Goal: Task Accomplishment & Management: Manage account settings

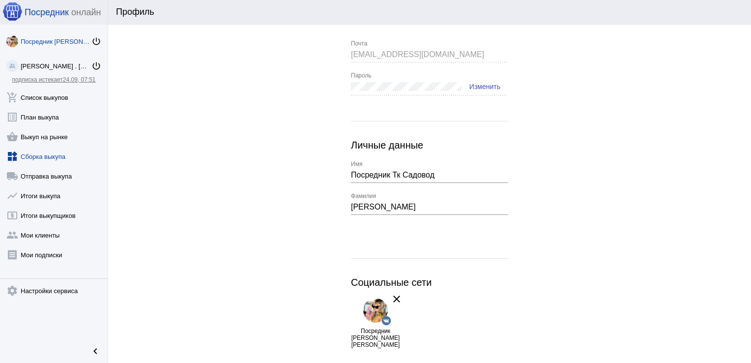
click at [43, 153] on link "widgets Сборка выкупа" at bounding box center [54, 154] width 108 height 20
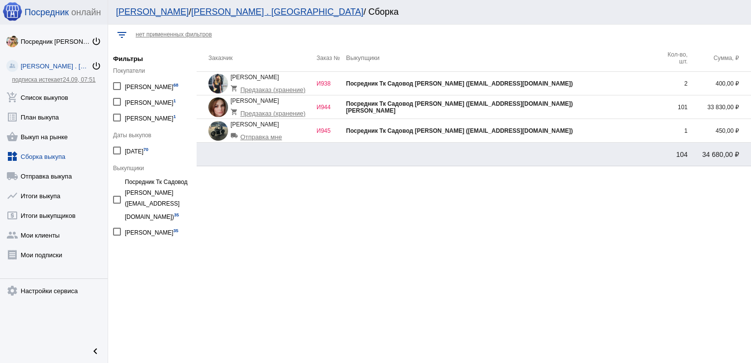
click at [548, 131] on div "Посредник Тк Садовод [PERSON_NAME] ([EMAIL_ADDRESS][DOMAIN_NAME])" at bounding box center [502, 130] width 312 height 7
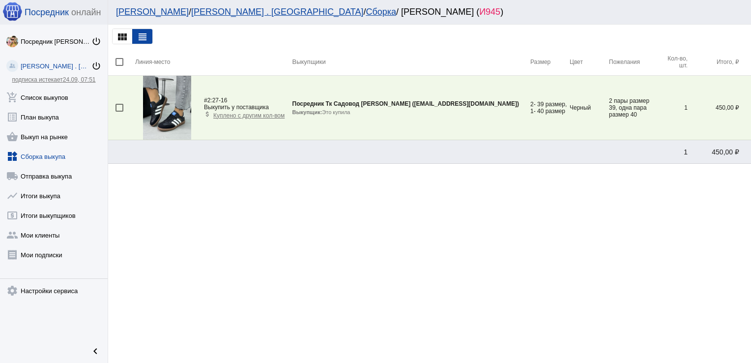
click at [257, 116] on span "Куплено с другим кол-вом" at bounding box center [248, 115] width 71 height 7
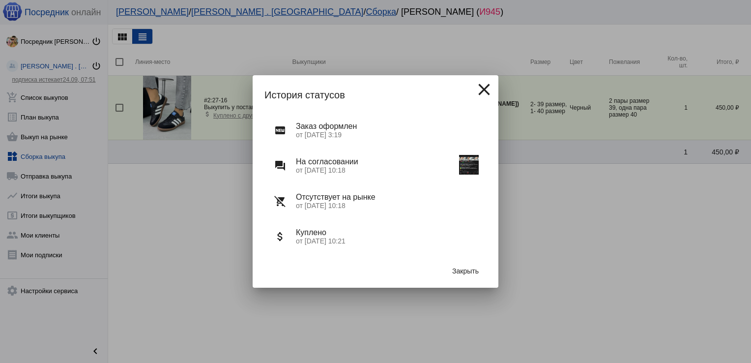
click at [474, 162] on img at bounding box center [469, 165] width 20 height 20
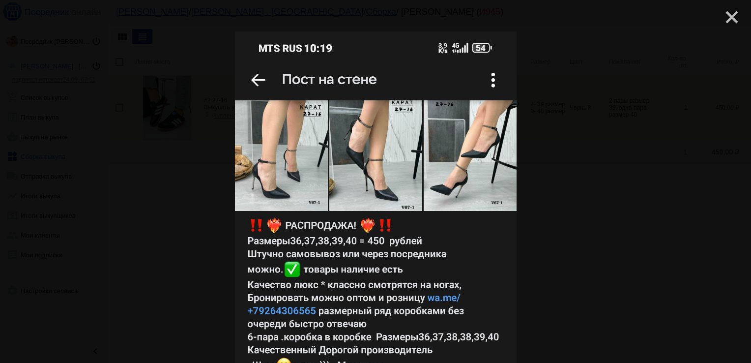
click at [727, 15] on mat-icon "close" at bounding box center [728, 13] width 12 height 12
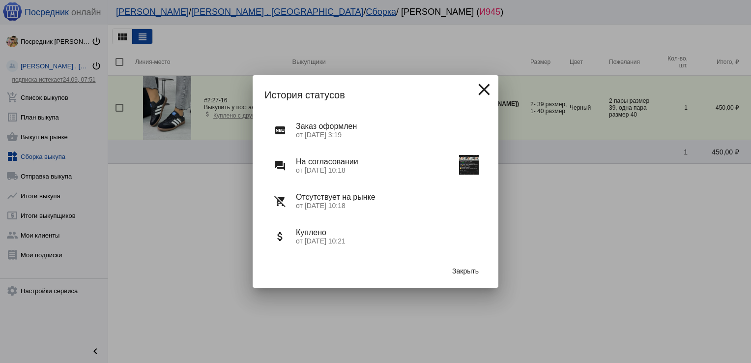
click at [492, 90] on mat-icon "close" at bounding box center [484, 90] width 20 height 20
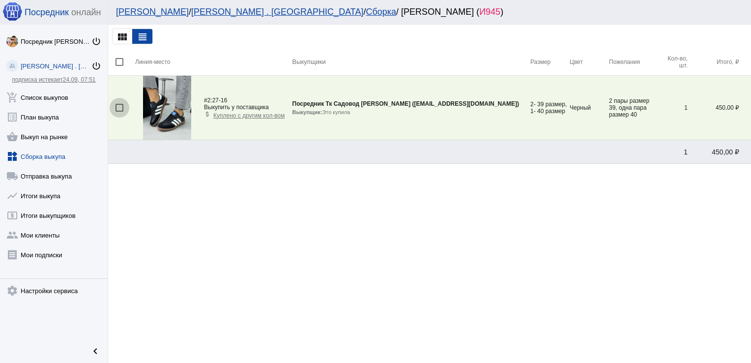
click at [116, 107] on div at bounding box center [119, 108] width 8 height 8
click at [119, 112] on input "checkbox" at bounding box center [119, 112] width 0 height 0
checkbox input "true"
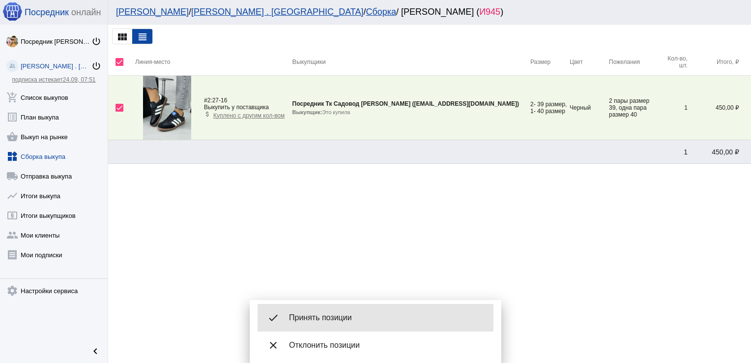
click at [354, 313] on span "Принять позиции" at bounding box center [387, 317] width 197 height 10
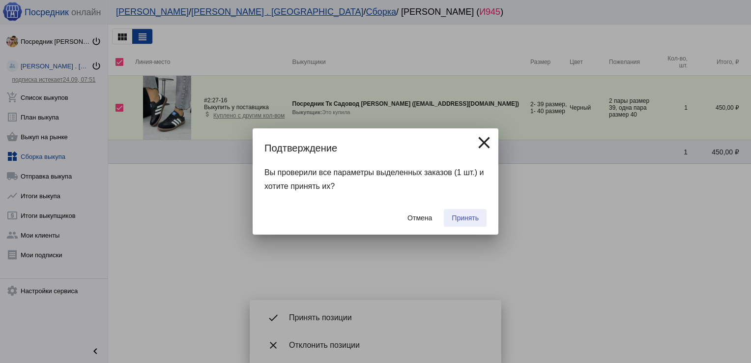
click at [475, 215] on span "Принять" at bounding box center [465, 218] width 27 height 8
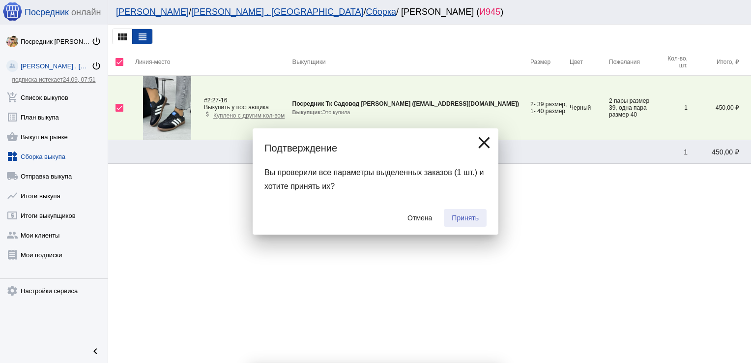
checkbox input "false"
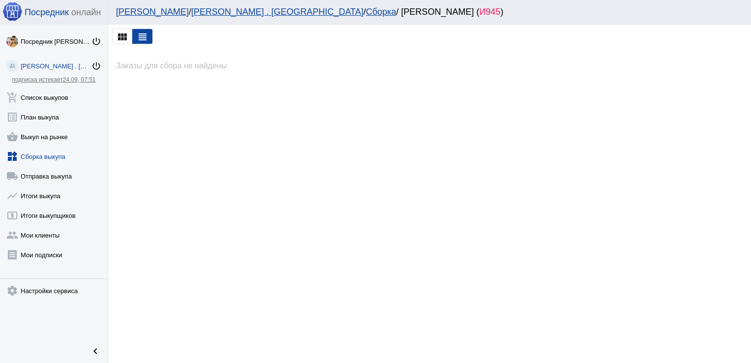
click at [46, 153] on link "widgets Сборка выкупа" at bounding box center [54, 154] width 108 height 20
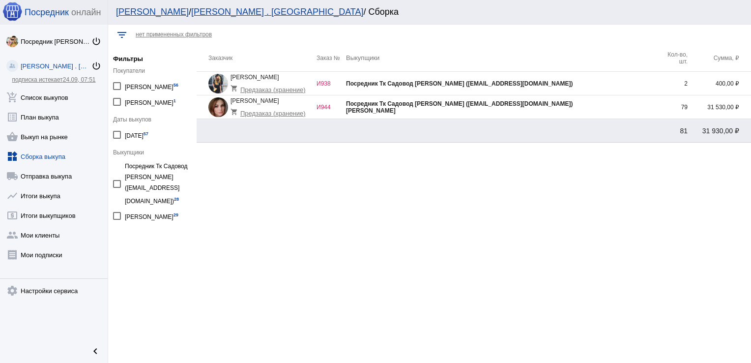
click at [593, 91] on td "Посредник Тк Садовод [PERSON_NAME] ([EMAIL_ADDRESS][DOMAIN_NAME])" at bounding box center [502, 84] width 312 height 24
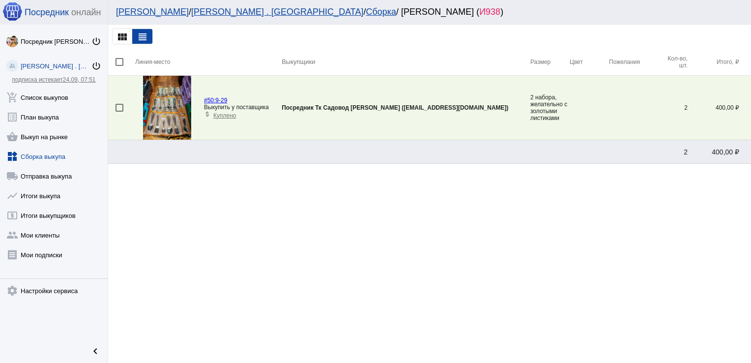
click at [385, 97] on td "Посредник Тк Садовод [PERSON_NAME] ([EMAIL_ADDRESS][DOMAIN_NAME])" at bounding box center [406, 108] width 249 height 64
click at [48, 154] on link "widgets Сборка выкупа" at bounding box center [54, 154] width 108 height 20
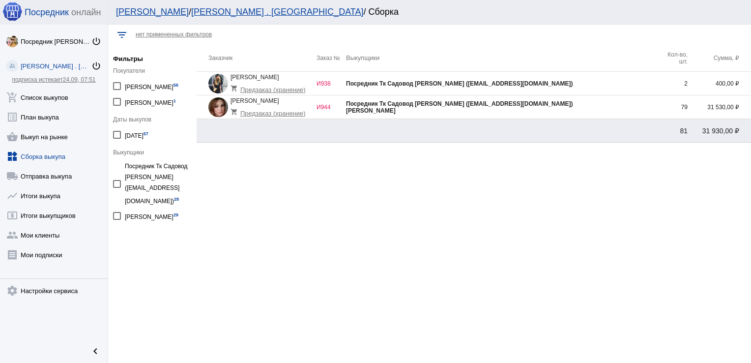
click at [621, 107] on div "[PERSON_NAME]" at bounding box center [502, 110] width 312 height 7
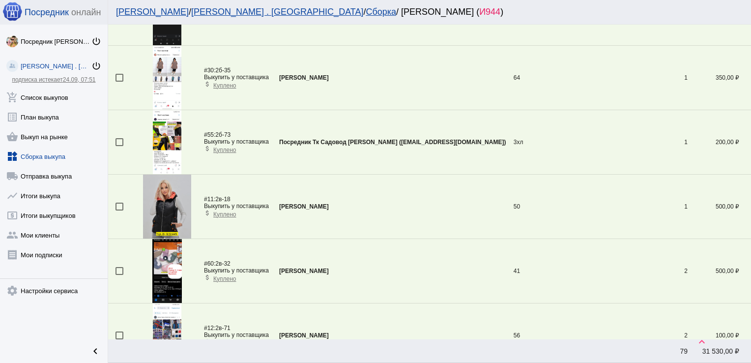
scroll to position [3024, 0]
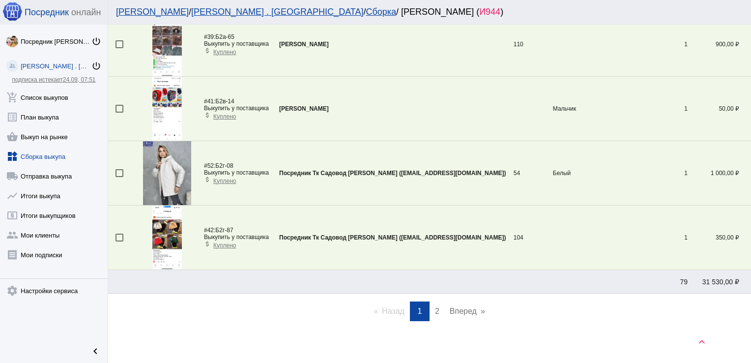
click at [435, 307] on span "2" at bounding box center [437, 311] width 4 height 8
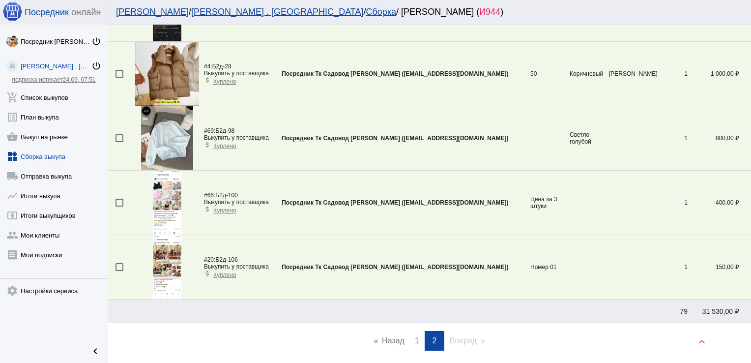
scroll to position [197, 0]
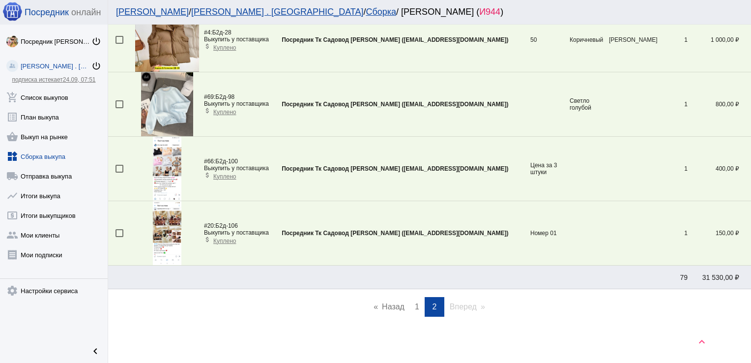
click at [416, 306] on link "page 1" at bounding box center [417, 307] width 14 height 20
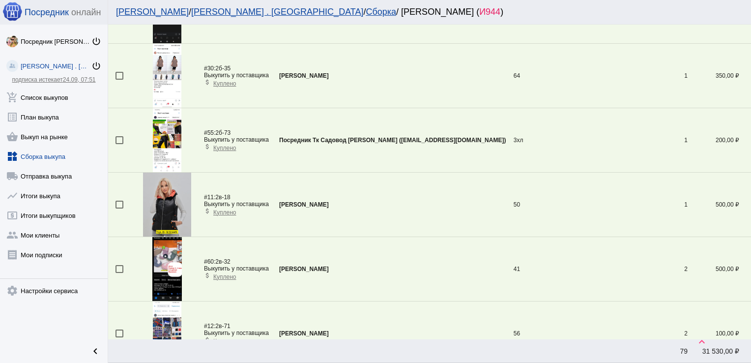
scroll to position [613, 0]
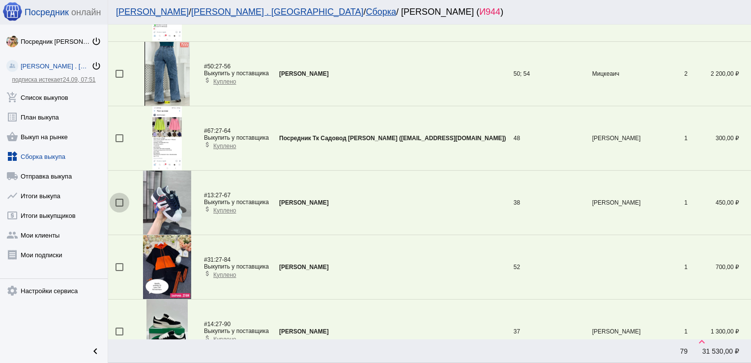
click at [118, 200] on div at bounding box center [119, 202] width 8 height 8
click at [119, 206] on input "checkbox" at bounding box center [119, 206] width 0 height 0
checkbox input "true"
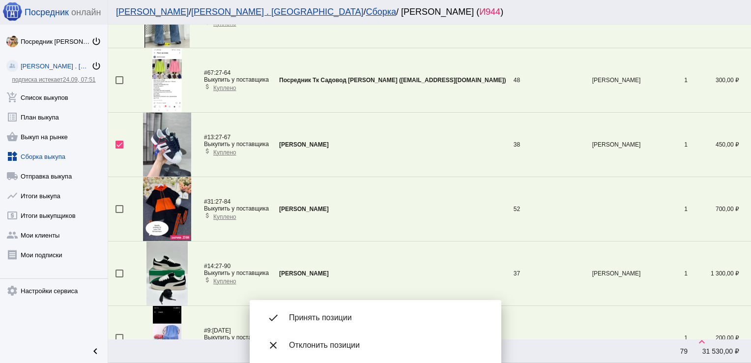
scroll to position [696, 0]
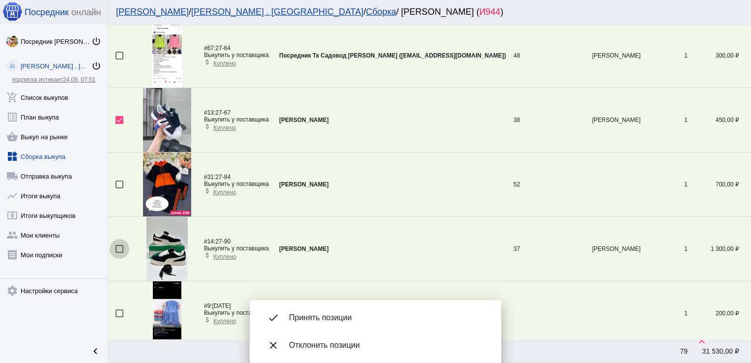
click at [122, 247] on div at bounding box center [119, 249] width 8 height 8
click at [119, 253] on input "checkbox" at bounding box center [119, 253] width 0 height 0
checkbox input "true"
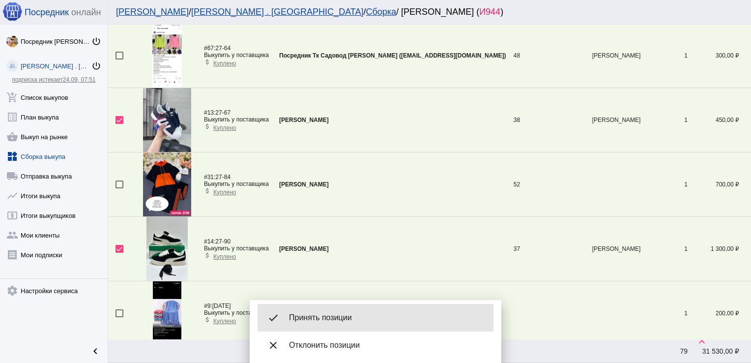
click at [344, 312] on div "done Принять позиции" at bounding box center [375, 318] width 236 height 28
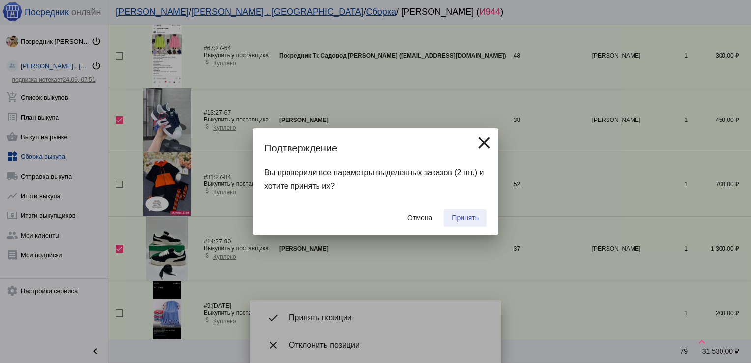
click at [465, 217] on span "Принять" at bounding box center [465, 218] width 27 height 8
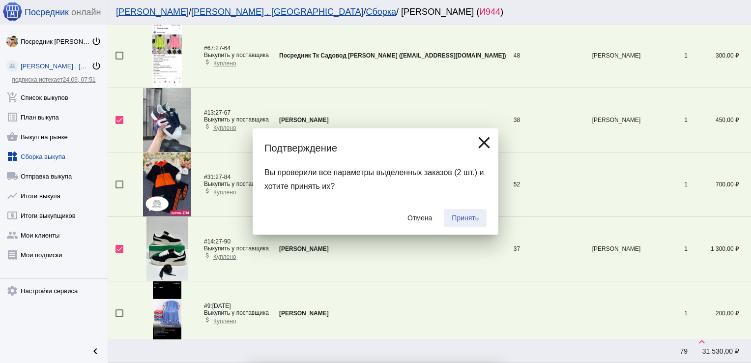
checkbox input "false"
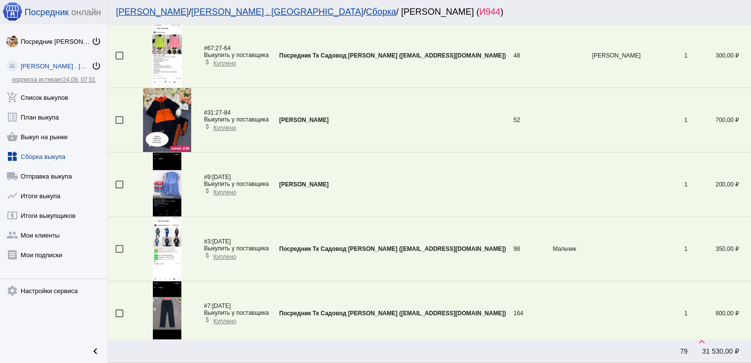
scroll to position [420, 0]
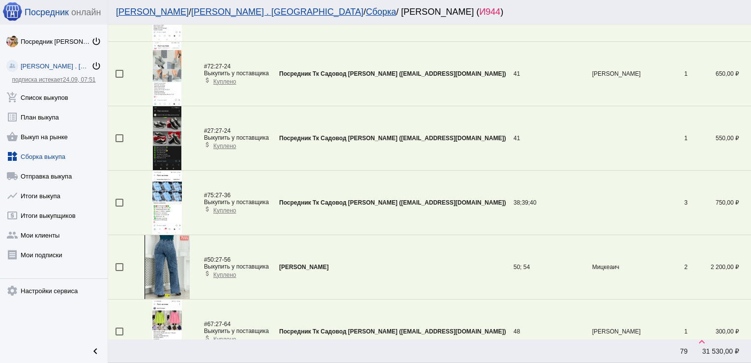
click at [118, 204] on div at bounding box center [119, 202] width 8 height 8
click at [119, 206] on input "checkbox" at bounding box center [119, 206] width 0 height 0
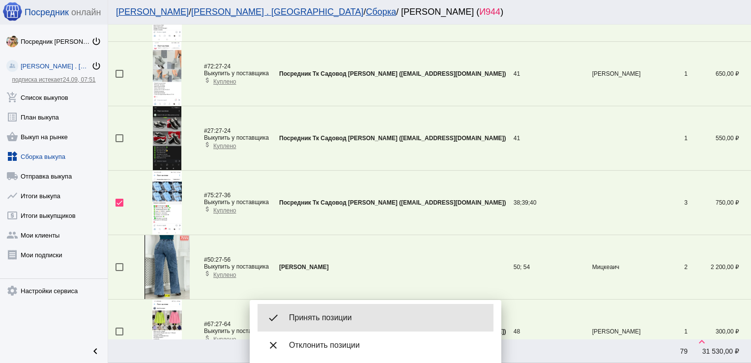
click at [366, 308] on div "done Принять позиции" at bounding box center [375, 318] width 236 height 28
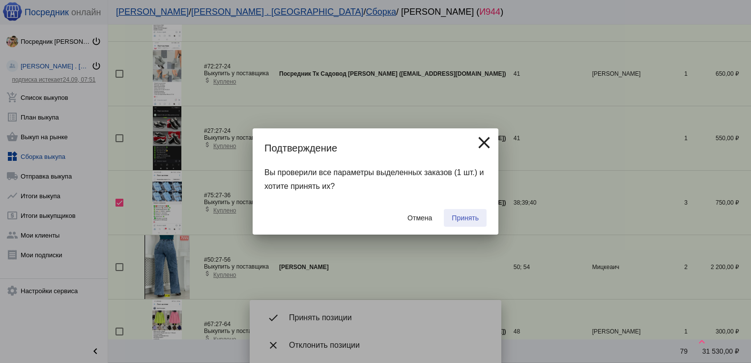
click at [463, 213] on button "Принять" at bounding box center [465, 218] width 43 height 18
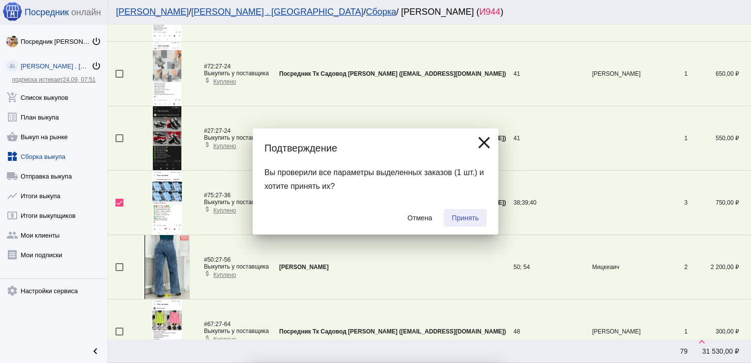
checkbox input "false"
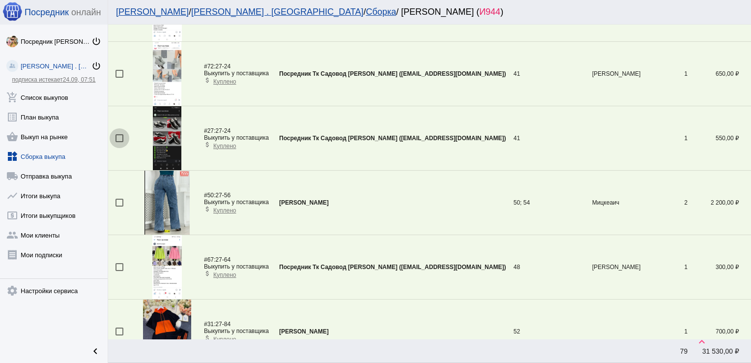
click at [119, 137] on div at bounding box center [119, 138] width 8 height 8
click at [119, 142] on input "checkbox" at bounding box center [119, 142] width 0 height 0
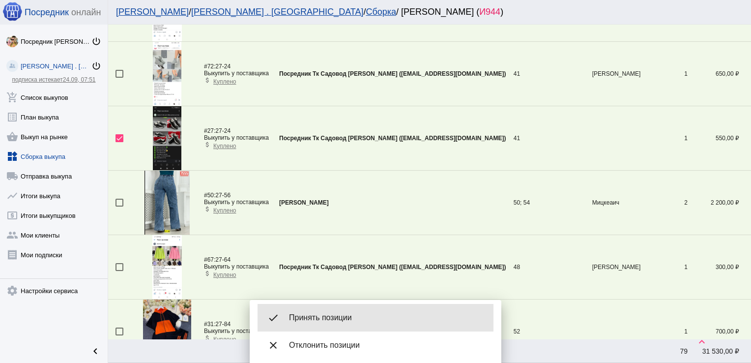
click at [328, 314] on span "Принять позиции" at bounding box center [387, 317] width 197 height 10
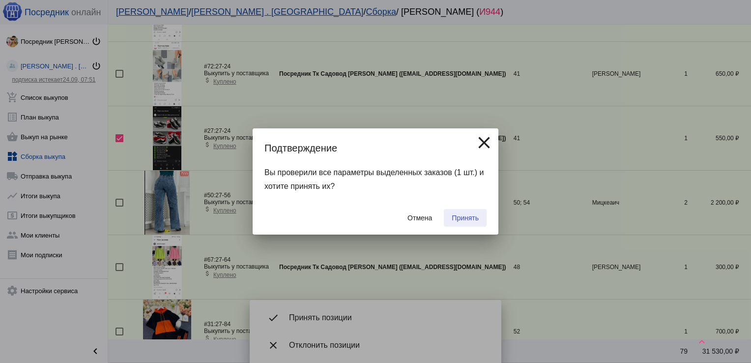
click at [469, 213] on button "Принять" at bounding box center [465, 218] width 43 height 18
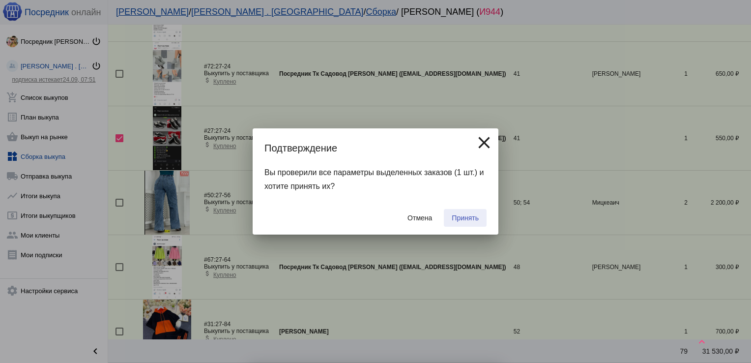
checkbox input "false"
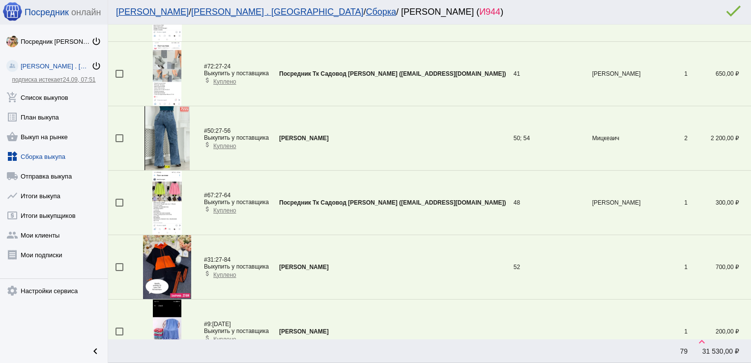
scroll to position [227, 0]
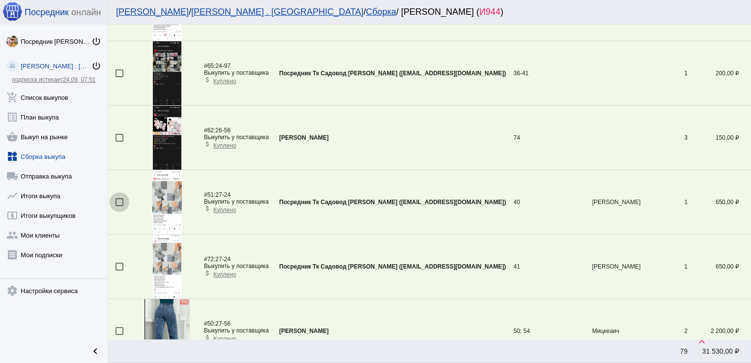
click at [118, 199] on div at bounding box center [119, 202] width 8 height 8
click at [119, 206] on input "checkbox" at bounding box center [119, 206] width 0 height 0
checkbox input "true"
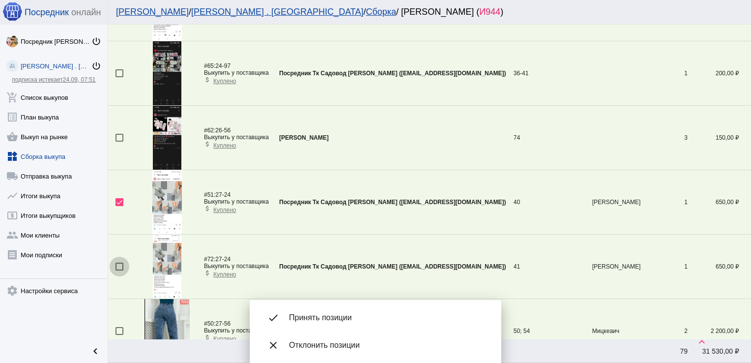
click at [121, 263] on div at bounding box center [119, 266] width 8 height 8
click at [119, 270] on input "checkbox" at bounding box center [119, 270] width 0 height 0
checkbox input "true"
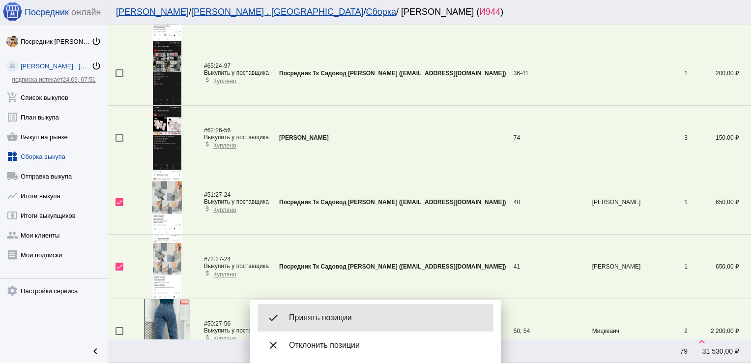
click at [338, 321] on span "Принять позиции" at bounding box center [387, 317] width 197 height 10
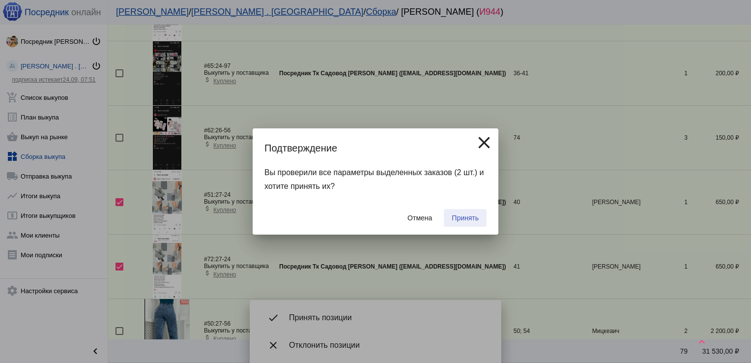
click at [468, 209] on button "Принять" at bounding box center [465, 218] width 43 height 18
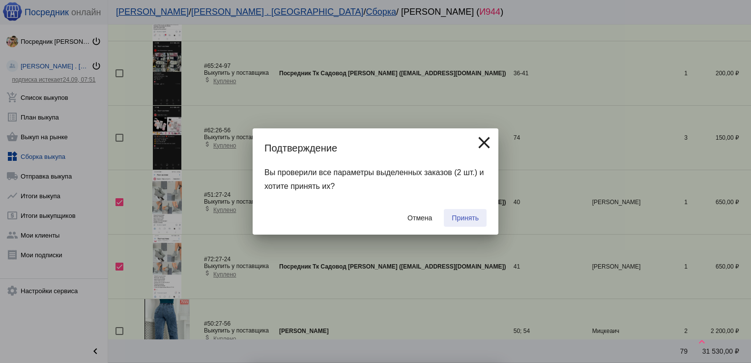
checkbox input "false"
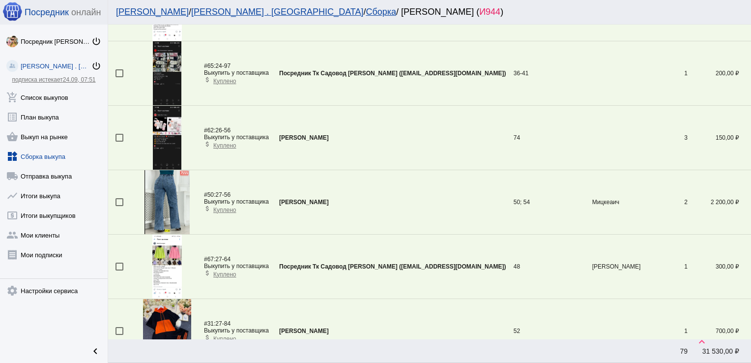
click at [118, 72] on div at bounding box center [119, 73] width 8 height 8
click at [119, 77] on input "checkbox" at bounding box center [119, 77] width 0 height 0
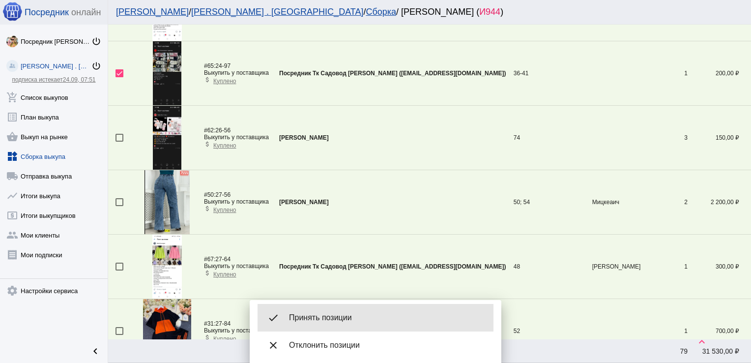
click at [328, 311] on div "done Принять позиции" at bounding box center [375, 318] width 236 height 28
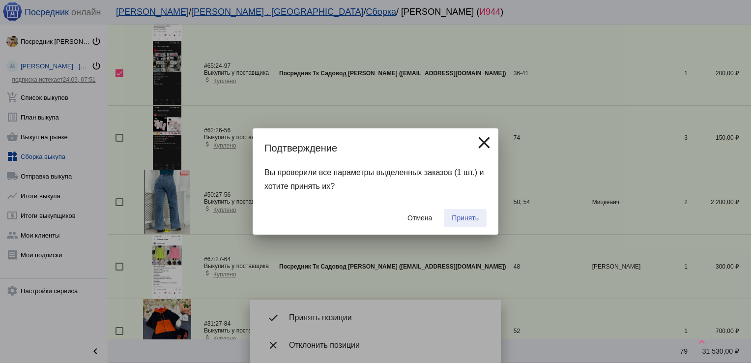
click at [462, 217] on span "Принять" at bounding box center [465, 218] width 27 height 8
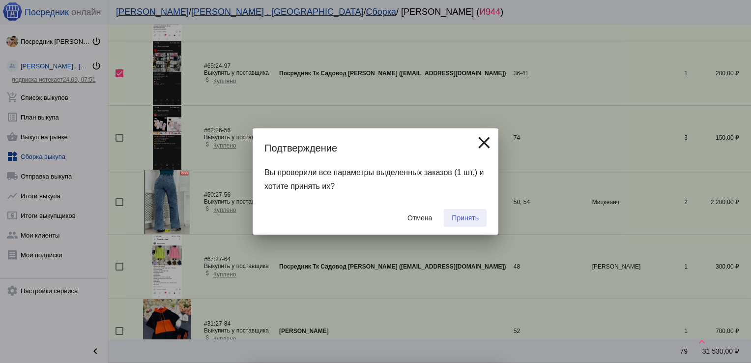
checkbox input "false"
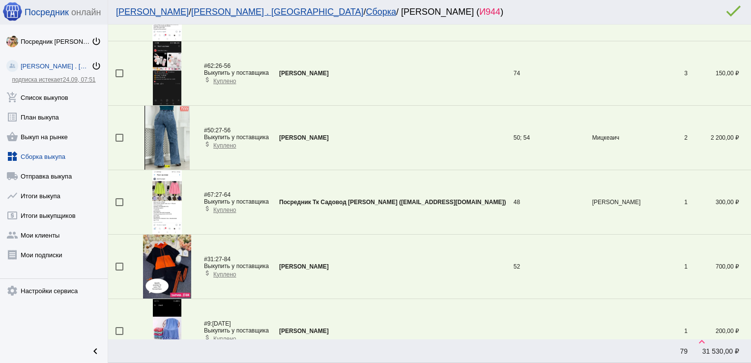
click at [120, 201] on div at bounding box center [119, 202] width 8 height 8
click at [119, 206] on input "checkbox" at bounding box center [119, 206] width 0 height 0
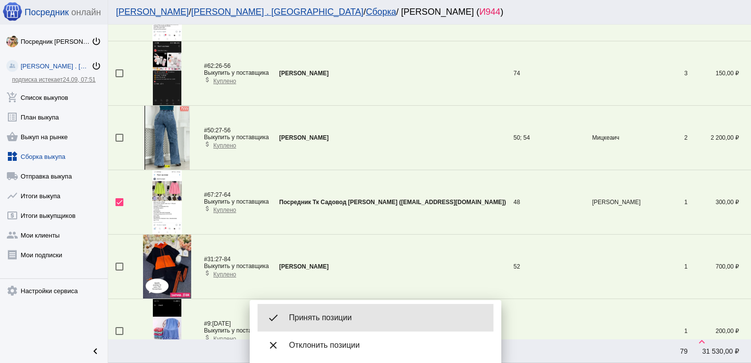
click at [335, 313] on span "Принять позиции" at bounding box center [387, 317] width 197 height 10
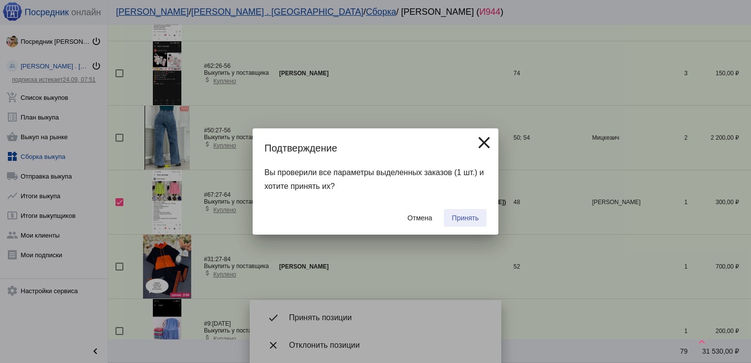
click at [467, 213] on button "Принять" at bounding box center [465, 218] width 43 height 18
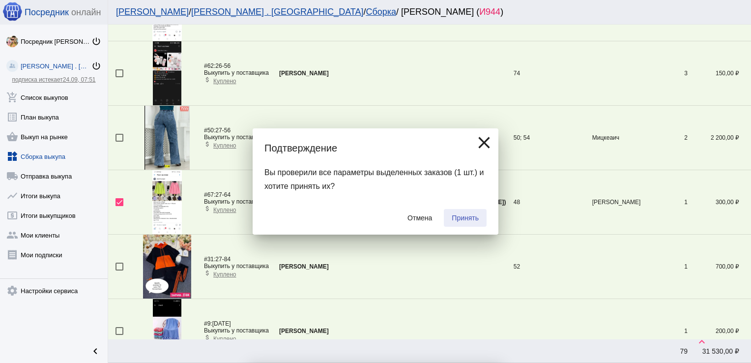
checkbox input "false"
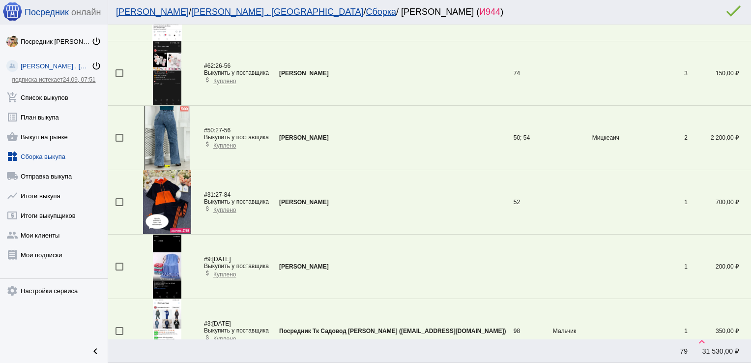
scroll to position [806, 0]
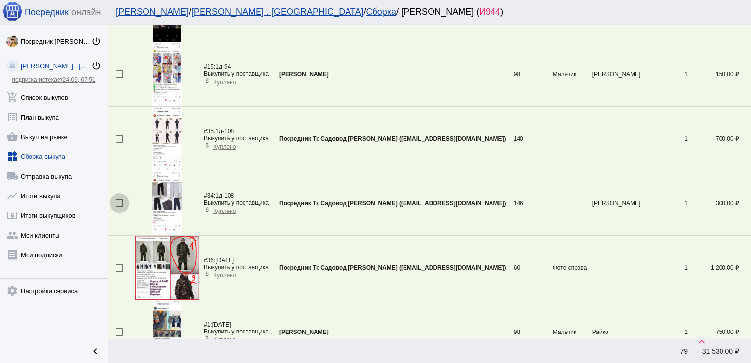
click at [121, 200] on div at bounding box center [119, 203] width 8 height 8
click at [119, 207] on input "checkbox" at bounding box center [119, 207] width 0 height 0
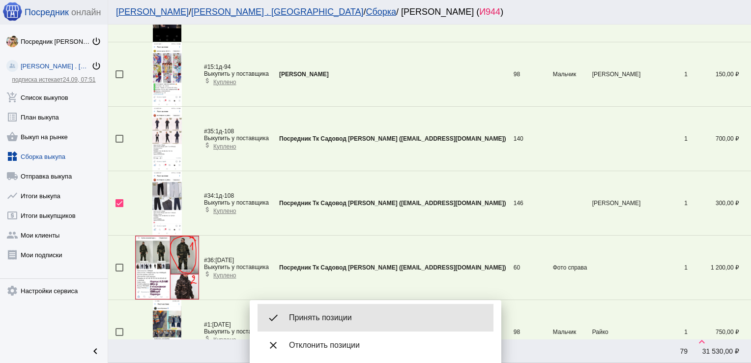
click at [344, 314] on span "Принять позиции" at bounding box center [387, 317] width 197 height 10
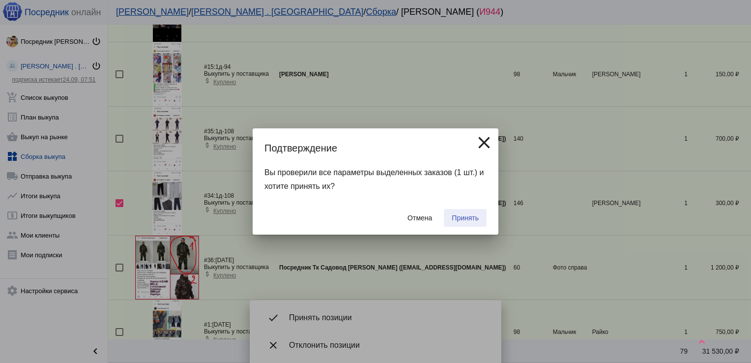
click at [466, 217] on span "Принять" at bounding box center [465, 218] width 27 height 8
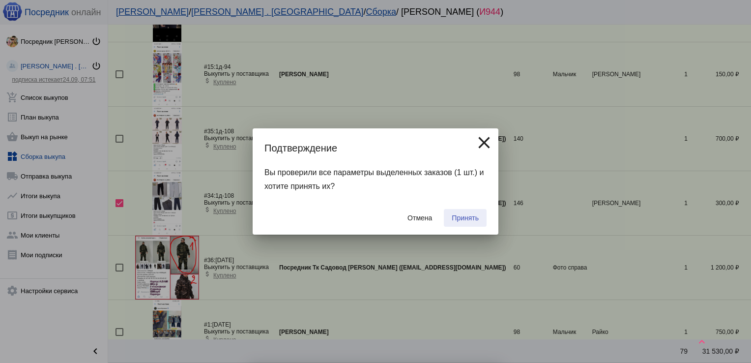
checkbox input "false"
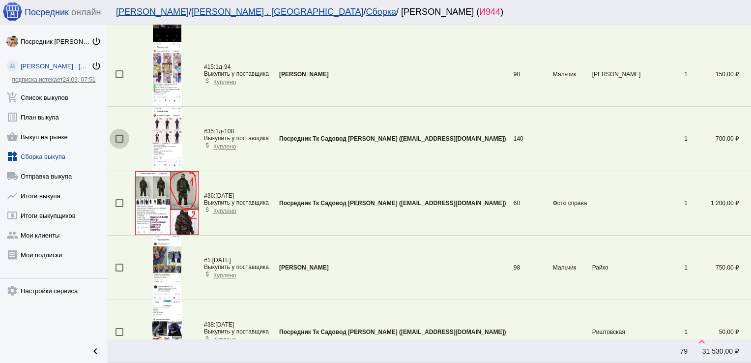
click at [117, 137] on div at bounding box center [119, 139] width 8 height 8
click at [119, 142] on input "checkbox" at bounding box center [119, 142] width 0 height 0
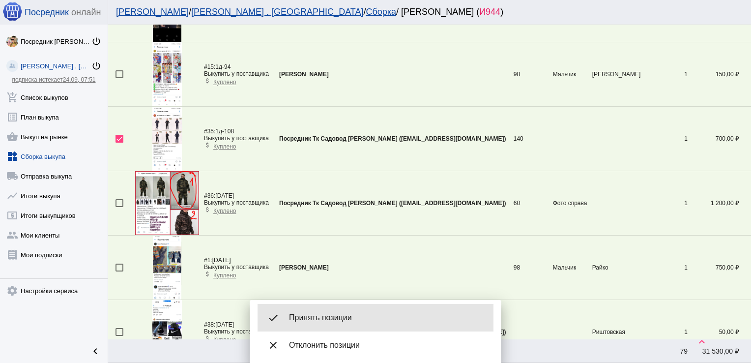
click at [338, 315] on span "Принять позиции" at bounding box center [387, 317] width 197 height 10
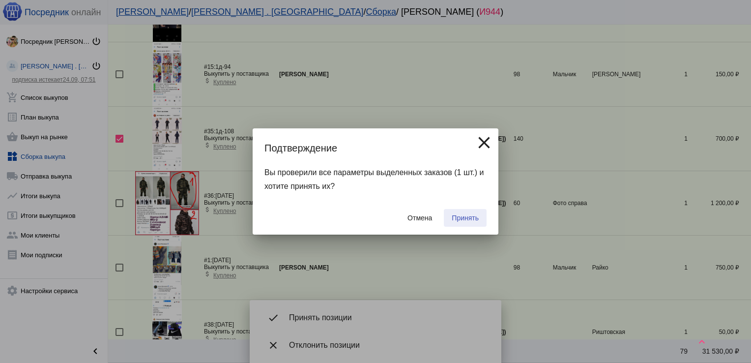
click at [468, 215] on span "Принять" at bounding box center [465, 218] width 27 height 8
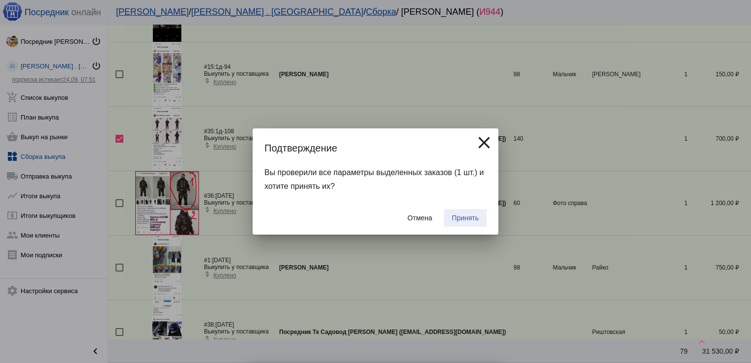
checkbox input "false"
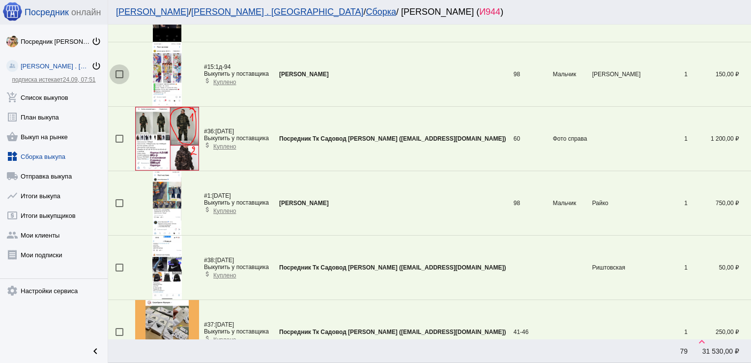
click at [120, 74] on div at bounding box center [119, 74] width 8 height 8
click at [119, 78] on input "checkbox" at bounding box center [119, 78] width 0 height 0
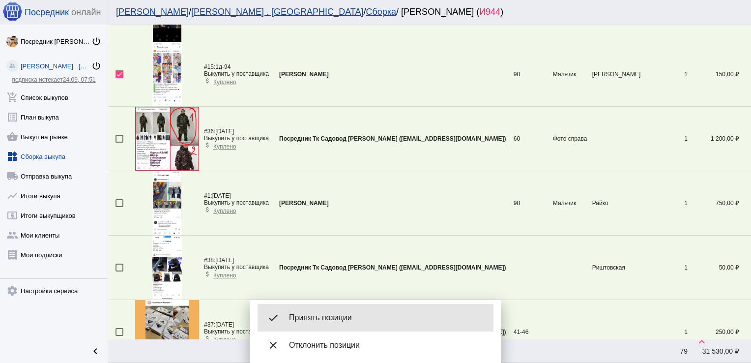
click at [347, 308] on div "done Принять позиции" at bounding box center [375, 318] width 236 height 28
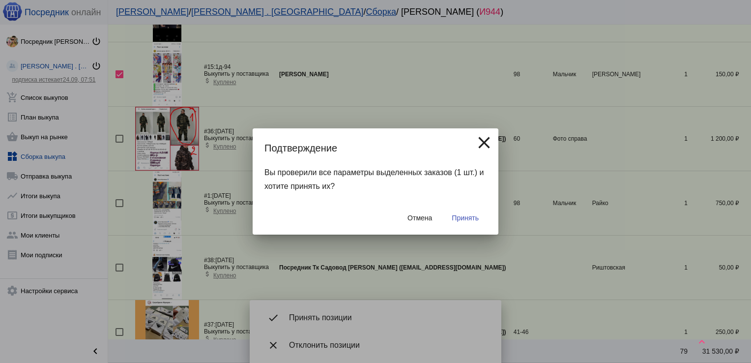
click at [475, 219] on span "Принять" at bounding box center [465, 218] width 27 height 8
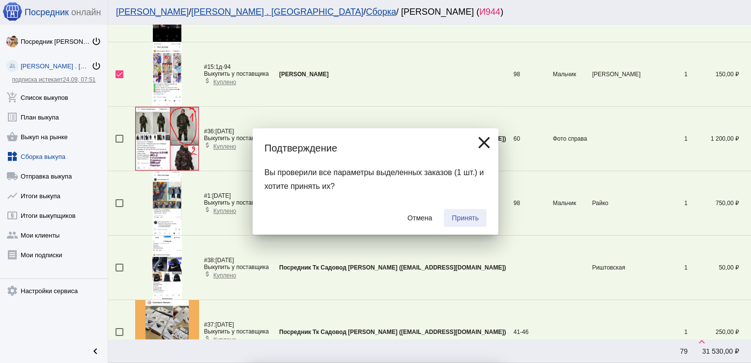
checkbox input "false"
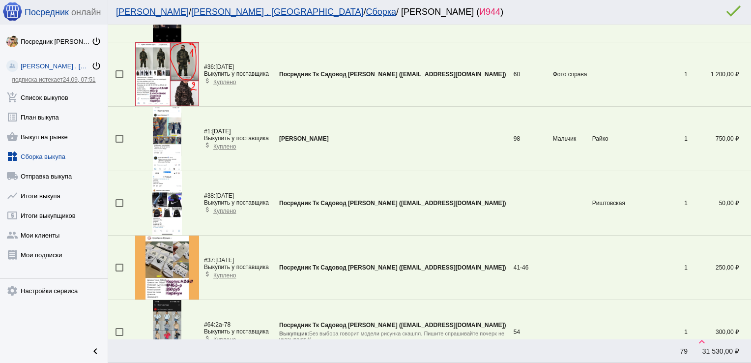
scroll to position [1770, 0]
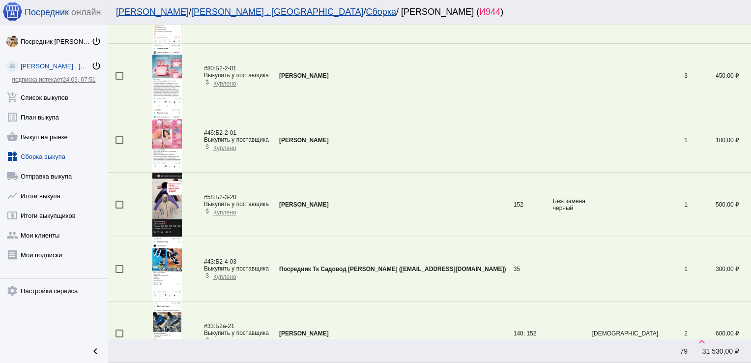
click at [121, 201] on div at bounding box center [119, 204] width 8 height 8
click at [119, 208] on input "checkbox" at bounding box center [119, 208] width 0 height 0
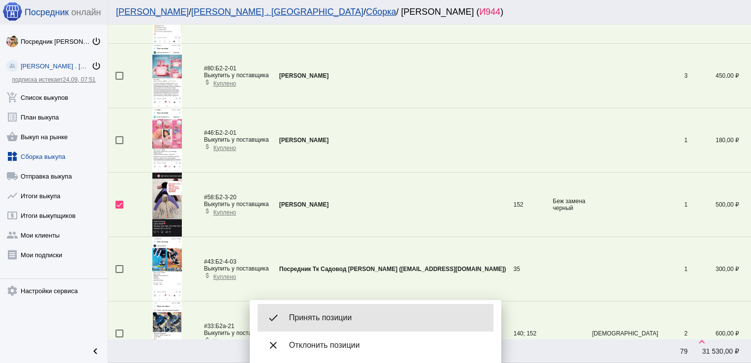
click at [319, 319] on span "Принять позиции" at bounding box center [387, 317] width 197 height 10
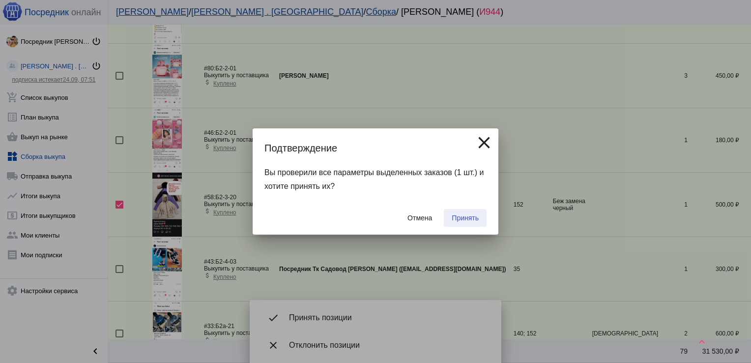
click at [474, 217] on span "Принять" at bounding box center [465, 218] width 27 height 8
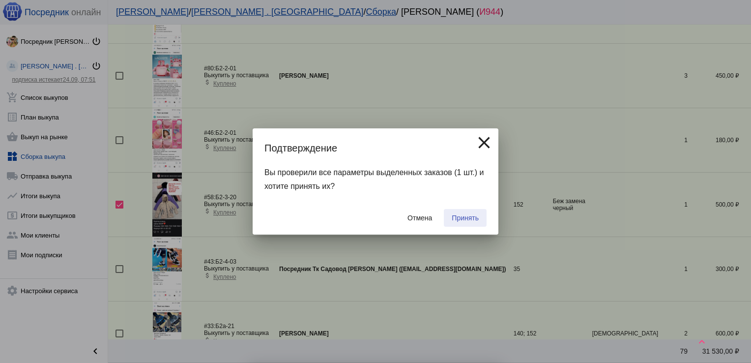
checkbox input "false"
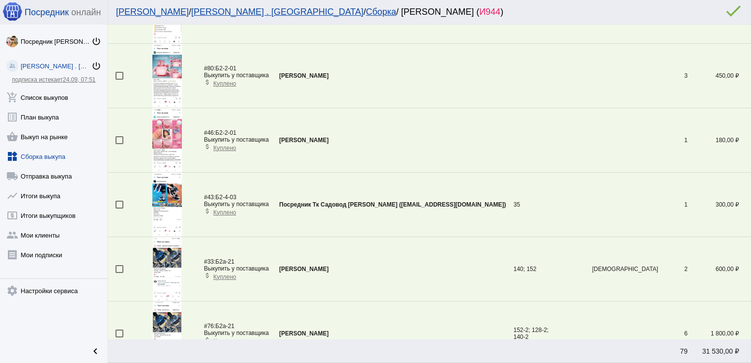
scroll to position [0, 0]
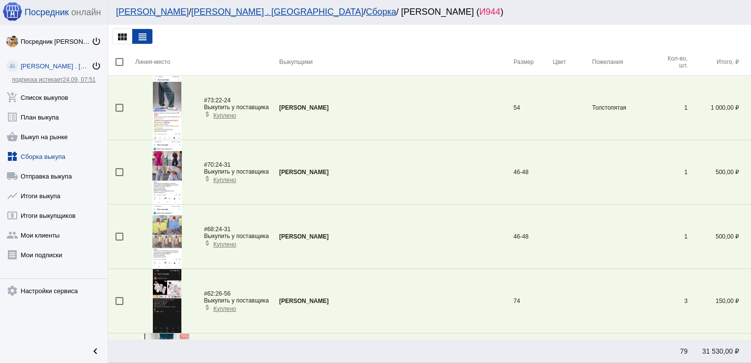
click at [121, 171] on div at bounding box center [119, 172] width 8 height 8
click at [119, 176] on input "checkbox" at bounding box center [119, 176] width 0 height 0
checkbox input "true"
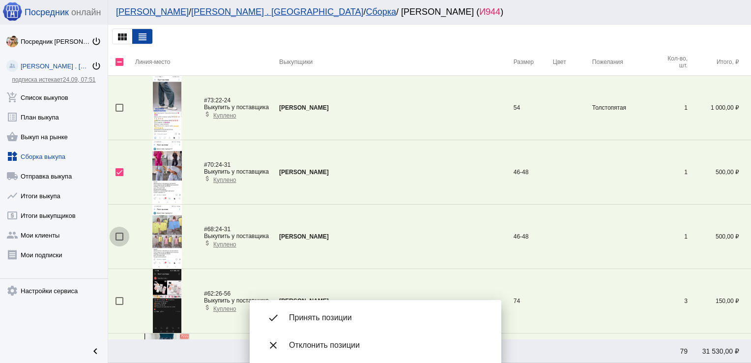
click at [116, 237] on div at bounding box center [119, 236] width 8 height 8
click at [119, 240] on input "checkbox" at bounding box center [119, 240] width 0 height 0
checkbox input "true"
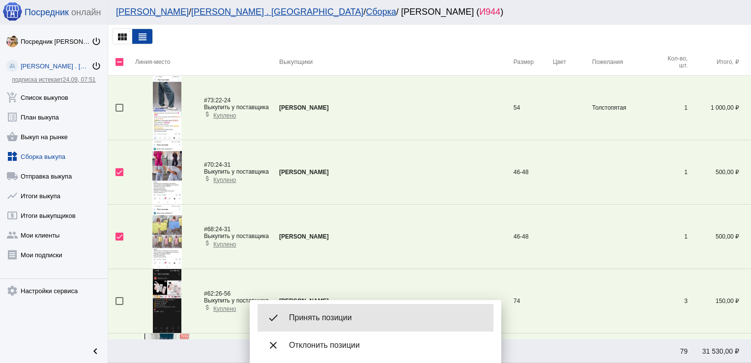
click at [311, 320] on span "Принять позиции" at bounding box center [387, 317] width 197 height 10
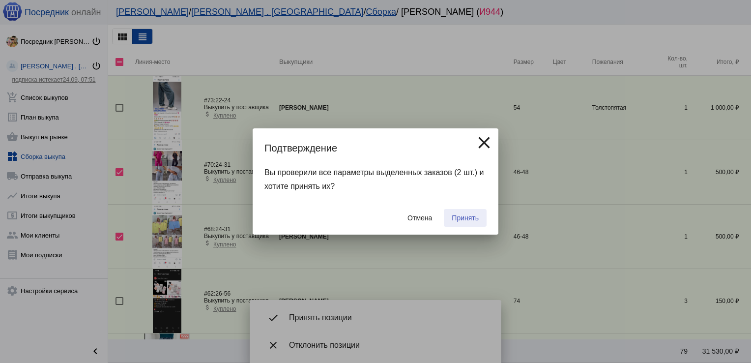
click at [466, 218] on span "Принять" at bounding box center [465, 218] width 27 height 8
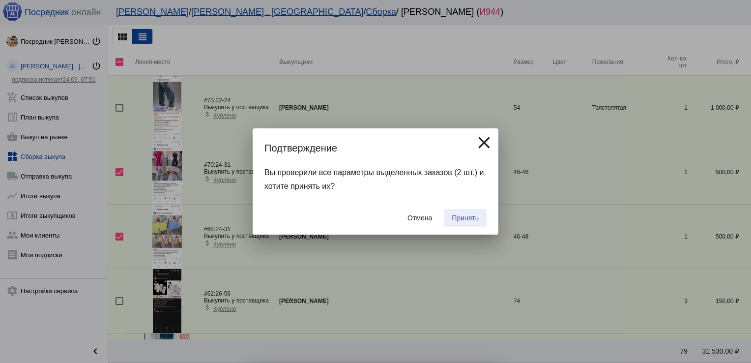
checkbox input "false"
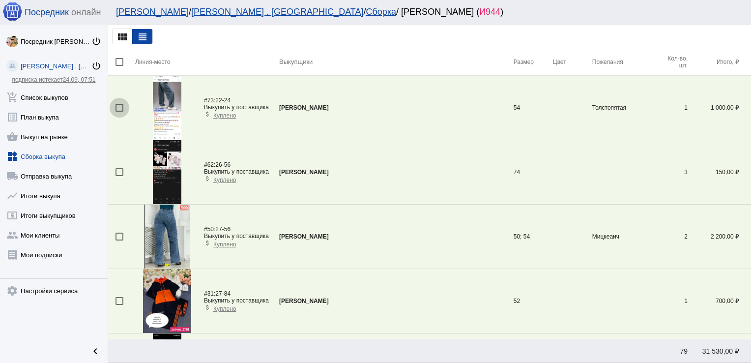
click at [120, 109] on div at bounding box center [119, 108] width 8 height 8
click at [119, 112] on input "checkbox" at bounding box center [119, 112] width 0 height 0
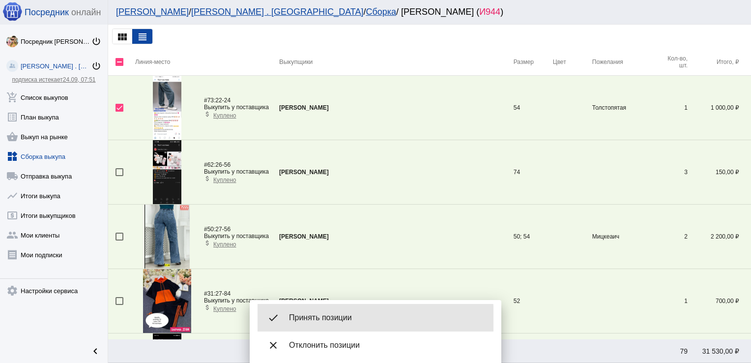
click at [324, 319] on span "Принять позиции" at bounding box center [387, 317] width 197 height 10
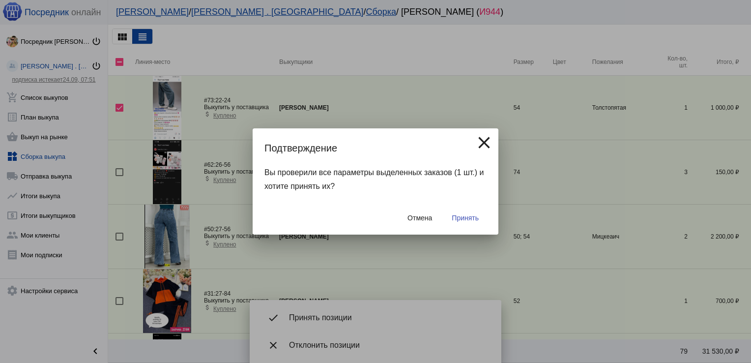
click at [471, 217] on span "Принять" at bounding box center [465, 218] width 27 height 8
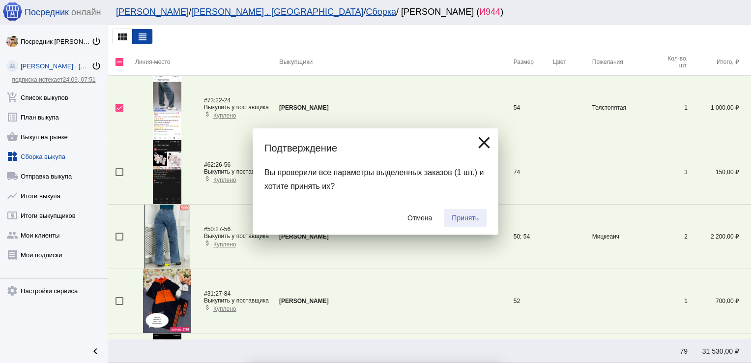
checkbox input "false"
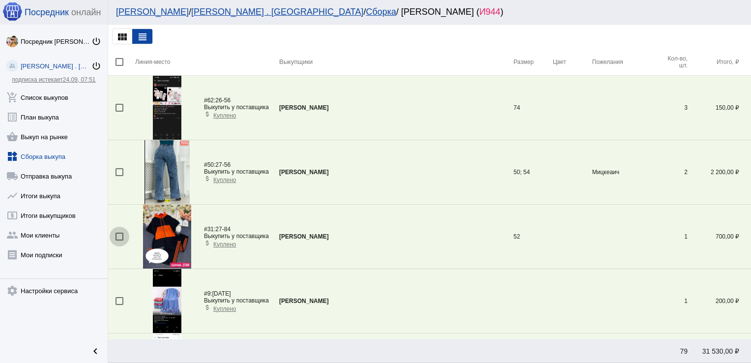
click at [120, 233] on div at bounding box center [119, 236] width 8 height 8
click at [119, 240] on input "checkbox" at bounding box center [119, 240] width 0 height 0
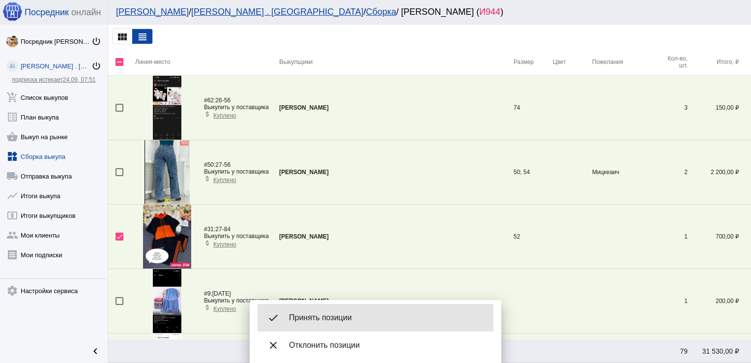
click at [344, 312] on span "Принять позиции" at bounding box center [387, 317] width 197 height 10
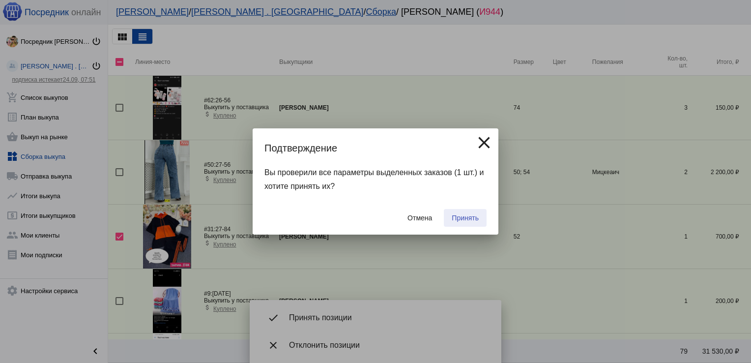
click at [468, 217] on span "Принять" at bounding box center [465, 218] width 27 height 8
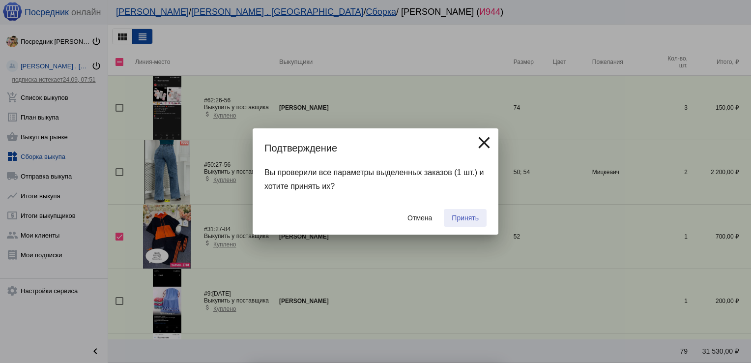
checkbox input "false"
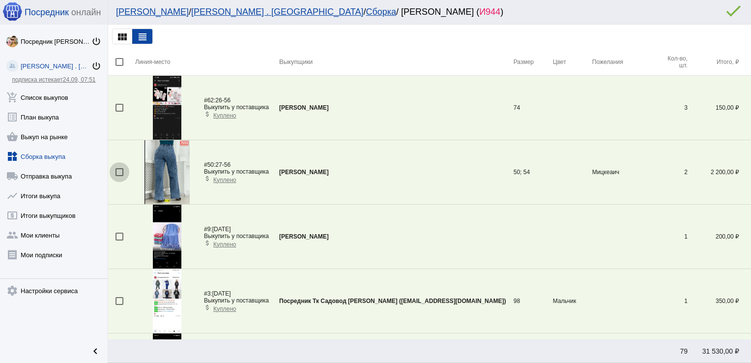
click at [119, 171] on div at bounding box center [119, 172] width 8 height 8
click at [119, 176] on input "checkbox" at bounding box center [119, 176] width 0 height 0
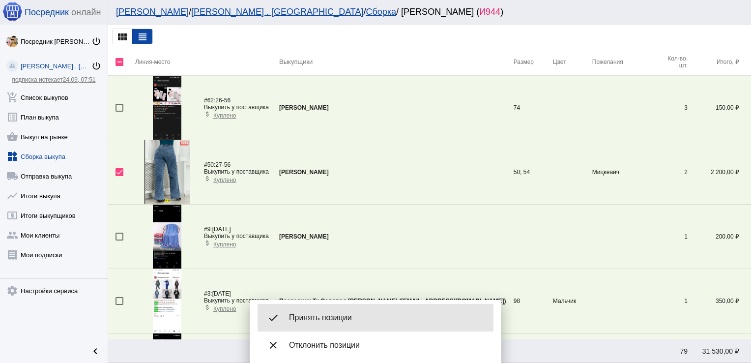
click at [339, 321] on span "Принять позиции" at bounding box center [387, 317] width 197 height 10
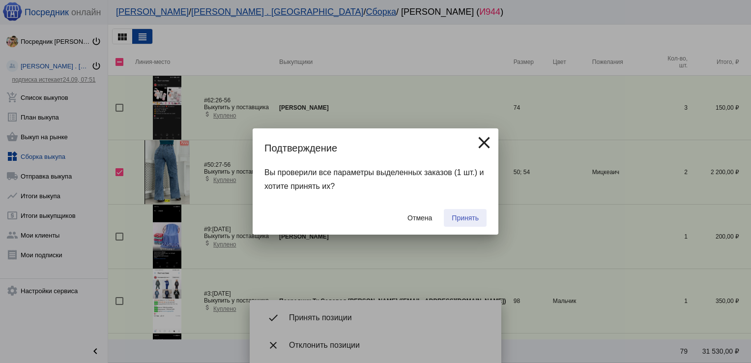
click at [467, 214] on span "Принять" at bounding box center [465, 218] width 27 height 8
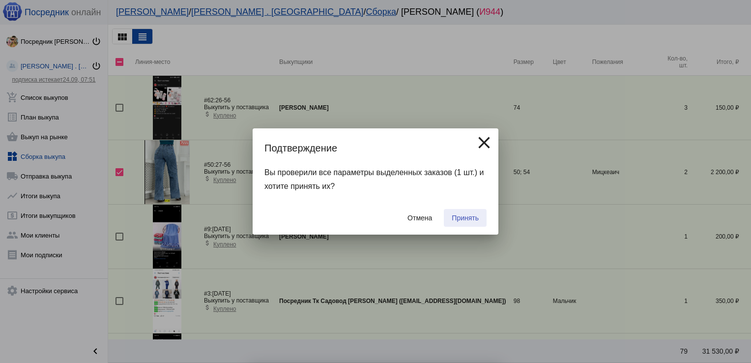
checkbox input "false"
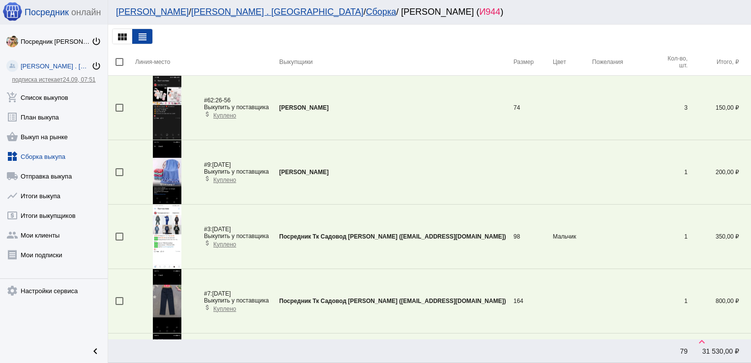
scroll to position [227, 0]
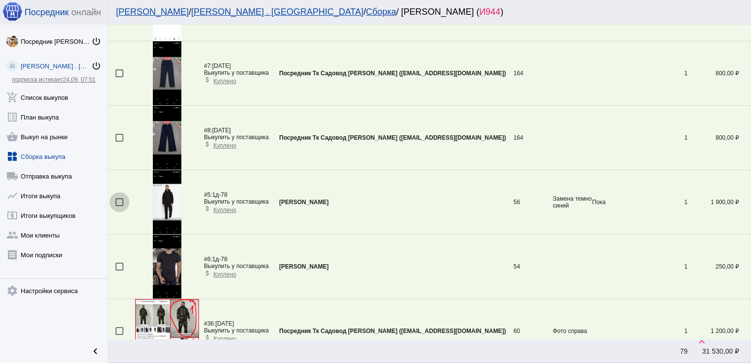
click at [120, 202] on div at bounding box center [119, 202] width 8 height 8
click at [119, 206] on input "checkbox" at bounding box center [119, 206] width 0 height 0
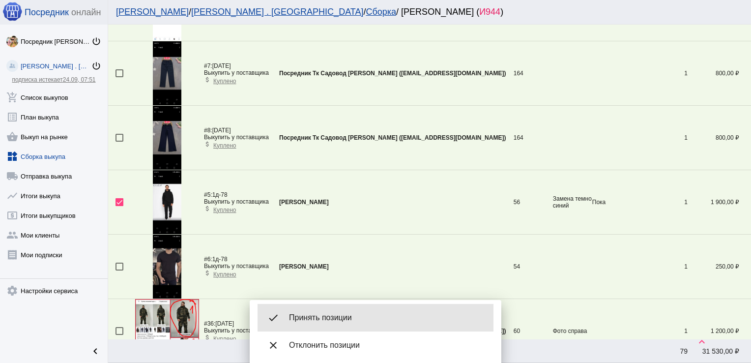
click at [339, 310] on div "done Принять позиции" at bounding box center [375, 318] width 236 height 28
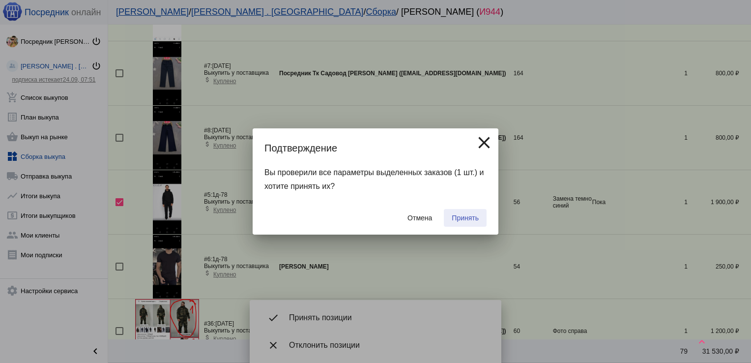
click at [469, 219] on span "Принять" at bounding box center [465, 218] width 27 height 8
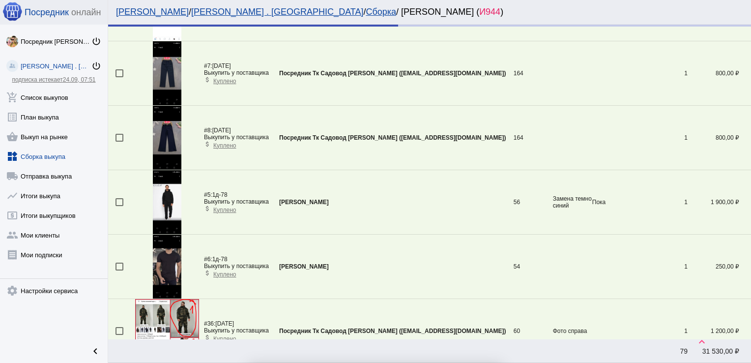
checkbox input "false"
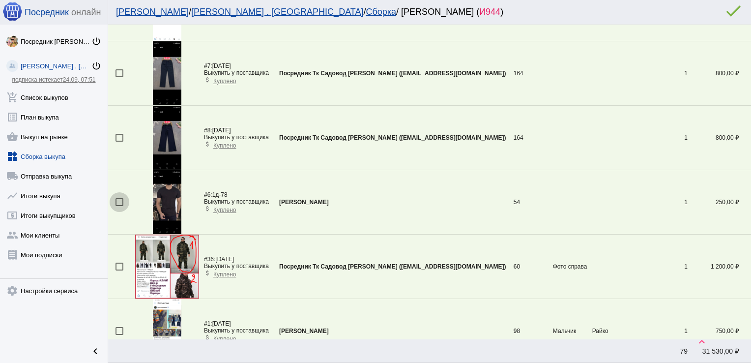
click at [118, 199] on div at bounding box center [119, 202] width 8 height 8
click at [119, 206] on input "checkbox" at bounding box center [119, 206] width 0 height 0
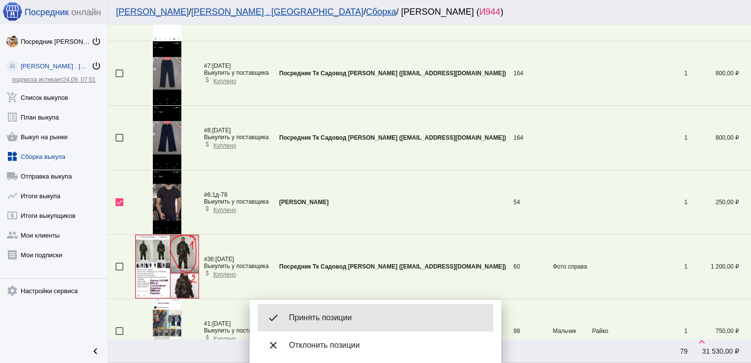
click at [327, 308] on div "done Принять позиции" at bounding box center [375, 318] width 236 height 28
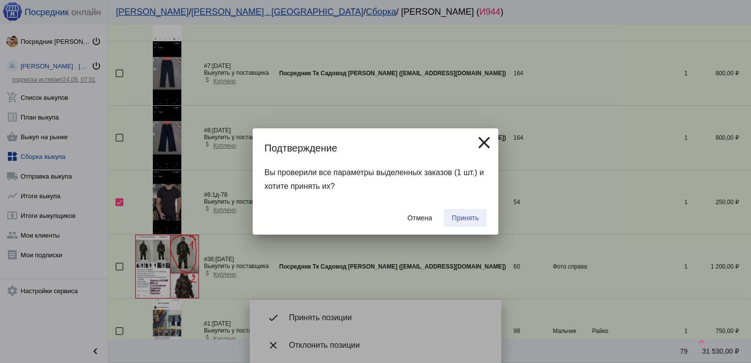
click at [471, 214] on span "Принять" at bounding box center [465, 218] width 27 height 8
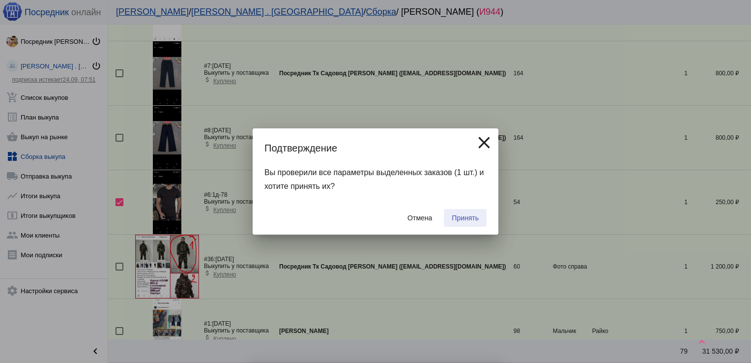
checkbox input "false"
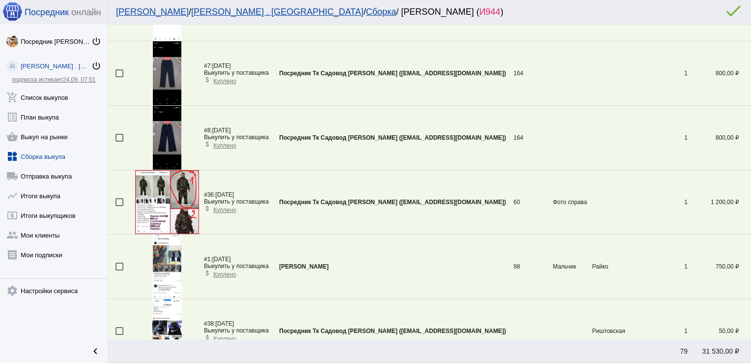
scroll to position [0, 0]
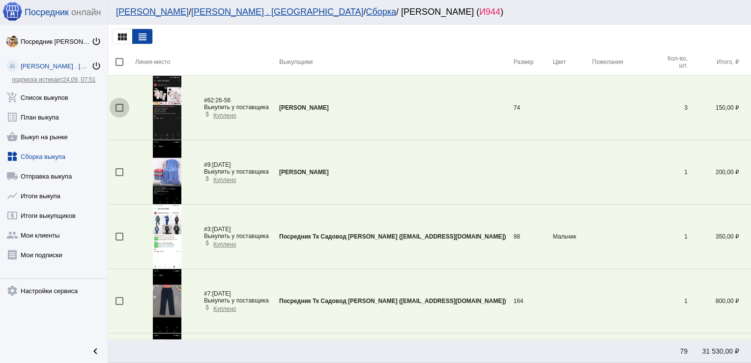
click at [121, 106] on div at bounding box center [119, 108] width 8 height 8
click at [119, 112] on input "checkbox" at bounding box center [119, 112] width 0 height 0
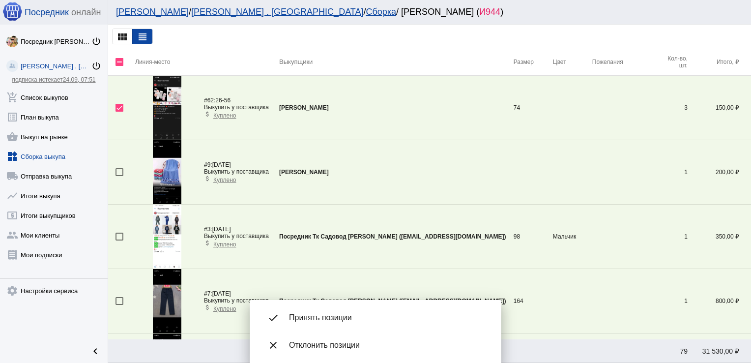
click at [301, 317] on span "Принять позиции" at bounding box center [387, 317] width 197 height 10
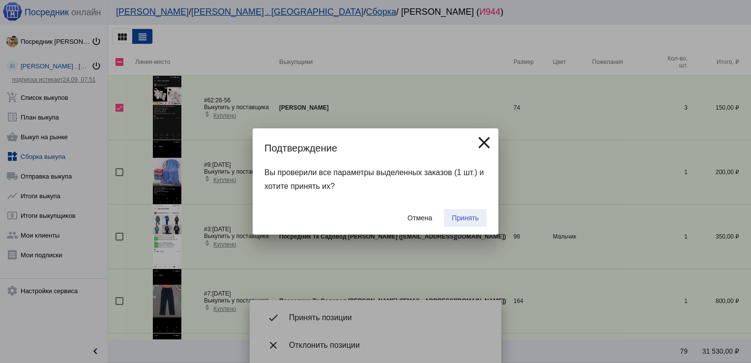
click at [470, 217] on span "Принять" at bounding box center [465, 218] width 27 height 8
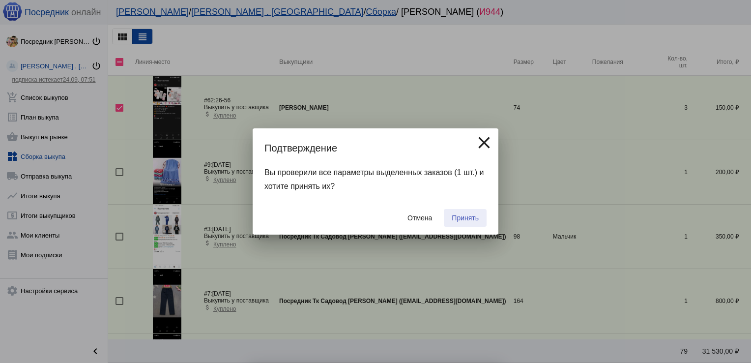
checkbox input "false"
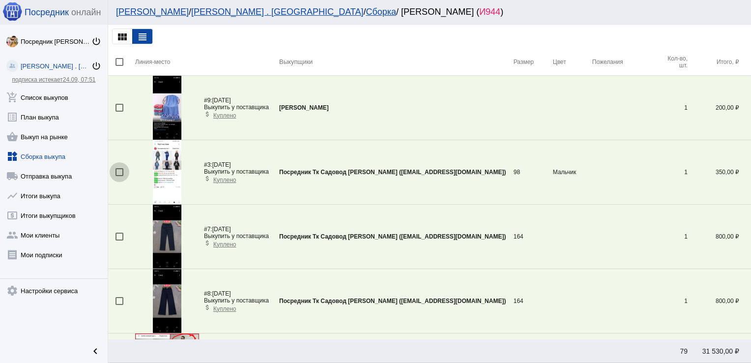
click at [116, 170] on div at bounding box center [119, 172] width 8 height 8
click at [119, 176] on input "checkbox" at bounding box center [119, 176] width 0 height 0
checkbox input "true"
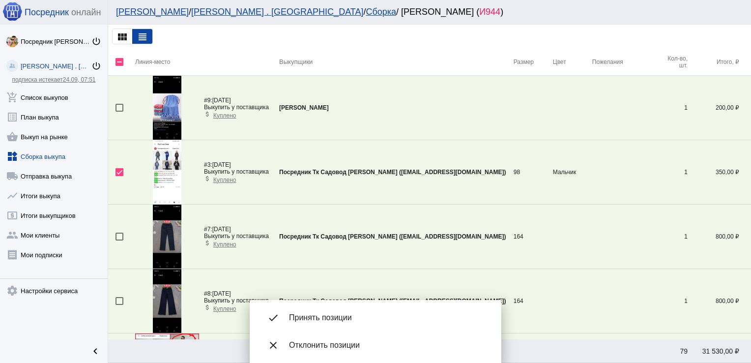
click at [113, 303] on td at bounding box center [121, 301] width 27 height 64
click at [123, 298] on mat-checkbox at bounding box center [125, 301] width 20 height 8
click at [117, 236] on div at bounding box center [119, 236] width 8 height 8
click at [119, 240] on input "checkbox" at bounding box center [119, 240] width 0 height 0
checkbox input "true"
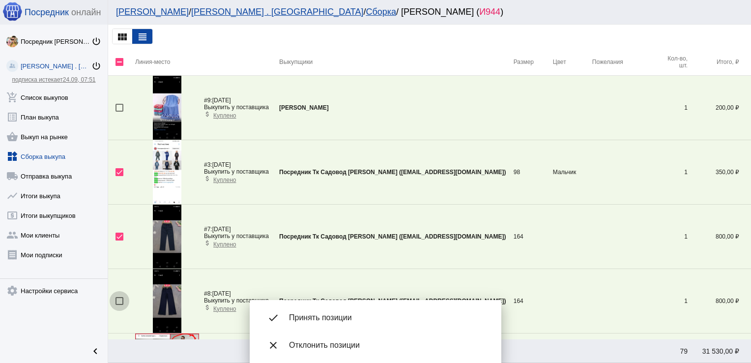
click at [118, 299] on div at bounding box center [119, 301] width 8 height 8
click at [119, 305] on input "checkbox" at bounding box center [119, 305] width 0 height 0
checkbox input "true"
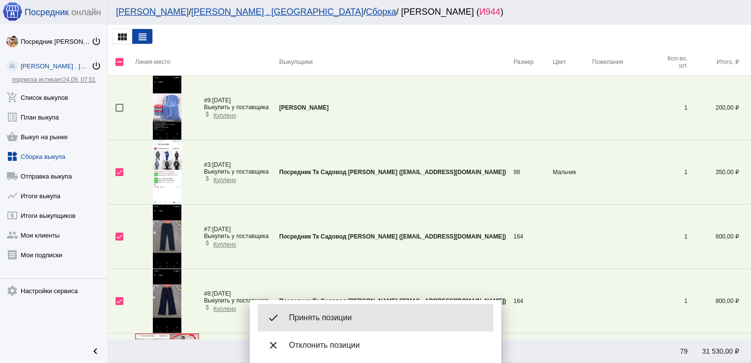
click at [341, 318] on span "Принять позиции" at bounding box center [387, 317] width 197 height 10
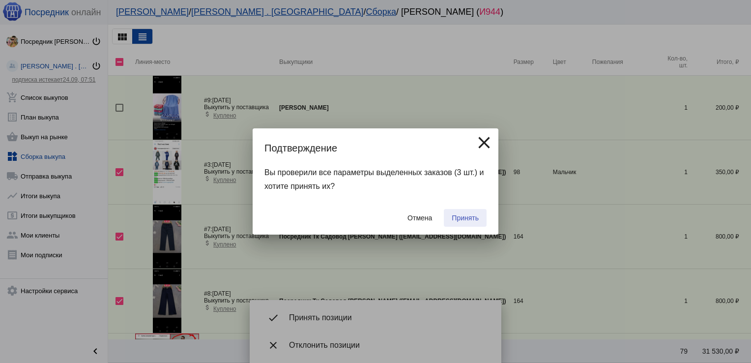
click at [462, 219] on span "Принять" at bounding box center [465, 218] width 27 height 8
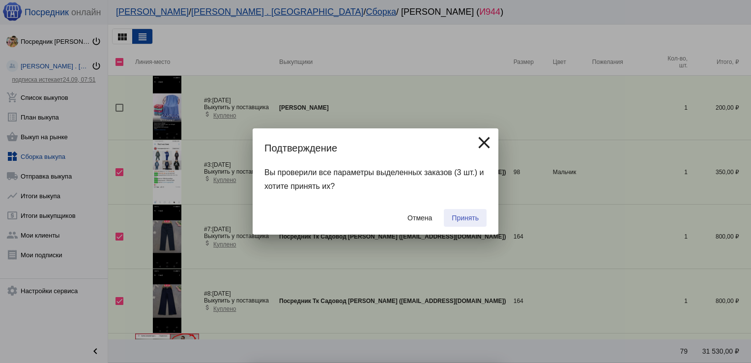
checkbox input "false"
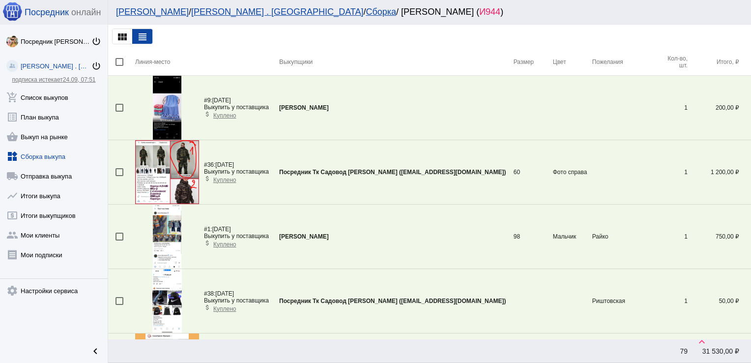
scroll to position [998, 0]
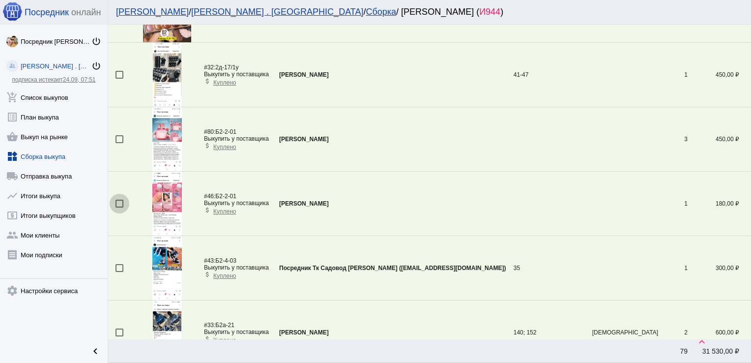
click at [116, 202] on div at bounding box center [119, 203] width 8 height 8
click at [119, 207] on input "checkbox" at bounding box center [119, 207] width 0 height 0
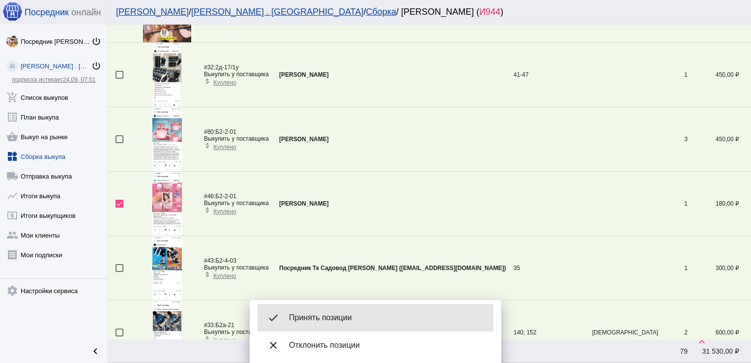
click at [355, 315] on span "Принять позиции" at bounding box center [387, 317] width 197 height 10
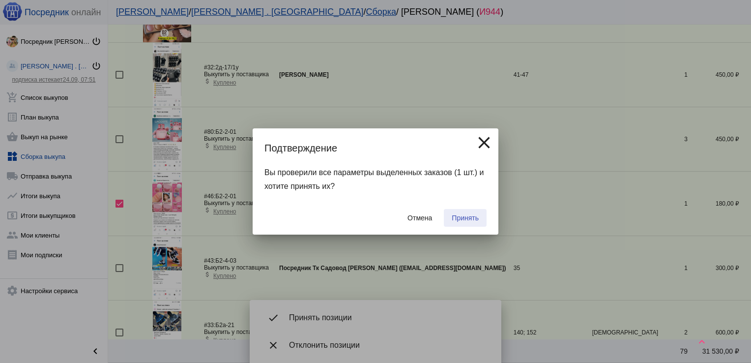
click at [468, 220] on span "Принять" at bounding box center [465, 218] width 27 height 8
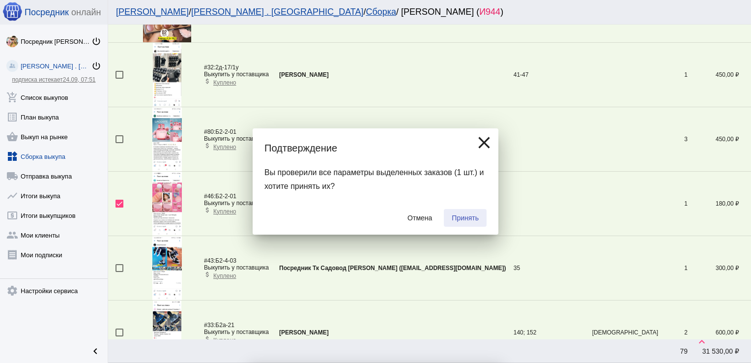
checkbox input "false"
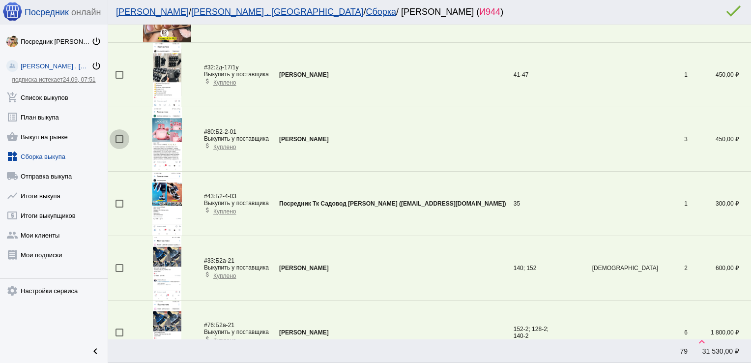
click at [120, 135] on div at bounding box center [119, 139] width 8 height 8
click at [119, 143] on input "checkbox" at bounding box center [119, 143] width 0 height 0
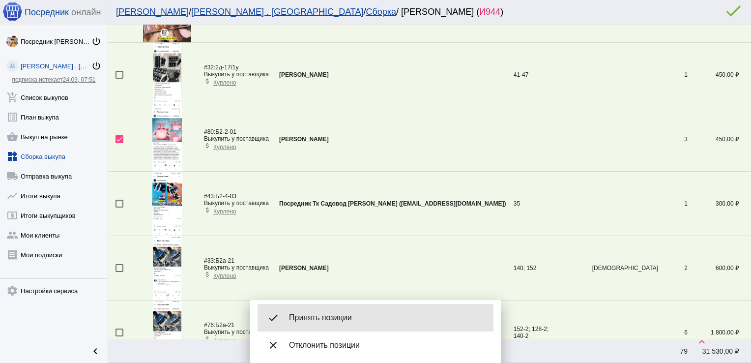
click at [327, 311] on div "done Принять позиции" at bounding box center [375, 318] width 236 height 28
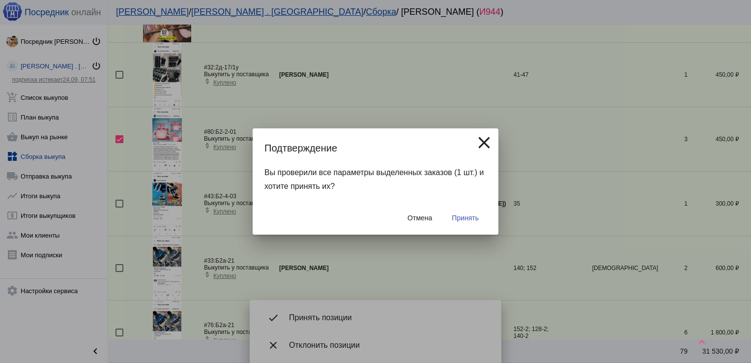
click at [462, 214] on span "Принять" at bounding box center [465, 218] width 27 height 8
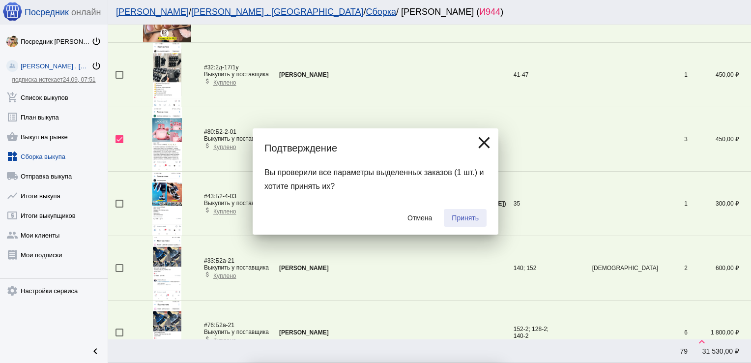
checkbox input "false"
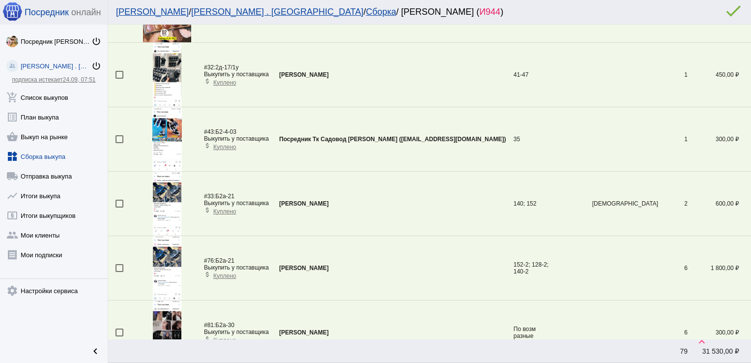
scroll to position [1384, 0]
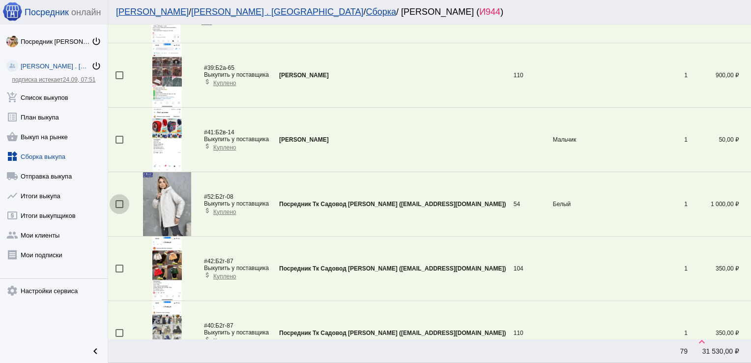
click at [116, 200] on div at bounding box center [119, 204] width 8 height 8
click at [119, 208] on input "checkbox" at bounding box center [119, 208] width 0 height 0
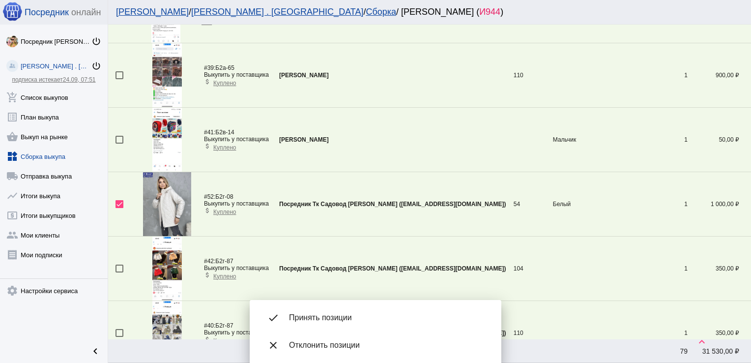
click at [334, 326] on div "done Принять позиции" at bounding box center [375, 318] width 236 height 28
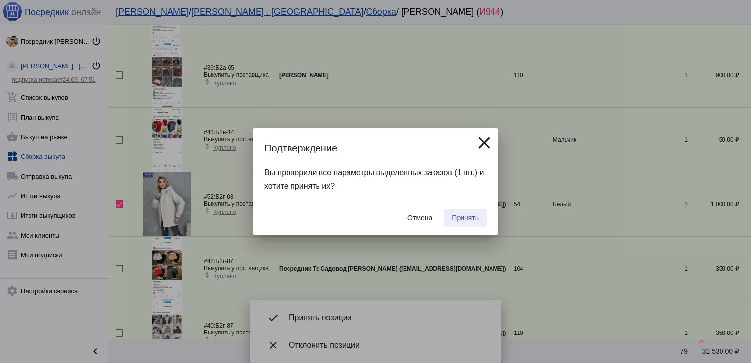
click at [463, 213] on button "Принять" at bounding box center [465, 218] width 43 height 18
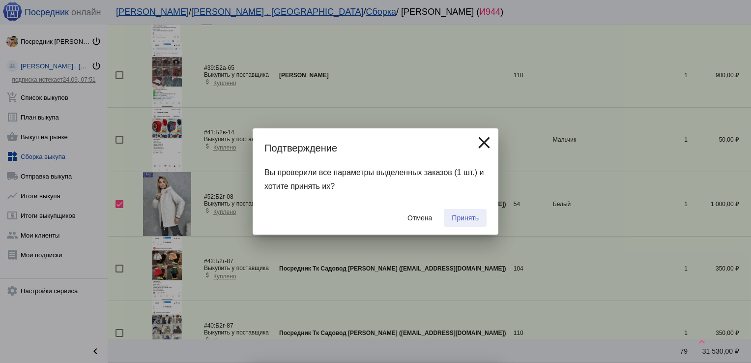
checkbox input "false"
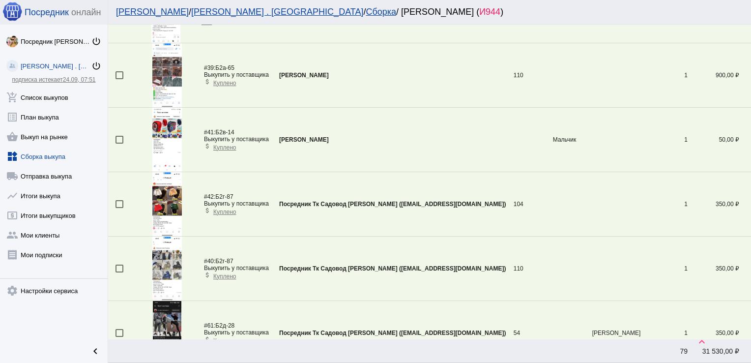
scroll to position [1127, 0]
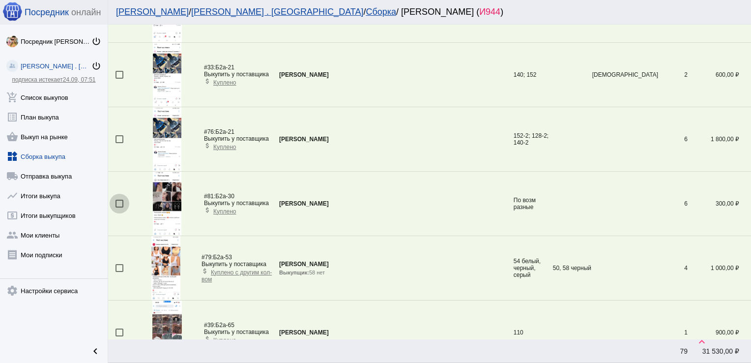
click at [117, 202] on div at bounding box center [119, 203] width 8 height 8
click at [119, 207] on input "checkbox" at bounding box center [119, 207] width 0 height 0
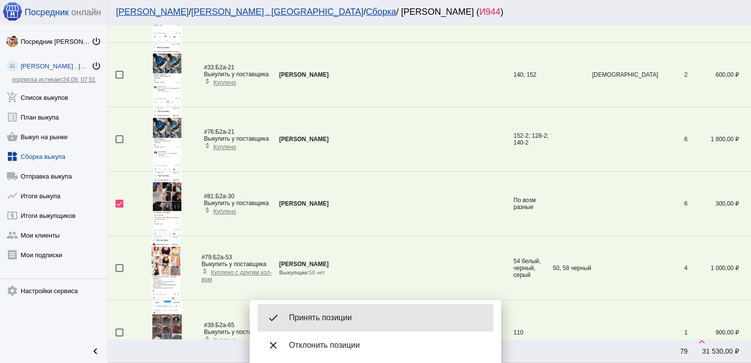
click at [340, 309] on div "done Принять позиции" at bounding box center [375, 318] width 236 height 28
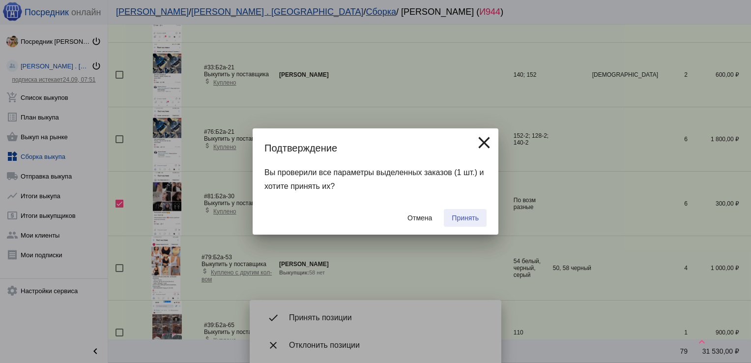
click at [468, 214] on span "Принять" at bounding box center [465, 218] width 27 height 8
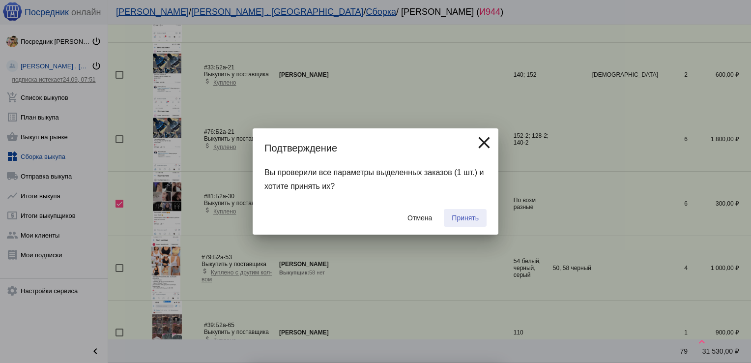
checkbox input "false"
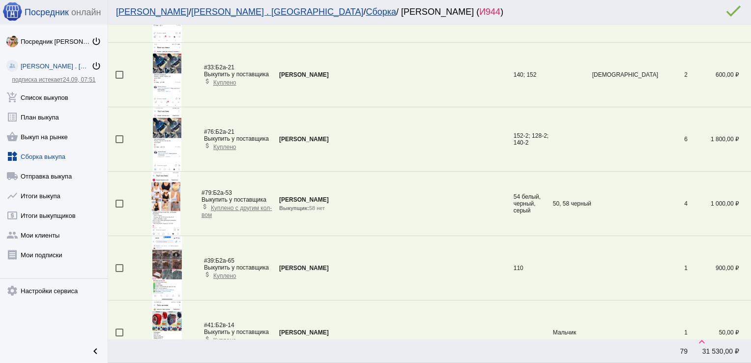
scroll to position [1674, 0]
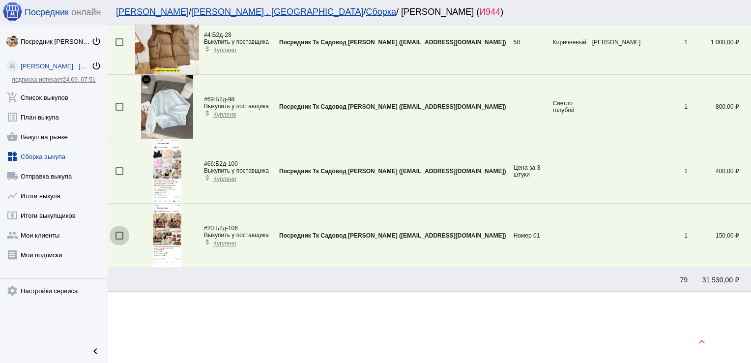
click at [119, 231] on div at bounding box center [119, 235] width 8 height 8
click at [119, 239] on input "checkbox" at bounding box center [119, 239] width 0 height 0
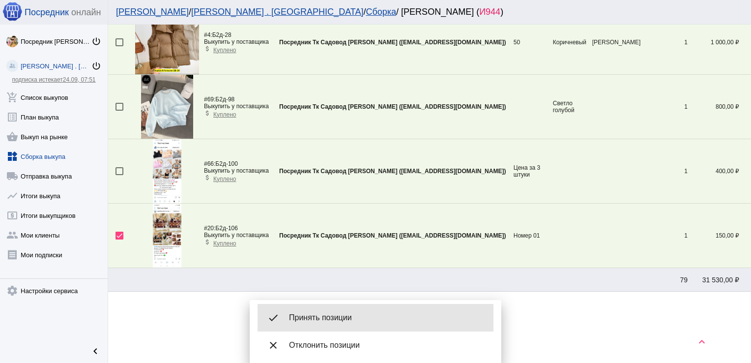
click at [325, 313] on span "Принять позиции" at bounding box center [387, 317] width 197 height 10
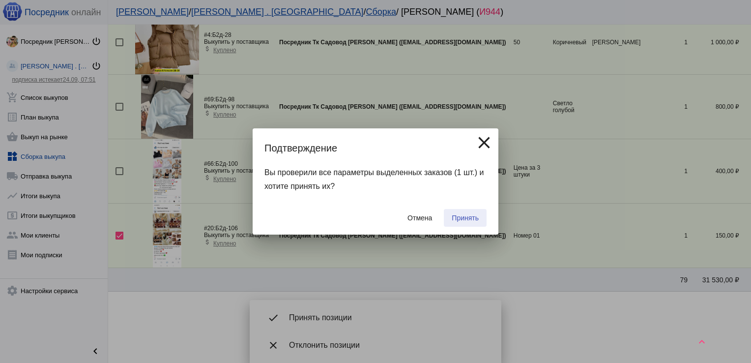
click at [476, 219] on span "Принять" at bounding box center [465, 218] width 27 height 8
checkbox input "false"
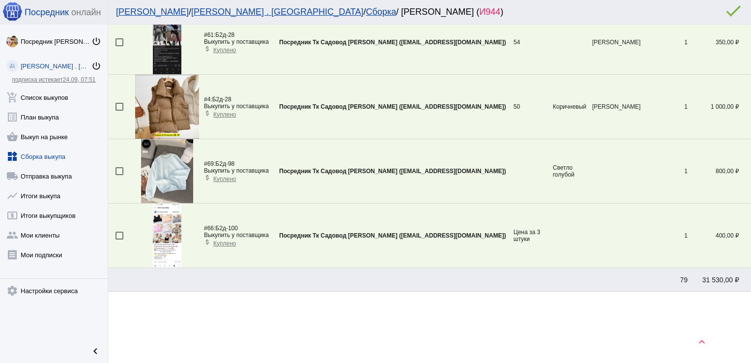
scroll to position [1191, 0]
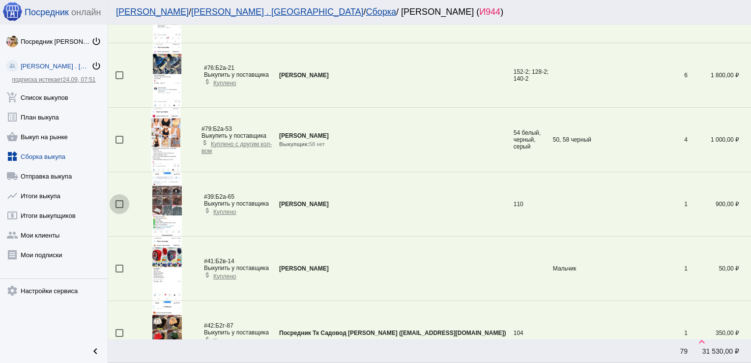
click at [118, 202] on div at bounding box center [119, 204] width 8 height 8
click at [119, 208] on input "checkbox" at bounding box center [119, 208] width 0 height 0
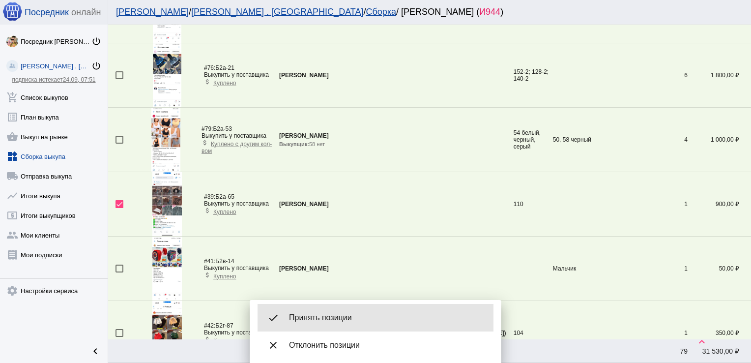
click at [344, 315] on span "Принять позиции" at bounding box center [387, 317] width 197 height 10
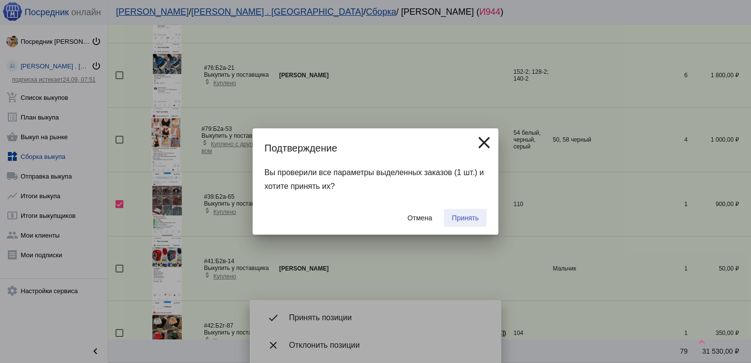
click at [459, 223] on button "Принять" at bounding box center [465, 218] width 43 height 18
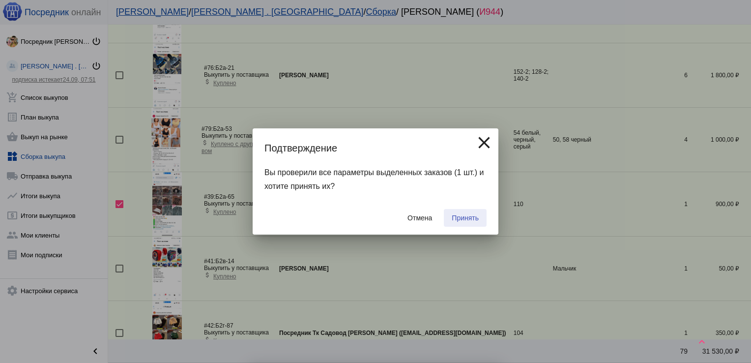
checkbox input "false"
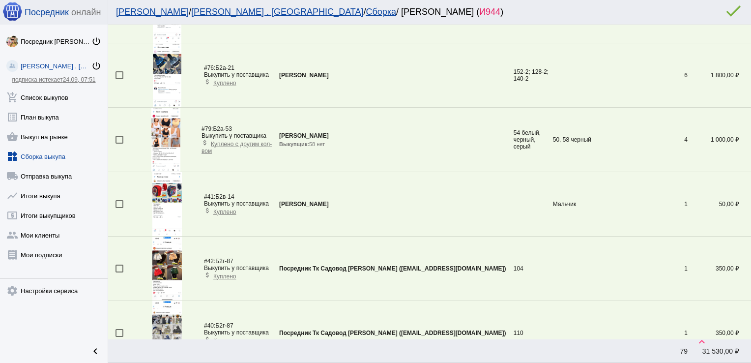
scroll to position [484, 0]
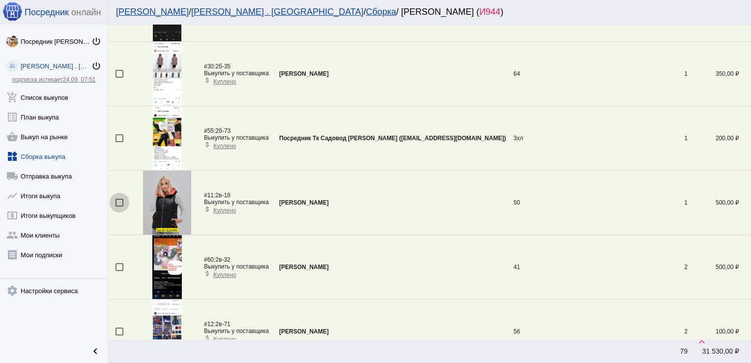
click at [119, 201] on div at bounding box center [119, 202] width 8 height 8
click at [119, 206] on input "checkbox" at bounding box center [119, 206] width 0 height 0
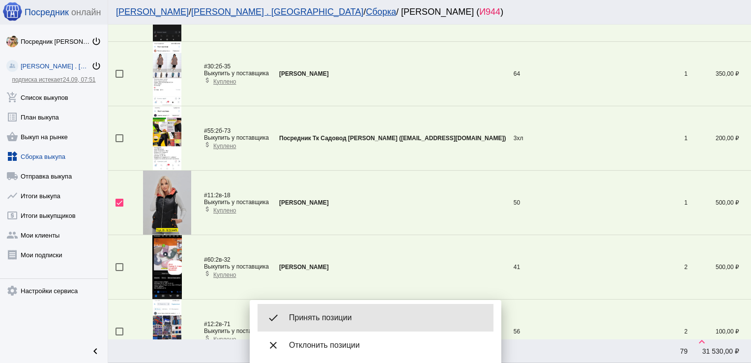
click at [334, 314] on span "Принять позиции" at bounding box center [387, 317] width 197 height 10
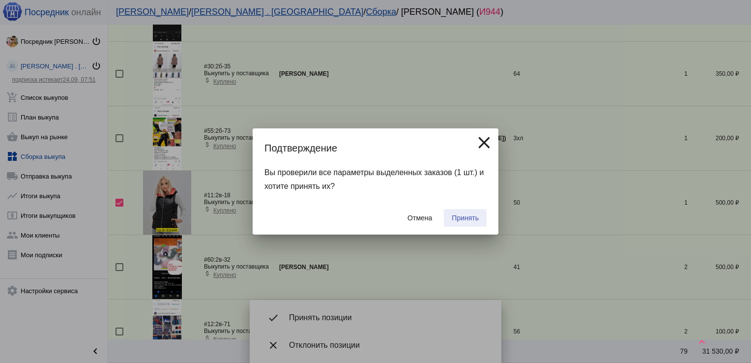
click at [465, 214] on span "Принять" at bounding box center [465, 218] width 27 height 8
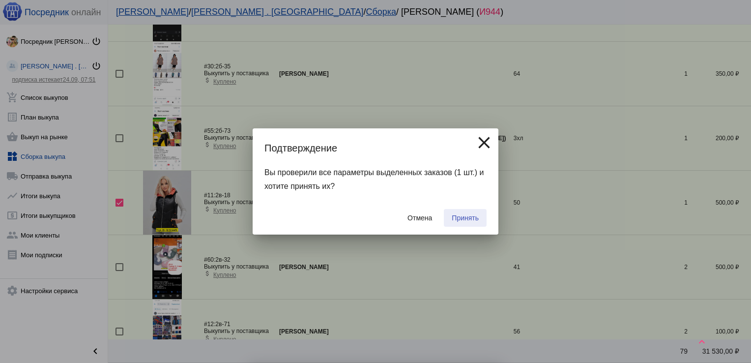
checkbox input "false"
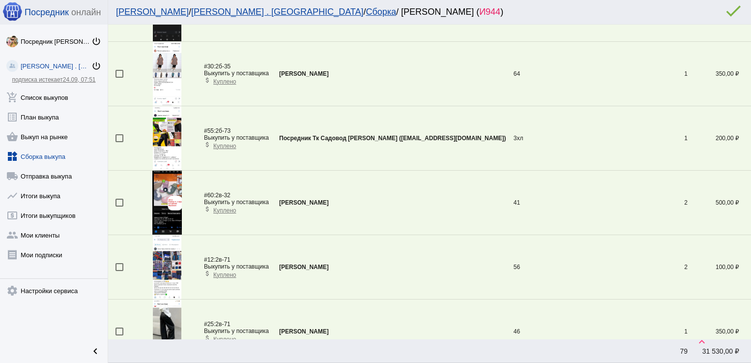
scroll to position [806, 0]
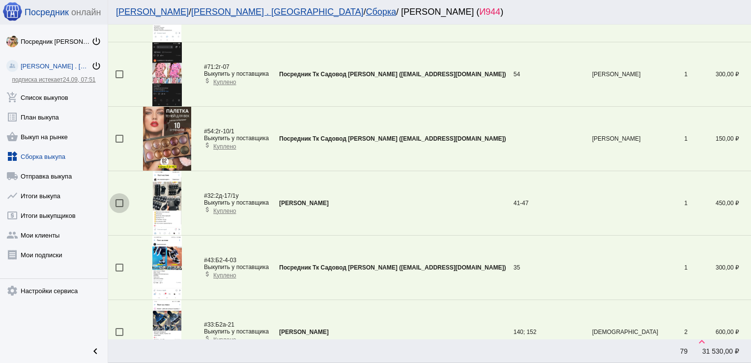
click at [120, 200] on div at bounding box center [119, 203] width 8 height 8
click at [119, 207] on input "checkbox" at bounding box center [119, 207] width 0 height 0
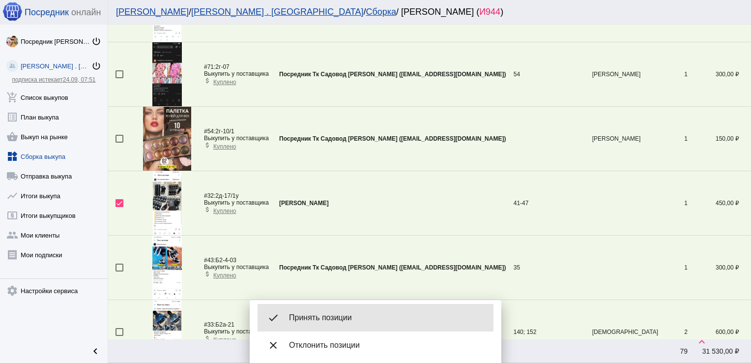
click at [330, 319] on span "Принять позиции" at bounding box center [387, 317] width 197 height 10
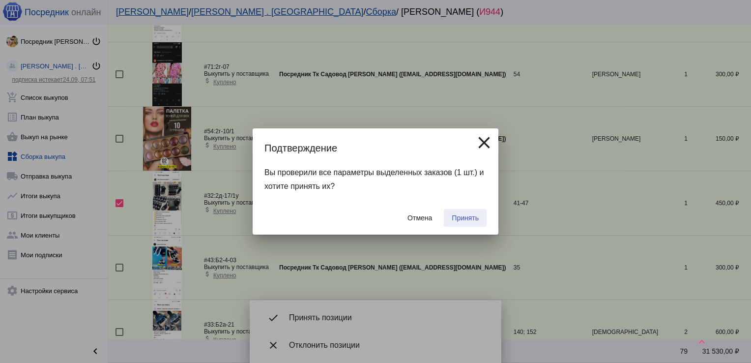
click at [466, 218] on span "Принять" at bounding box center [465, 218] width 27 height 8
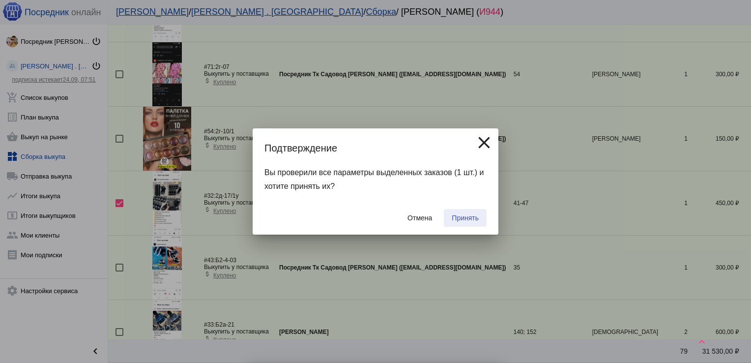
checkbox input "false"
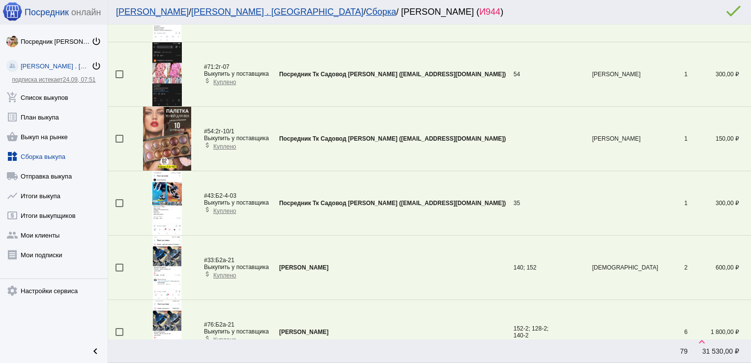
scroll to position [548, 0]
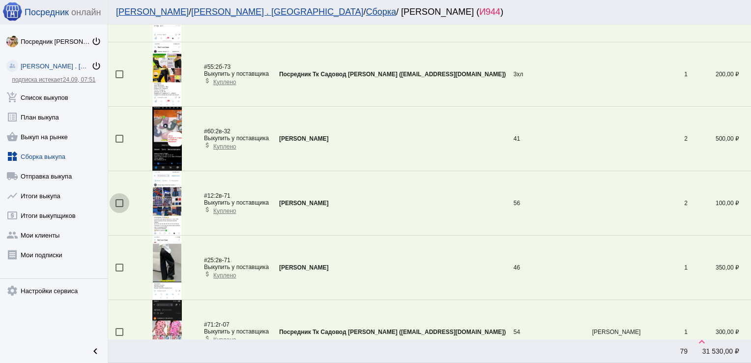
click at [120, 199] on div at bounding box center [119, 203] width 8 height 8
click at [119, 207] on input "checkbox" at bounding box center [119, 207] width 0 height 0
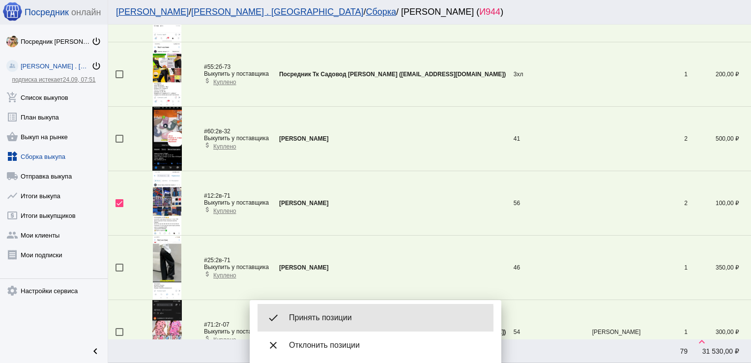
click at [327, 319] on span "Принять позиции" at bounding box center [387, 317] width 197 height 10
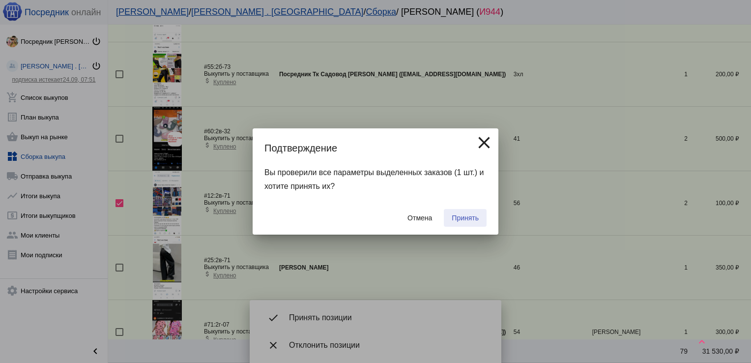
click at [464, 221] on span "Принять" at bounding box center [465, 218] width 27 height 8
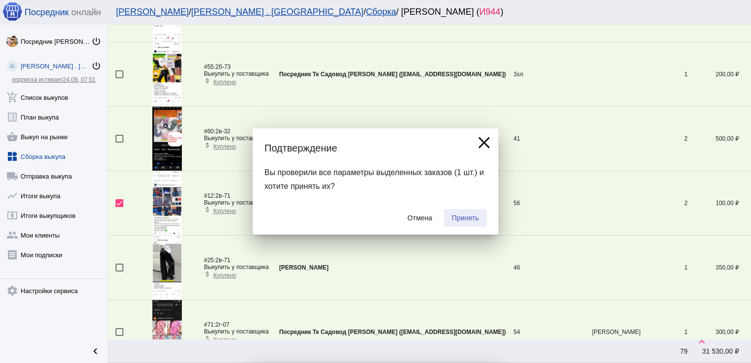
checkbox input "false"
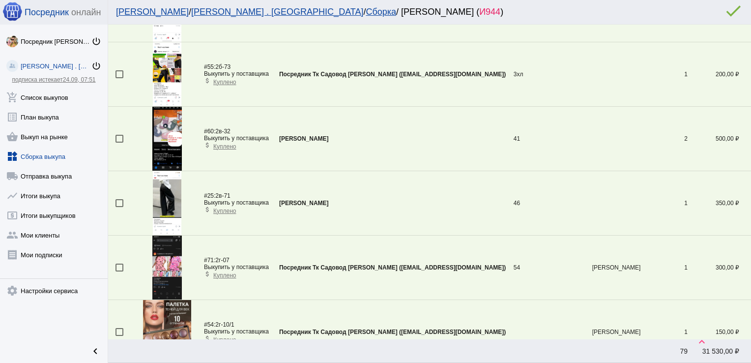
scroll to position [998, 0]
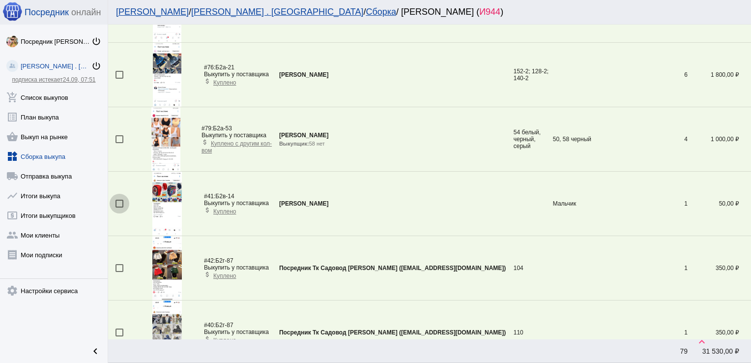
click at [120, 200] on div at bounding box center [119, 203] width 8 height 8
click at [119, 207] on input "checkbox" at bounding box center [119, 207] width 0 height 0
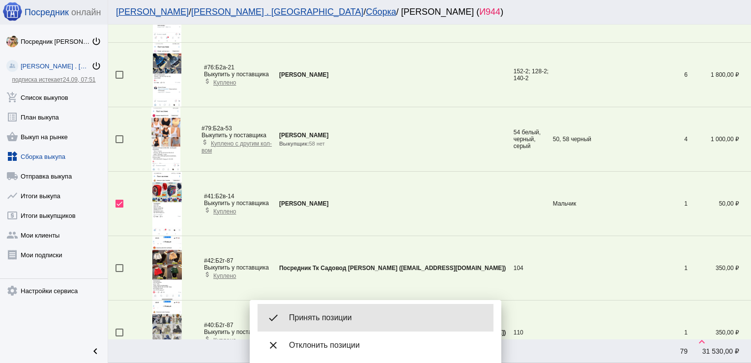
click at [337, 319] on span "Принять позиции" at bounding box center [387, 317] width 197 height 10
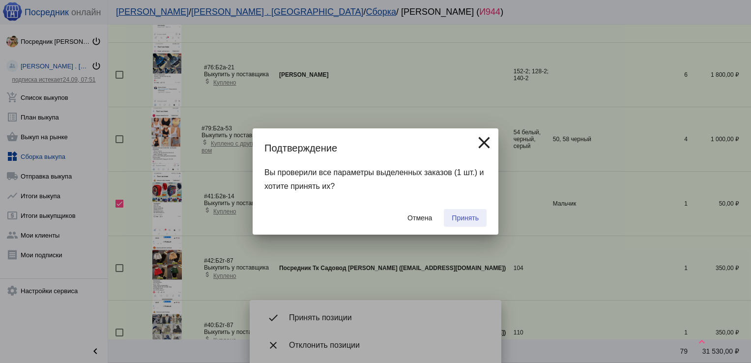
click at [466, 215] on span "Принять" at bounding box center [465, 218] width 27 height 8
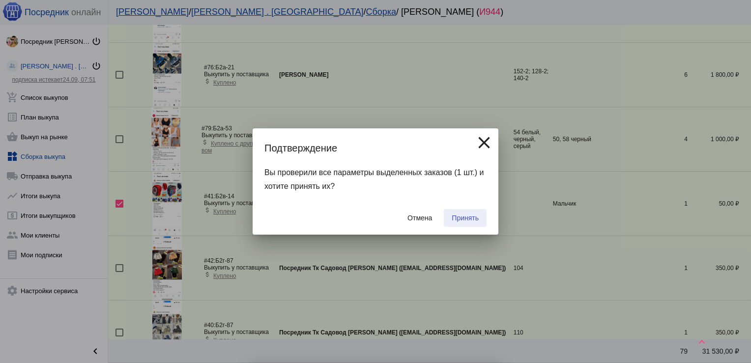
checkbox input "false"
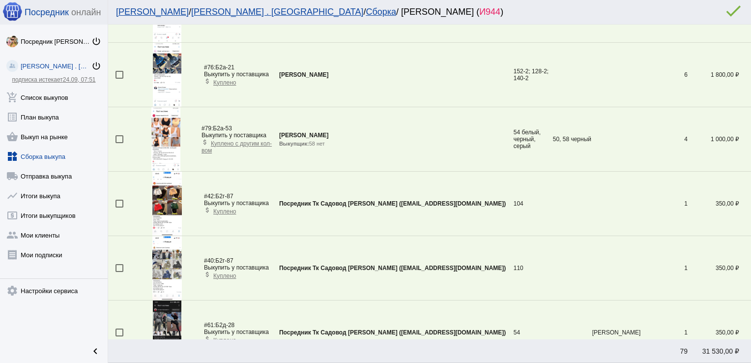
scroll to position [0, 0]
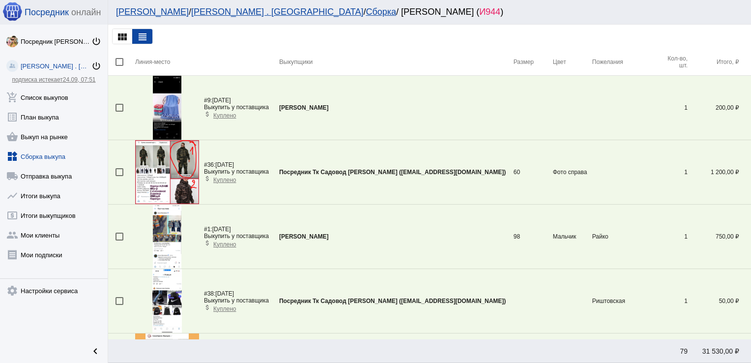
click at [119, 106] on div at bounding box center [119, 108] width 8 height 8
click at [119, 112] on input "checkbox" at bounding box center [119, 112] width 0 height 0
checkbox input "true"
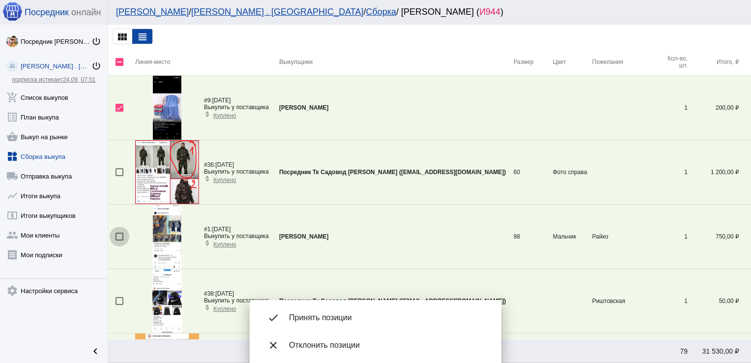
click at [117, 237] on div at bounding box center [119, 236] width 8 height 8
click at [119, 240] on input "checkbox" at bounding box center [119, 240] width 0 height 0
checkbox input "true"
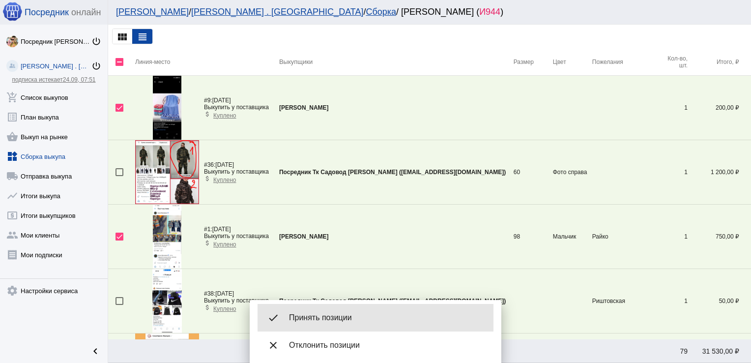
click at [336, 321] on span "Принять позиции" at bounding box center [387, 317] width 197 height 10
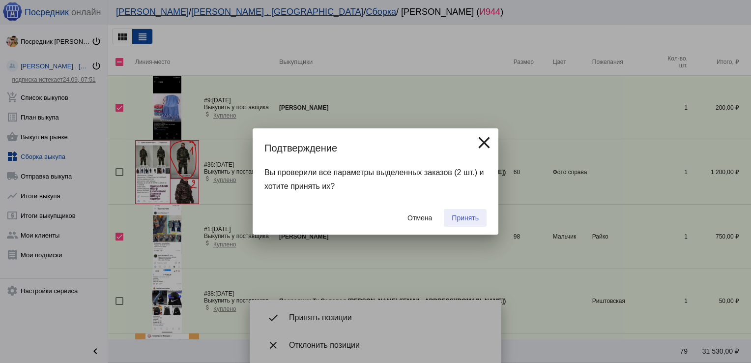
click at [480, 216] on button "Принять" at bounding box center [465, 218] width 43 height 18
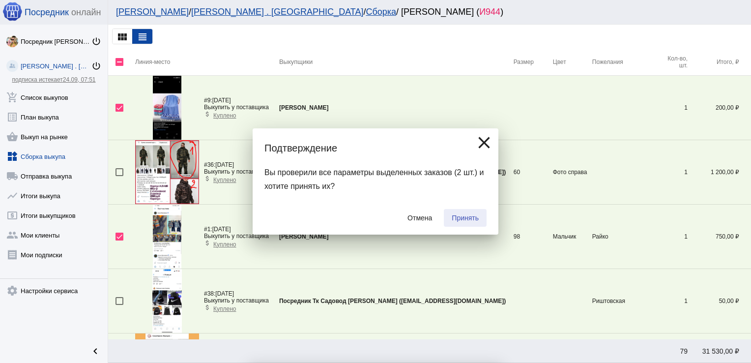
checkbox input "false"
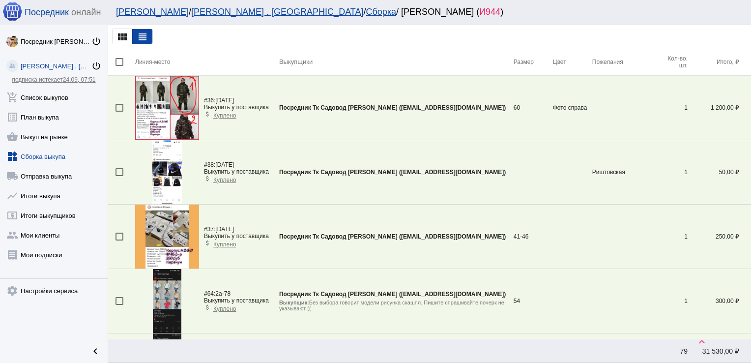
scroll to position [291, 0]
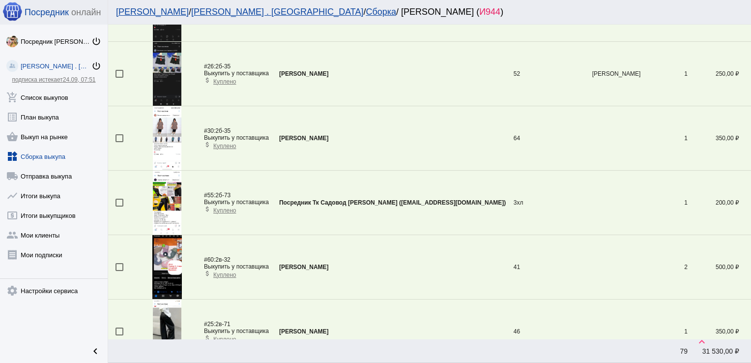
click at [117, 201] on div at bounding box center [119, 202] width 8 height 8
click at [119, 206] on input "checkbox" at bounding box center [119, 206] width 0 height 0
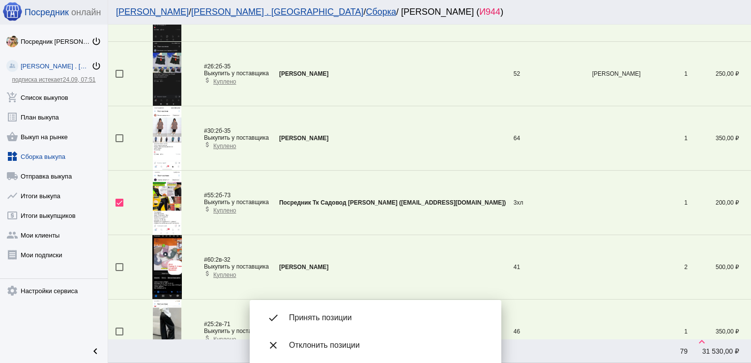
click at [331, 311] on div "done Принять позиции" at bounding box center [375, 318] width 236 height 28
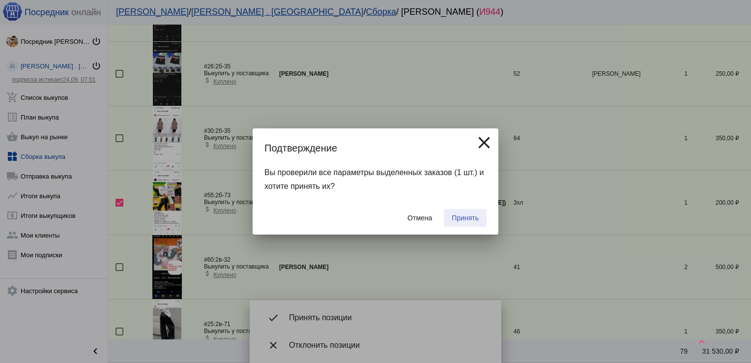
click at [460, 215] on span "Принять" at bounding box center [465, 218] width 27 height 8
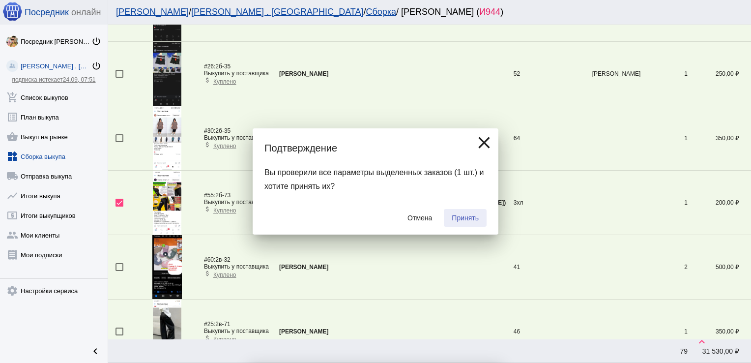
checkbox input "false"
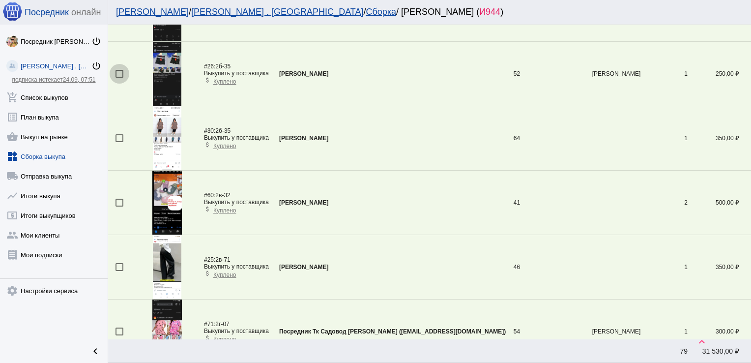
click at [119, 72] on div at bounding box center [119, 74] width 8 height 8
click at [119, 78] on input "checkbox" at bounding box center [119, 78] width 0 height 0
checkbox input "true"
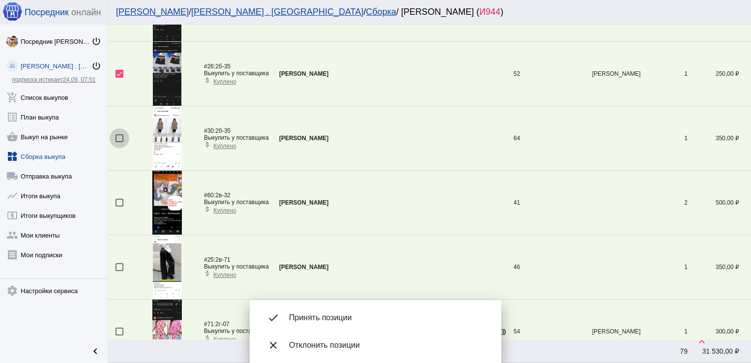
click at [119, 135] on div at bounding box center [119, 138] width 8 height 8
click at [119, 142] on input "checkbox" at bounding box center [119, 142] width 0 height 0
checkbox input "true"
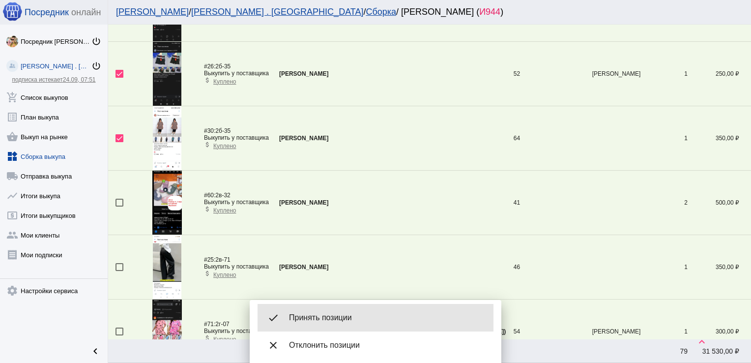
click at [330, 317] on span "Принять позиции" at bounding box center [387, 317] width 197 height 10
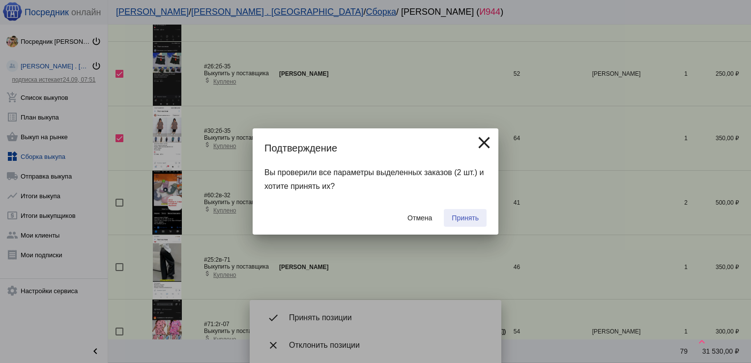
click at [463, 217] on span "Принять" at bounding box center [465, 218] width 27 height 8
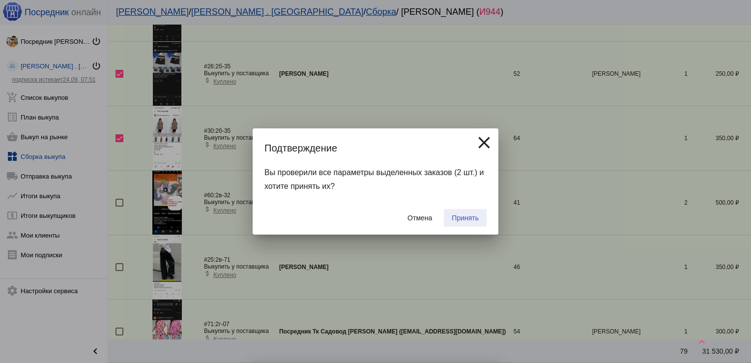
checkbox input "false"
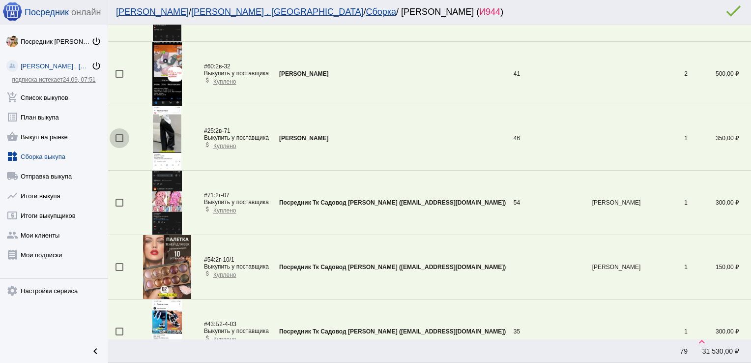
click at [119, 136] on div at bounding box center [119, 138] width 8 height 8
click at [119, 142] on input "checkbox" at bounding box center [119, 142] width 0 height 0
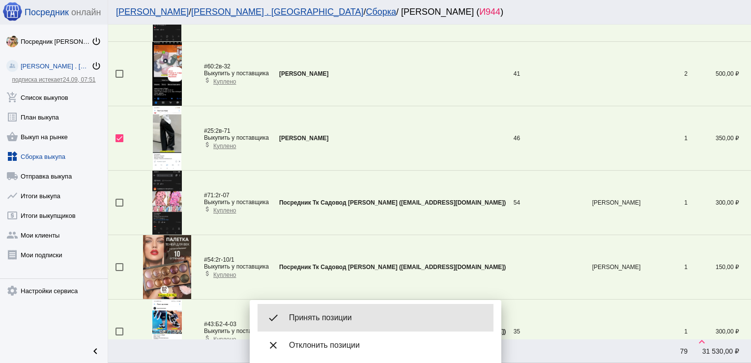
click at [332, 320] on span "Принять позиции" at bounding box center [387, 317] width 197 height 10
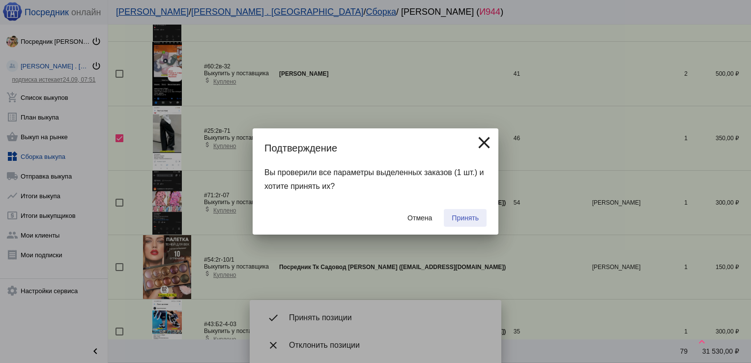
click at [463, 215] on span "Принять" at bounding box center [465, 218] width 27 height 8
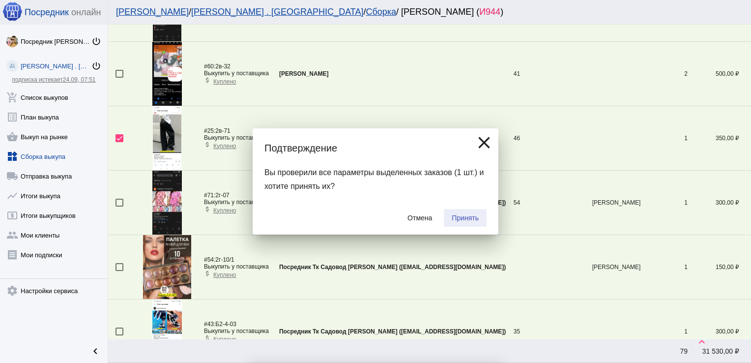
checkbox input "false"
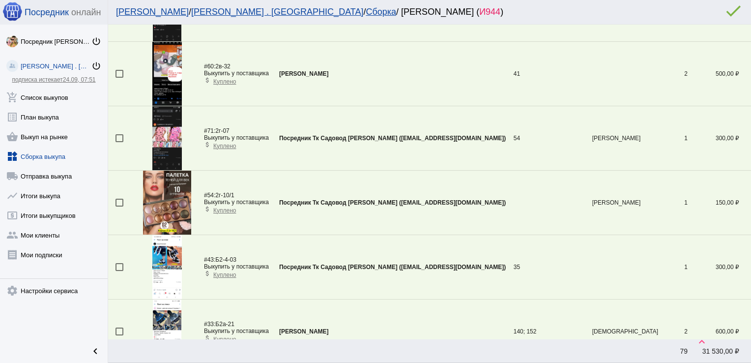
scroll to position [99, 0]
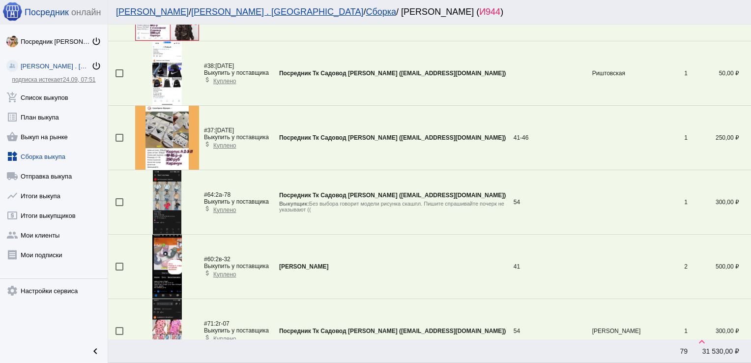
click at [116, 201] on div at bounding box center [119, 202] width 8 height 8
click at [119, 206] on input "checkbox" at bounding box center [119, 206] width 0 height 0
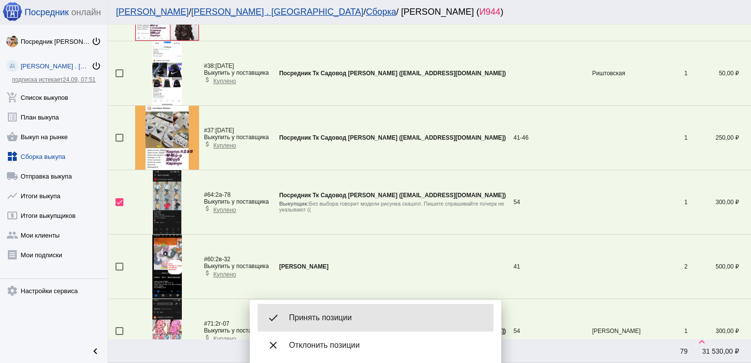
click at [336, 319] on span "Принять позиции" at bounding box center [387, 317] width 197 height 10
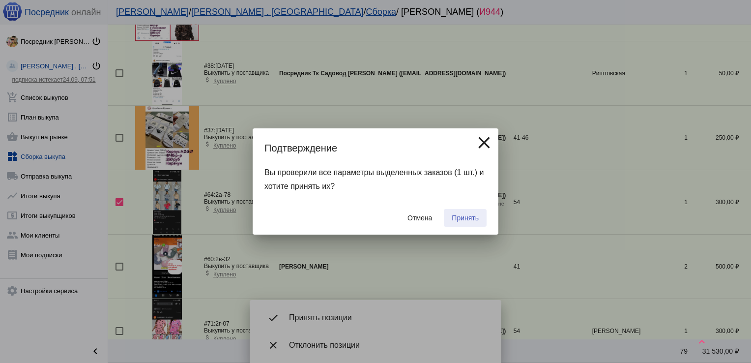
click at [473, 212] on button "Принять" at bounding box center [465, 218] width 43 height 18
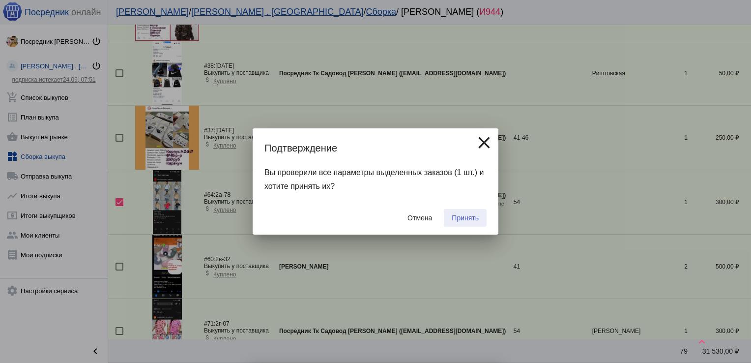
checkbox input "false"
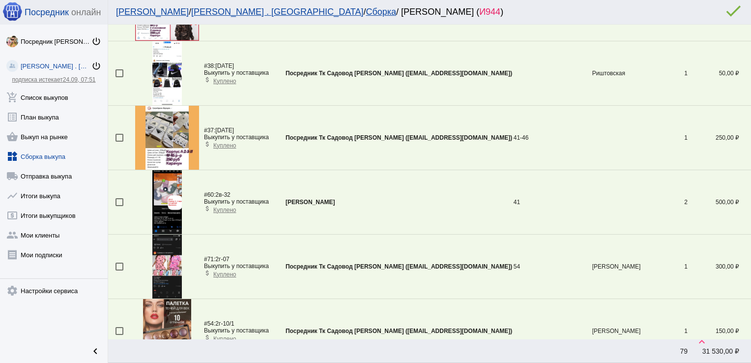
click at [119, 135] on div at bounding box center [119, 138] width 8 height 8
click at [119, 141] on input "checkbox" at bounding box center [119, 141] width 0 height 0
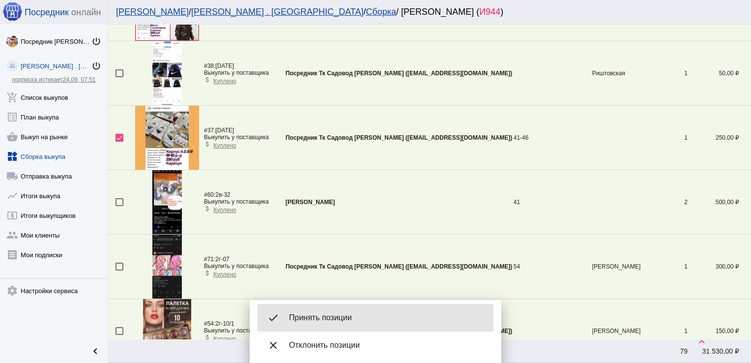
click at [312, 309] on div "done Принять позиции" at bounding box center [375, 318] width 236 height 28
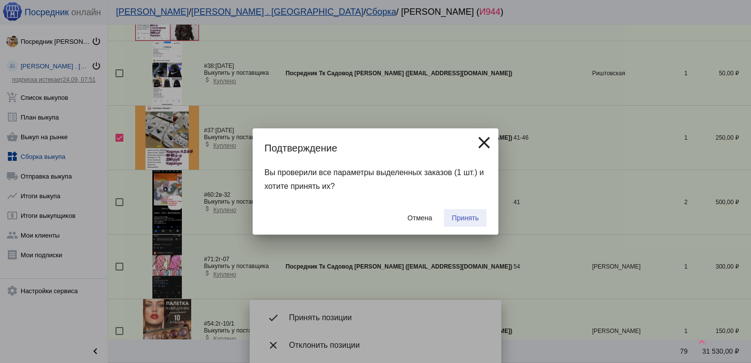
click at [463, 214] on span "Принять" at bounding box center [465, 218] width 27 height 8
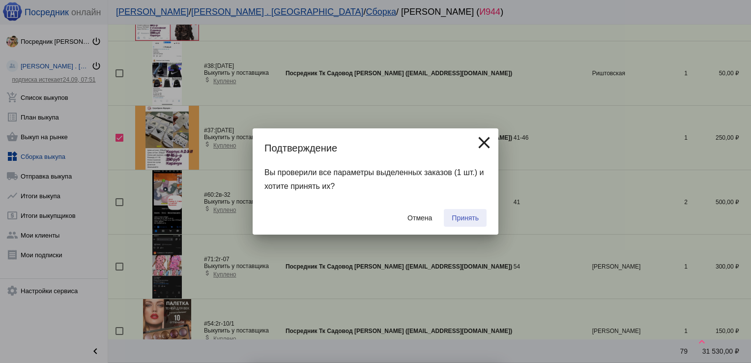
checkbox input "false"
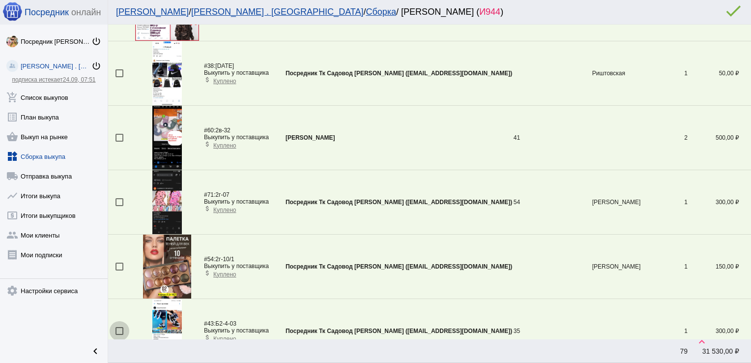
click at [118, 329] on div at bounding box center [119, 331] width 8 height 8
click at [119, 335] on input "checkbox" at bounding box center [119, 335] width 0 height 0
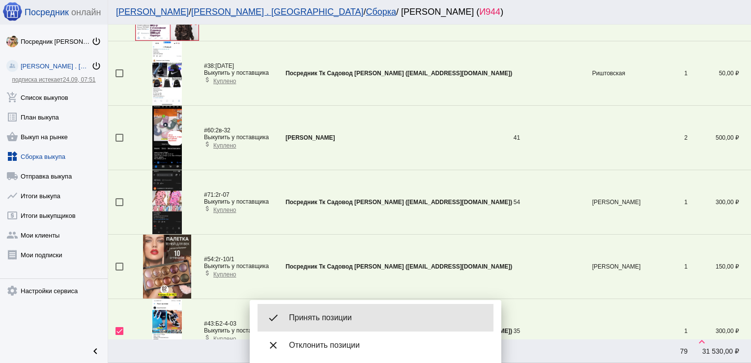
click at [351, 313] on span "Принять позиции" at bounding box center [387, 317] width 197 height 10
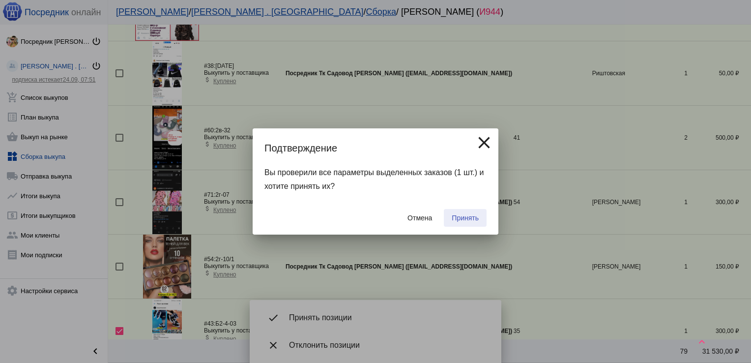
click at [466, 214] on span "Принять" at bounding box center [465, 218] width 27 height 8
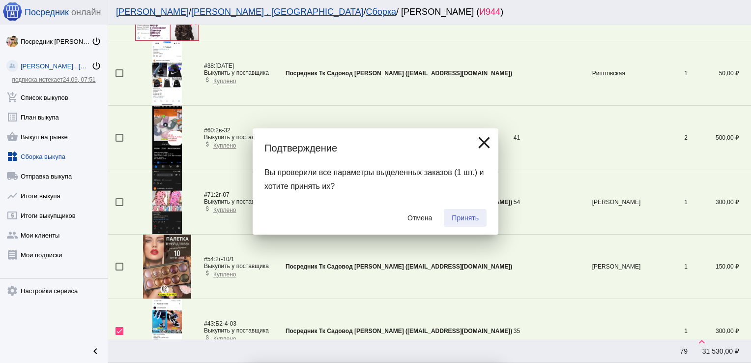
checkbox input "false"
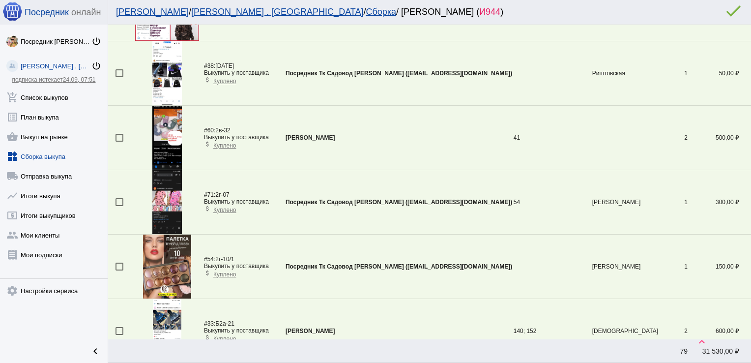
scroll to position [548, 0]
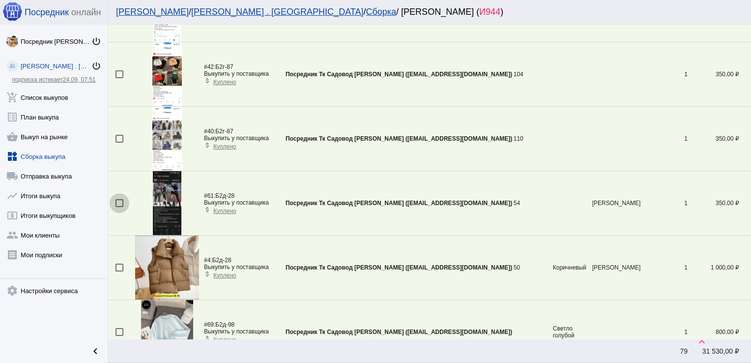
click at [118, 199] on div at bounding box center [119, 203] width 8 height 8
click at [119, 207] on input "checkbox" at bounding box center [119, 207] width 0 height 0
checkbox input "true"
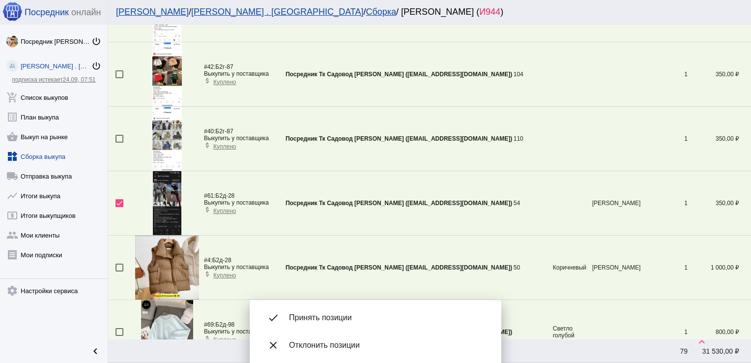
click at [118, 328] on div at bounding box center [119, 332] width 8 height 8
click at [119, 336] on input "checkbox" at bounding box center [119, 336] width 0 height 0
checkbox input "true"
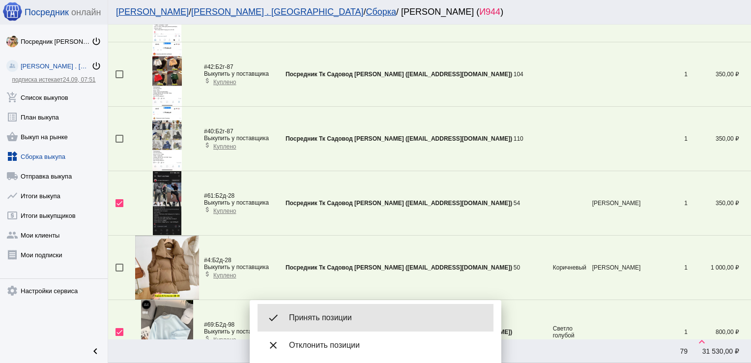
click at [371, 315] on span "Принять позиции" at bounding box center [387, 317] width 197 height 10
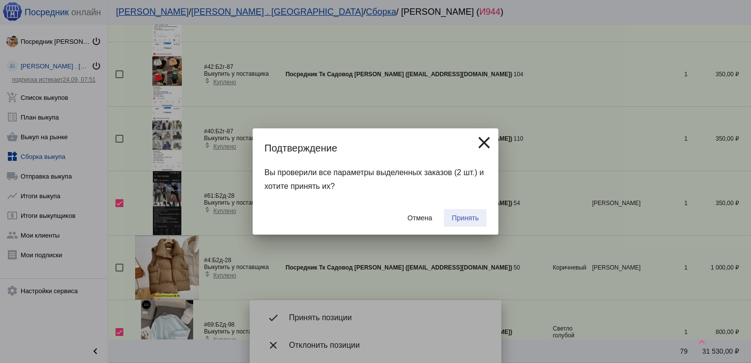
click at [470, 217] on span "Принять" at bounding box center [465, 218] width 27 height 8
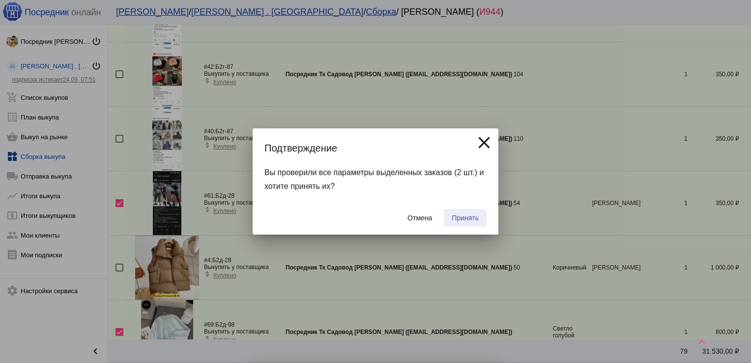
checkbox input "false"
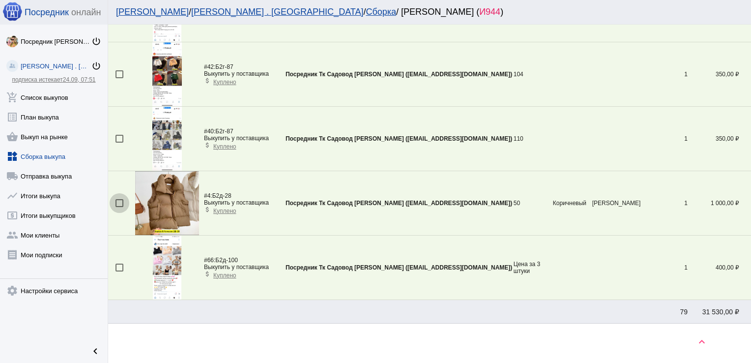
click at [118, 199] on div at bounding box center [119, 203] width 8 height 8
click at [119, 207] on input "checkbox" at bounding box center [119, 207] width 0 height 0
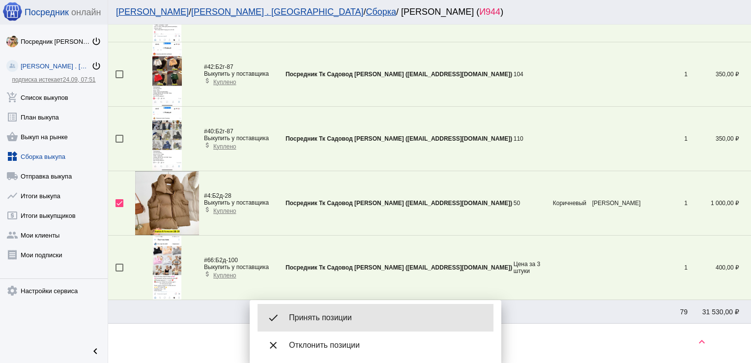
click at [347, 316] on span "Принять позиции" at bounding box center [387, 317] width 197 height 10
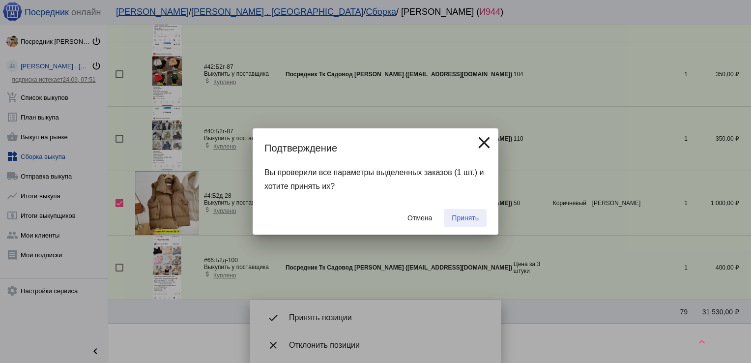
click at [469, 214] on span "Принять" at bounding box center [465, 218] width 27 height 8
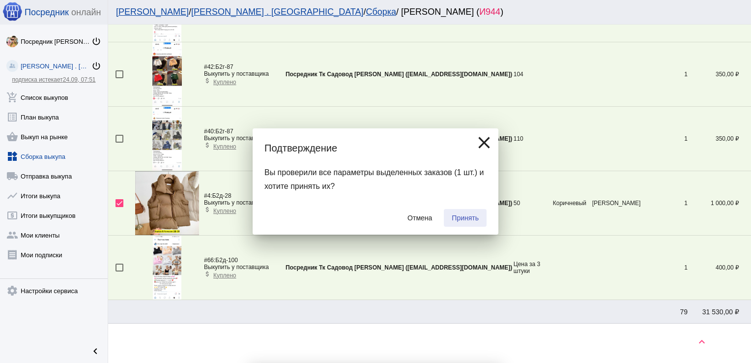
checkbox input "false"
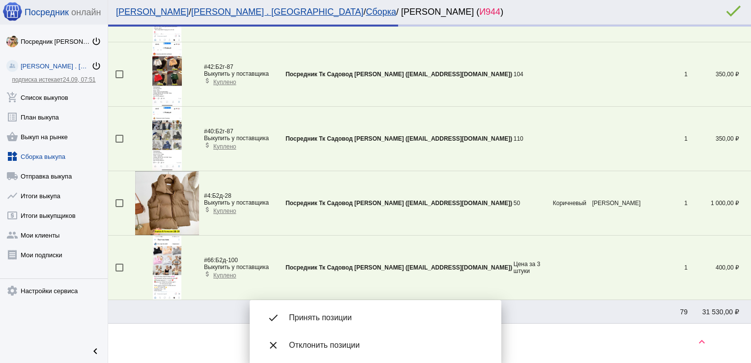
scroll to position [517, 0]
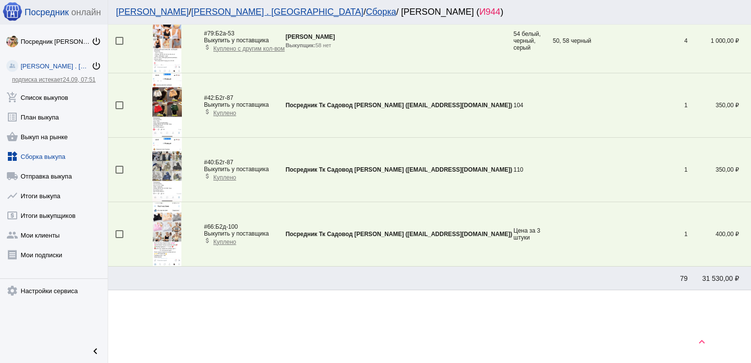
click at [165, 167] on img at bounding box center [166, 170] width 29 height 64
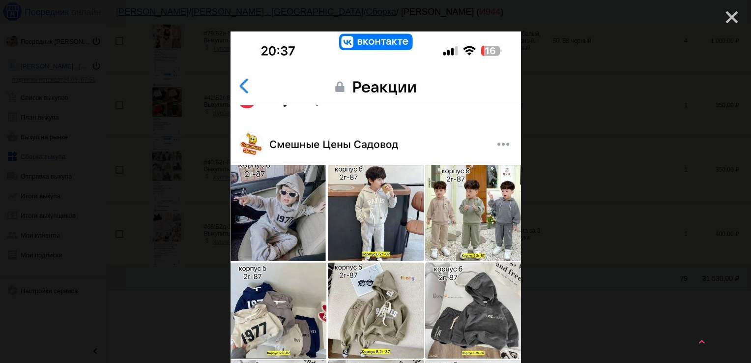
click at [722, 17] on mat-icon "close" at bounding box center [728, 13] width 12 height 12
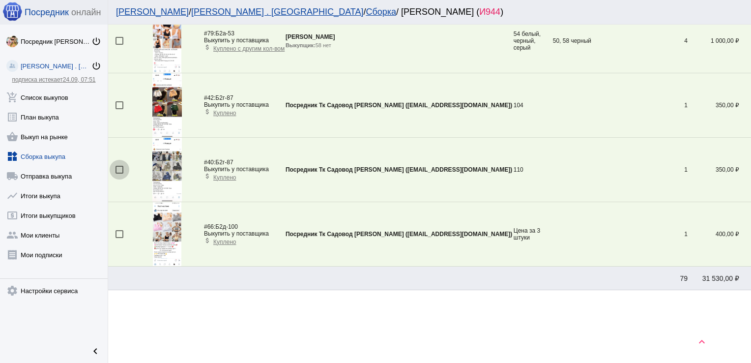
click at [119, 170] on div at bounding box center [119, 170] width 8 height 8
click at [119, 173] on input "checkbox" at bounding box center [119, 173] width 0 height 0
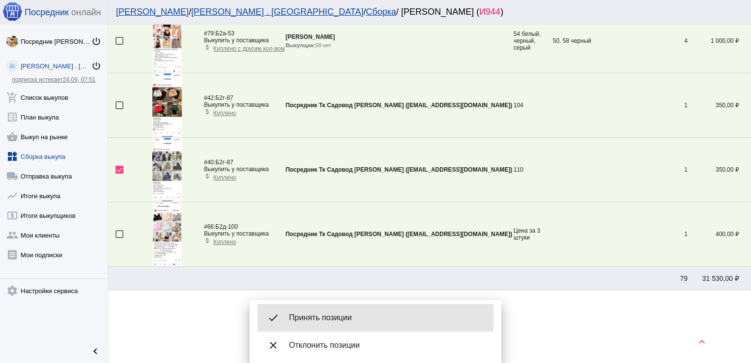
click at [349, 314] on span "Принять позиции" at bounding box center [387, 317] width 197 height 10
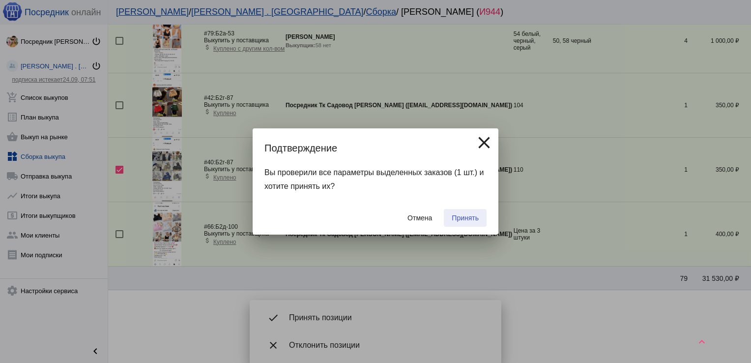
click at [482, 210] on button "Принять" at bounding box center [465, 218] width 43 height 18
checkbox input "false"
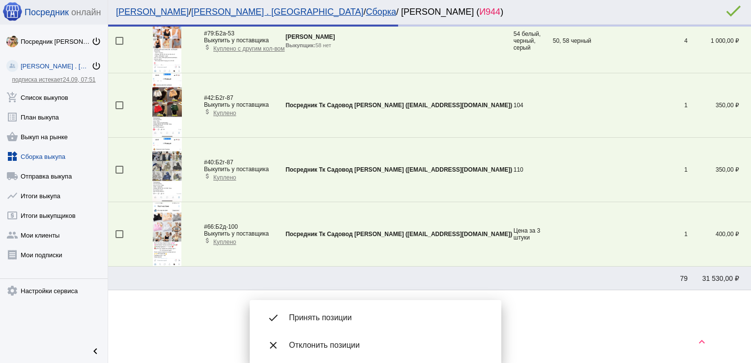
scroll to position [453, 0]
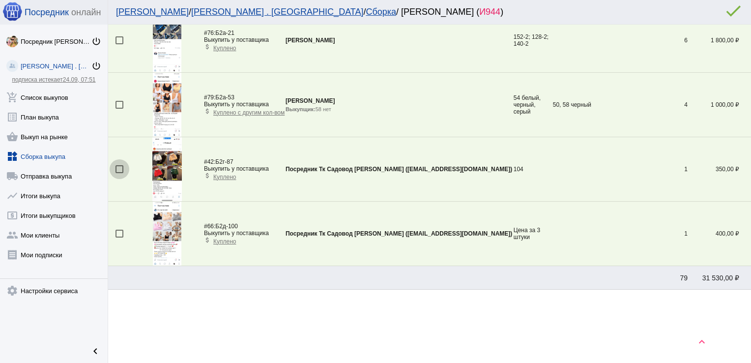
click at [116, 166] on div at bounding box center [119, 169] width 8 height 8
click at [119, 173] on input "checkbox" at bounding box center [119, 173] width 0 height 0
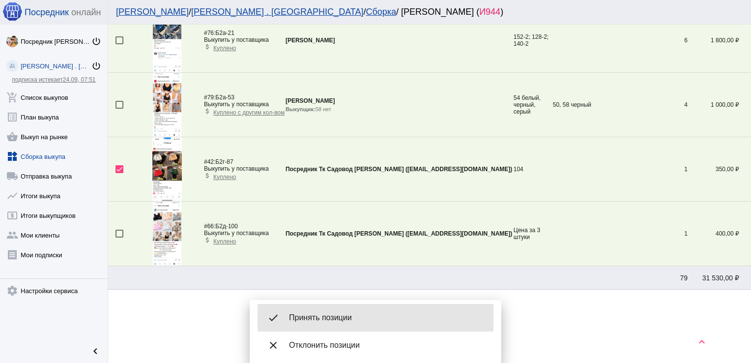
click at [331, 311] on div "done Принять позиции" at bounding box center [375, 318] width 236 height 28
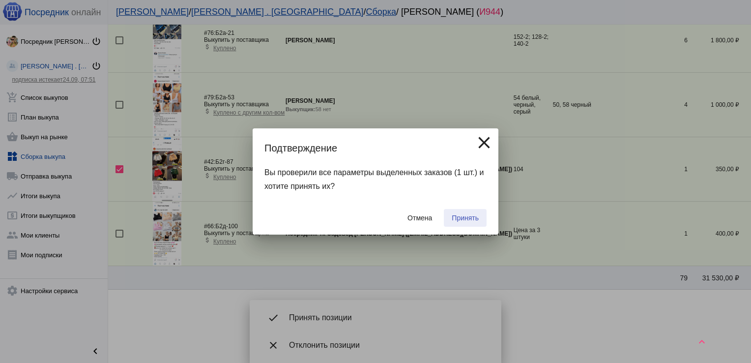
click at [468, 214] on span "Принять" at bounding box center [465, 218] width 27 height 8
checkbox input "false"
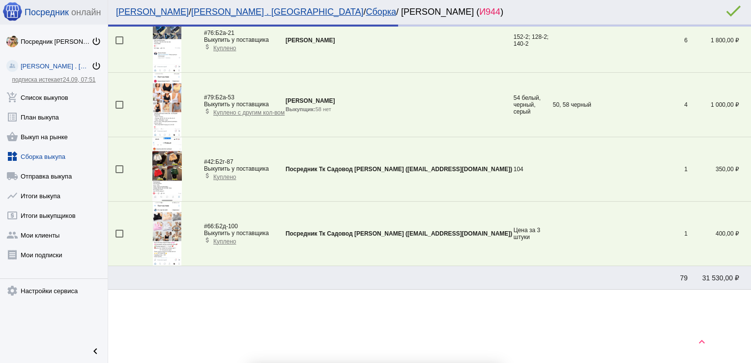
scroll to position [389, 0]
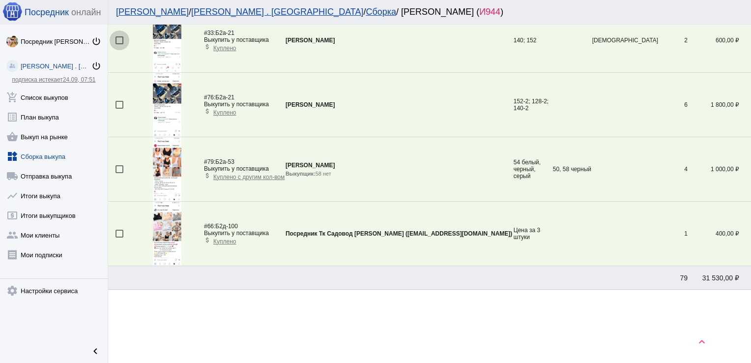
click at [115, 38] on div at bounding box center [119, 40] width 8 height 8
click at [119, 44] on input "checkbox" at bounding box center [119, 44] width 0 height 0
checkbox input "true"
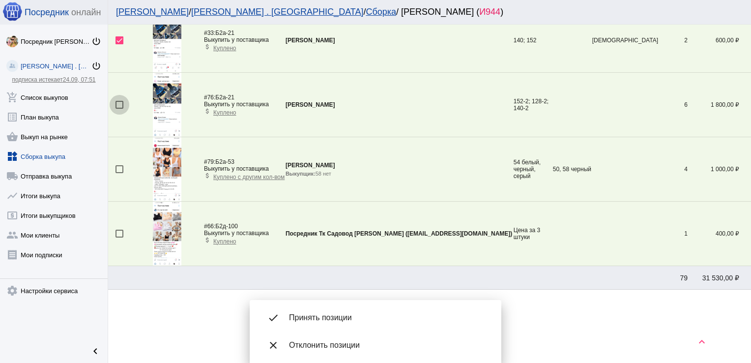
click at [119, 101] on div at bounding box center [119, 105] width 8 height 8
click at [119, 109] on input "checkbox" at bounding box center [119, 109] width 0 height 0
checkbox input "true"
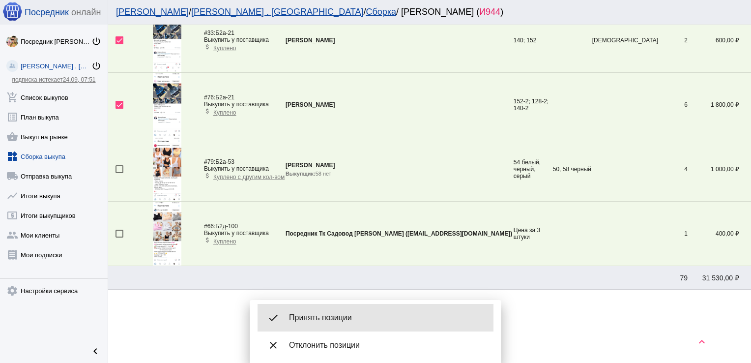
click at [355, 319] on span "Принять позиции" at bounding box center [387, 317] width 197 height 10
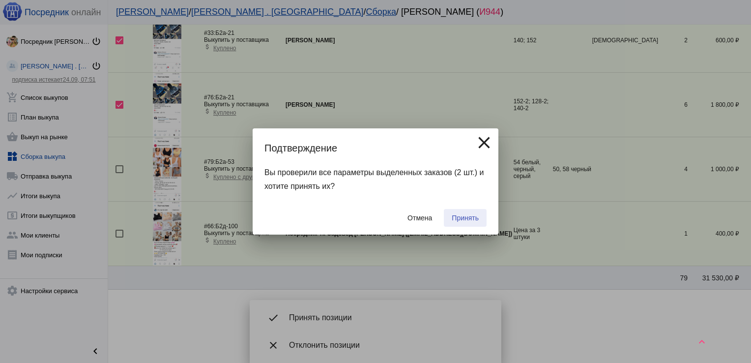
click at [462, 217] on span "Принять" at bounding box center [465, 218] width 27 height 8
checkbox input "false"
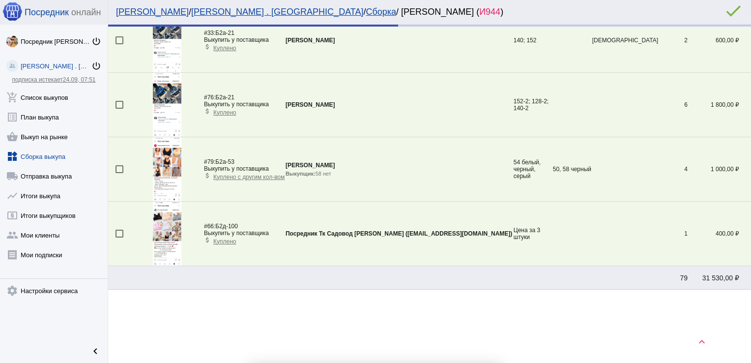
scroll to position [260, 0]
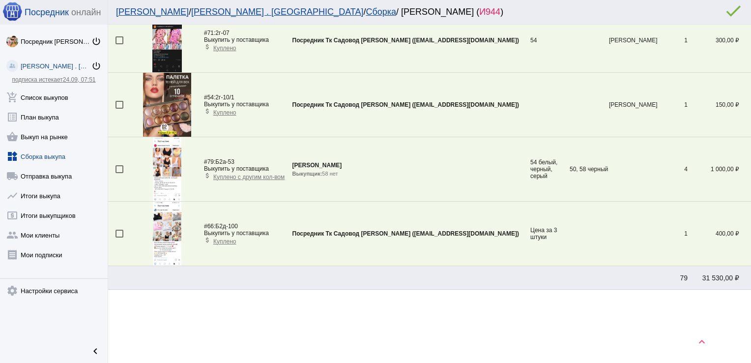
click at [119, 41] on div at bounding box center [119, 40] width 8 height 8
click at [119, 44] on input "checkbox" at bounding box center [119, 44] width 0 height 0
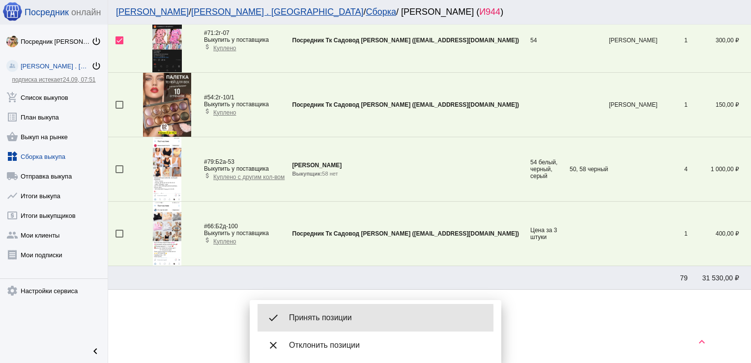
click at [329, 324] on div "done Принять позиции" at bounding box center [375, 318] width 236 height 28
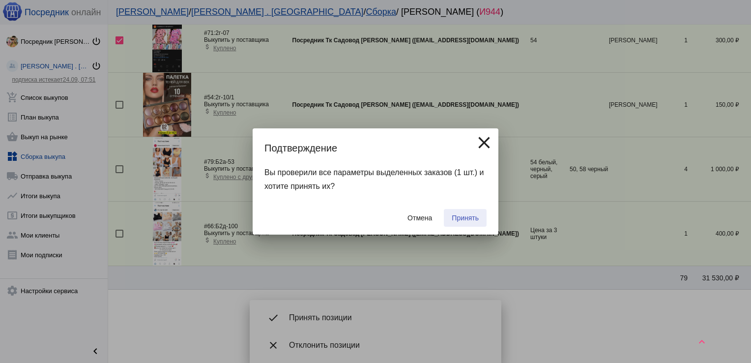
click at [468, 219] on span "Принять" at bounding box center [465, 218] width 27 height 8
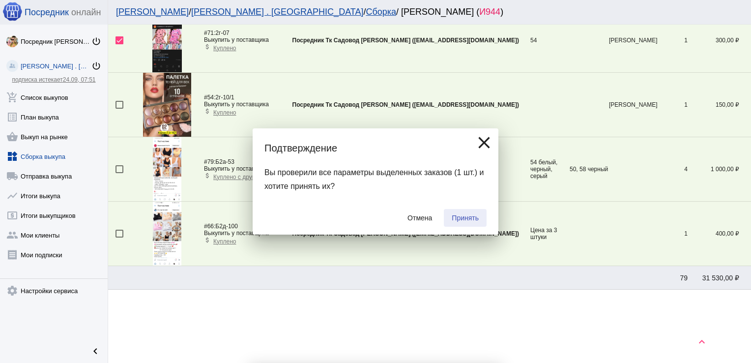
checkbox input "false"
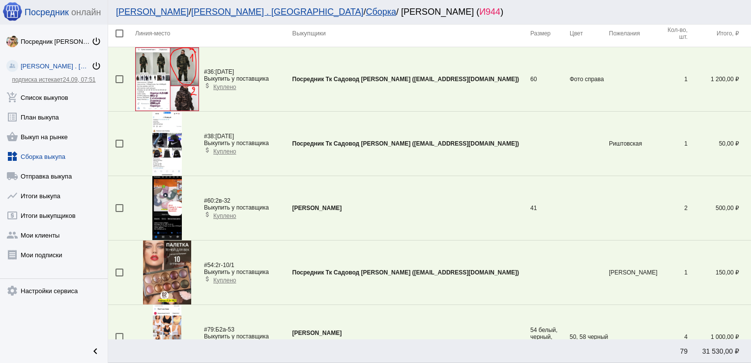
scroll to position [22, 0]
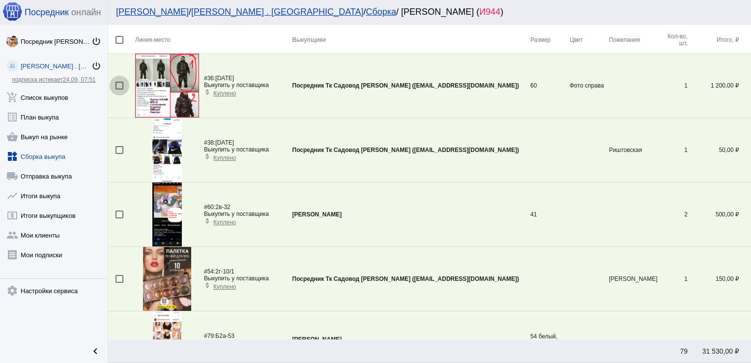
click at [117, 84] on div at bounding box center [119, 86] width 8 height 8
click at [119, 89] on input "checkbox" at bounding box center [119, 89] width 0 height 0
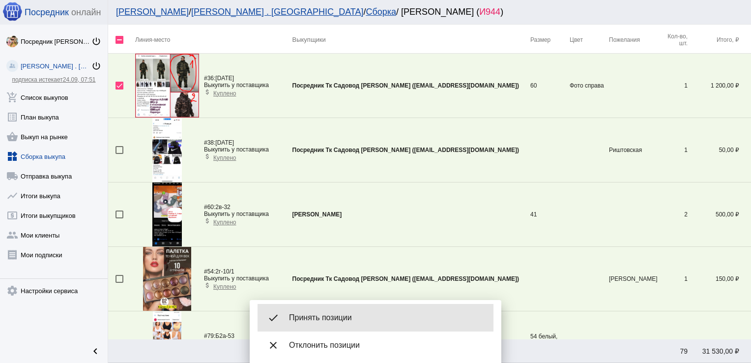
click at [334, 322] on div "done Принять позиции" at bounding box center [375, 318] width 236 height 28
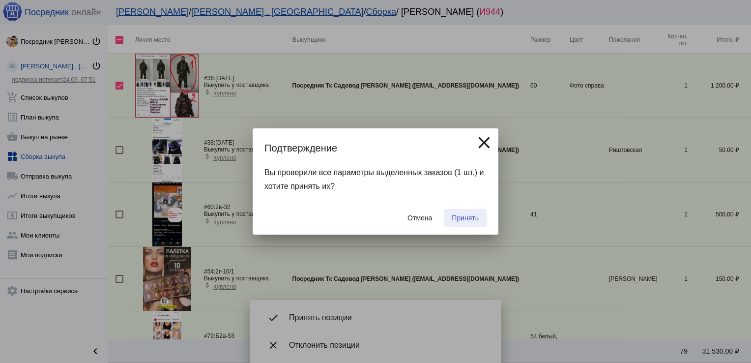
click at [466, 215] on span "Принять" at bounding box center [465, 218] width 27 height 8
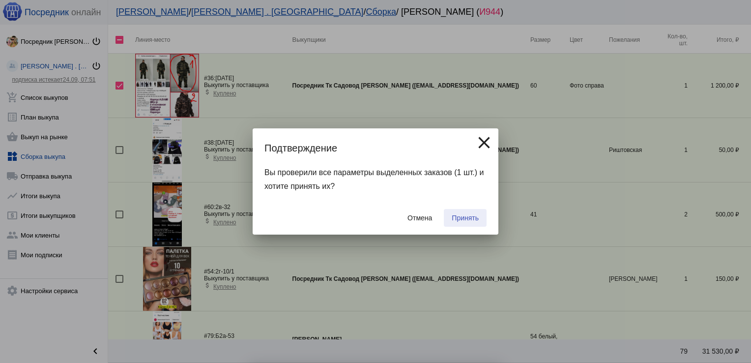
checkbox input "false"
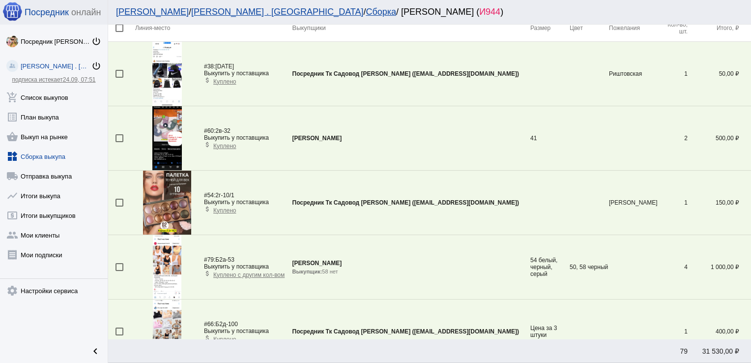
scroll to position [37, 0]
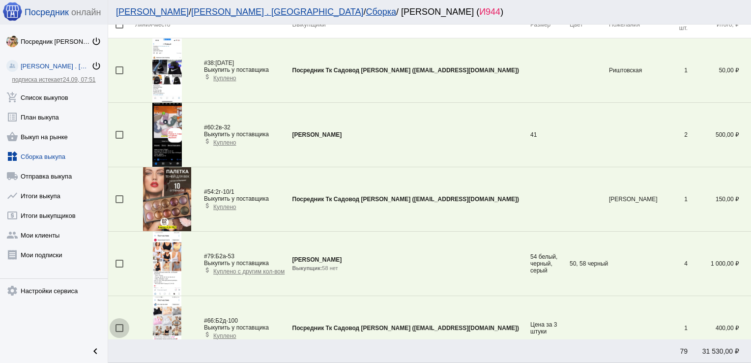
click at [116, 329] on div at bounding box center [119, 328] width 8 height 8
click at [119, 332] on input "checkbox" at bounding box center [119, 332] width 0 height 0
checkbox input "true"
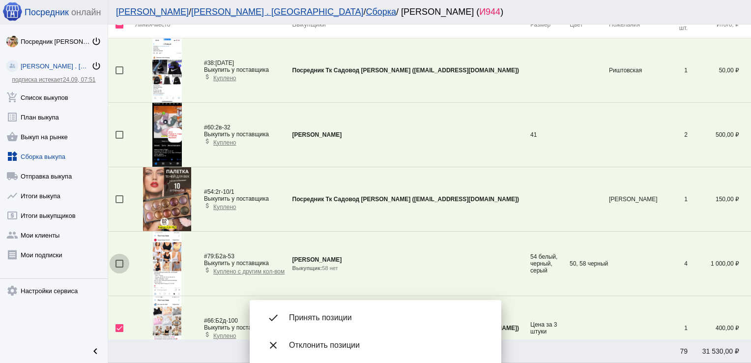
click at [119, 260] on div at bounding box center [119, 263] width 8 height 8
click at [119, 267] on input "checkbox" at bounding box center [119, 267] width 0 height 0
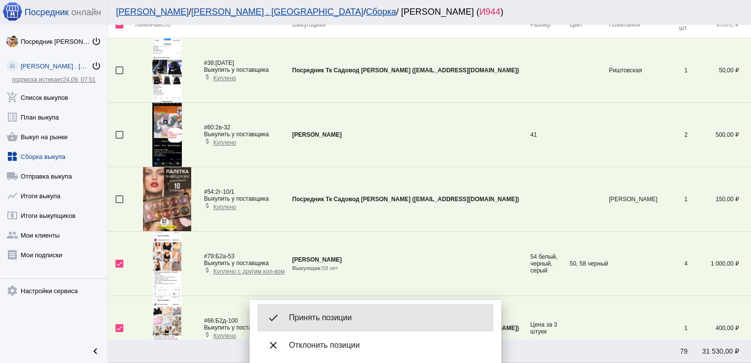
click at [328, 316] on span "Принять позиции" at bounding box center [387, 317] width 197 height 10
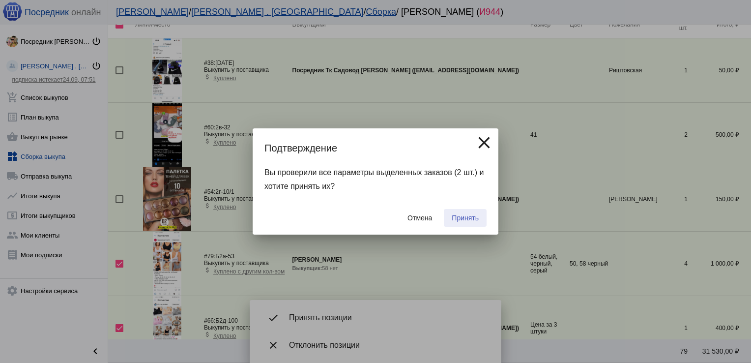
click at [463, 213] on button "Принять" at bounding box center [465, 218] width 43 height 18
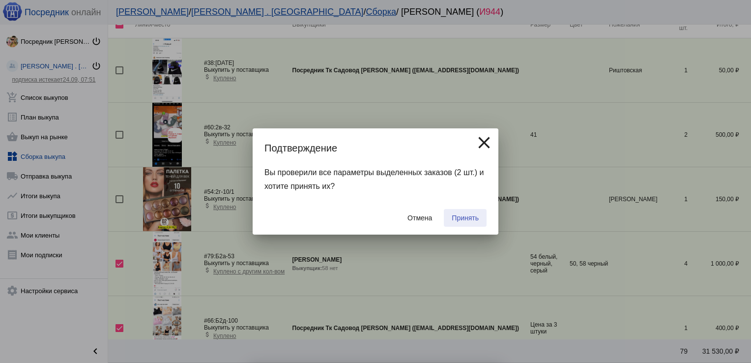
checkbox input "false"
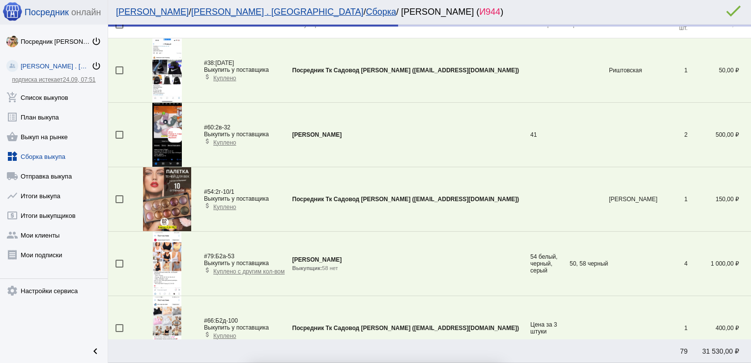
scroll to position [3, 0]
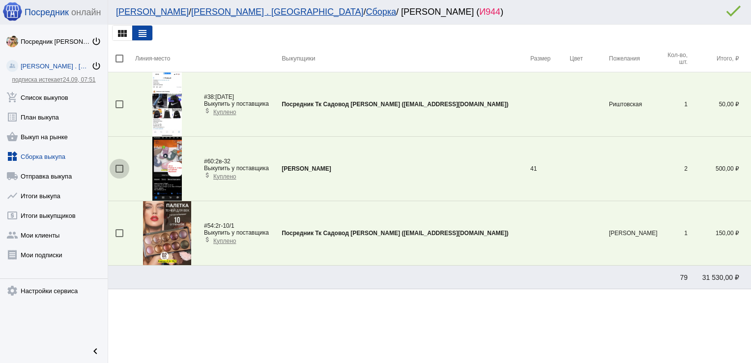
click at [120, 169] on div at bounding box center [119, 169] width 8 height 8
click at [119, 172] on input "checkbox" at bounding box center [119, 172] width 0 height 0
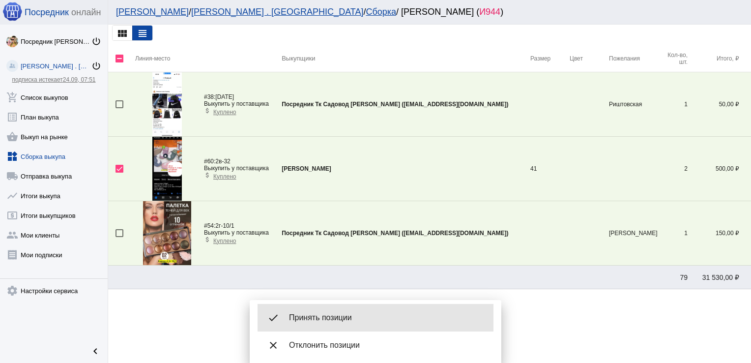
click at [310, 317] on span "Принять позиции" at bounding box center [387, 317] width 197 height 10
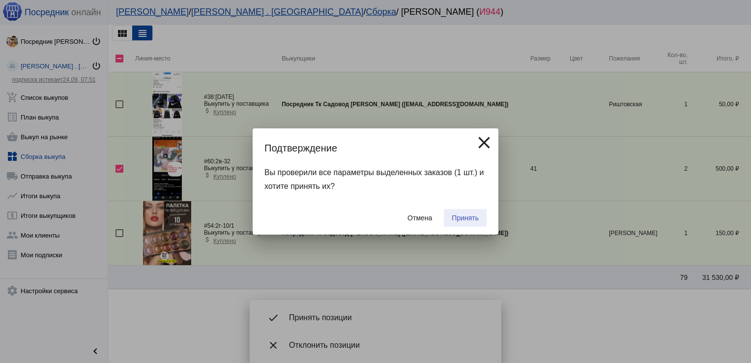
click at [465, 218] on span "Принять" at bounding box center [465, 218] width 27 height 8
checkbox input "false"
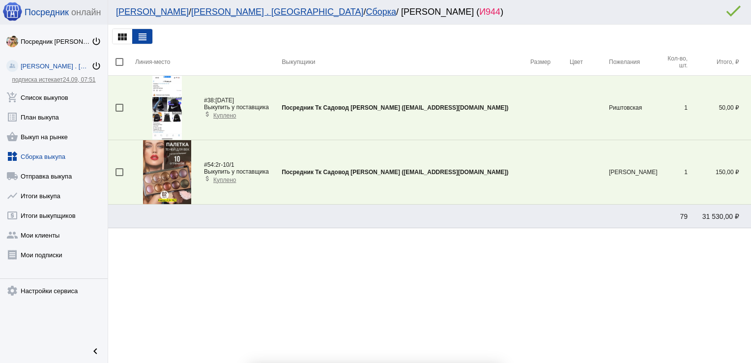
scroll to position [0, 0]
click at [122, 106] on div at bounding box center [119, 108] width 8 height 8
click at [119, 112] on input "checkbox" at bounding box center [119, 112] width 0 height 0
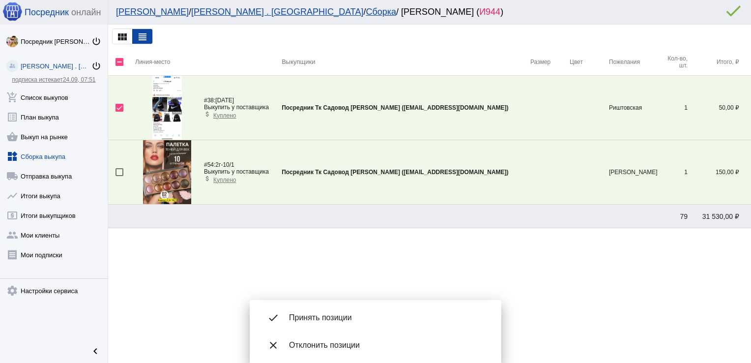
click at [329, 324] on div "done Принять позиции" at bounding box center [375, 318] width 236 height 28
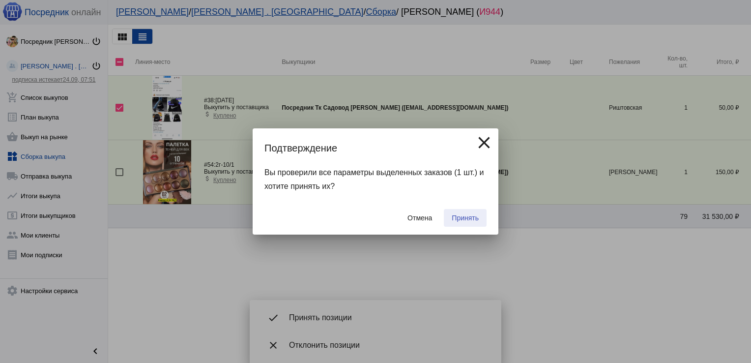
click at [474, 209] on button "Принять" at bounding box center [465, 218] width 43 height 18
checkbox input "false"
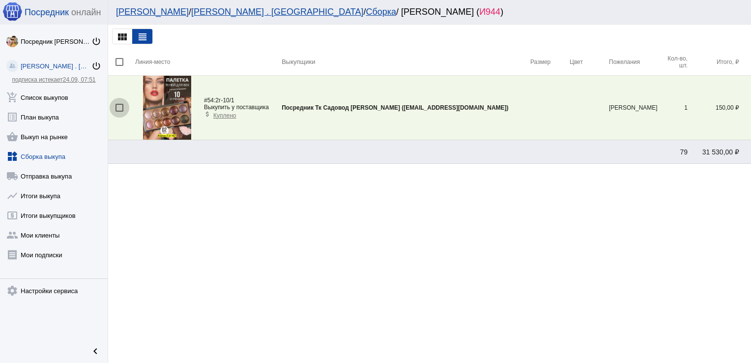
click at [119, 105] on div at bounding box center [119, 108] width 8 height 8
click at [119, 112] on input "checkbox" at bounding box center [119, 112] width 0 height 0
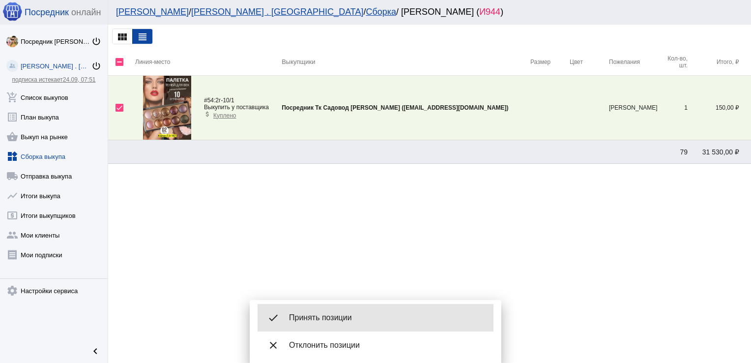
click at [348, 311] on div "done Принять позиции" at bounding box center [375, 318] width 236 height 28
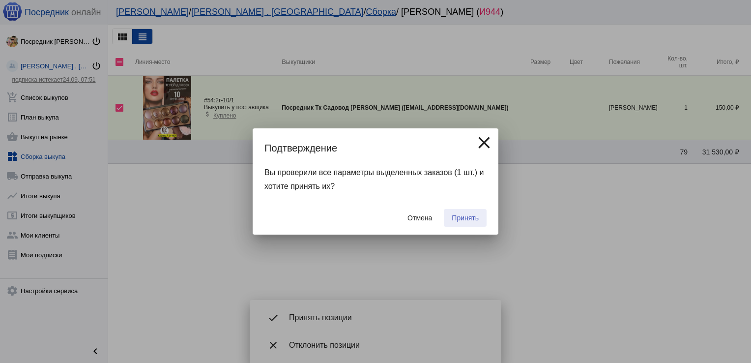
click at [468, 215] on span "Принять" at bounding box center [465, 218] width 27 height 8
checkbox input "false"
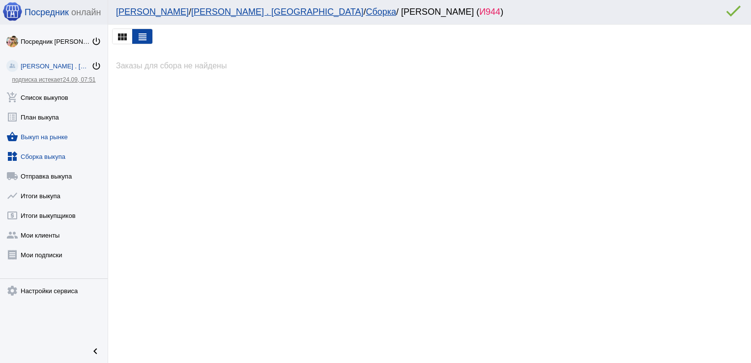
click at [52, 133] on link "shopping_basket Выкуп на рынке" at bounding box center [54, 135] width 108 height 20
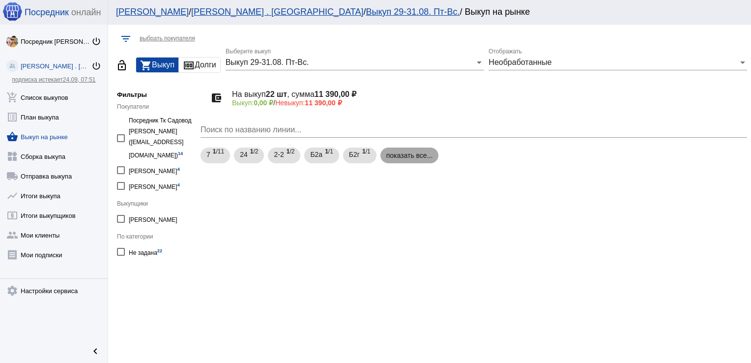
click at [406, 156] on mat-chip "показать все..." at bounding box center [409, 155] width 58 height 16
click at [49, 99] on link "add_shopping_cart Список выкупов" at bounding box center [54, 95] width 108 height 20
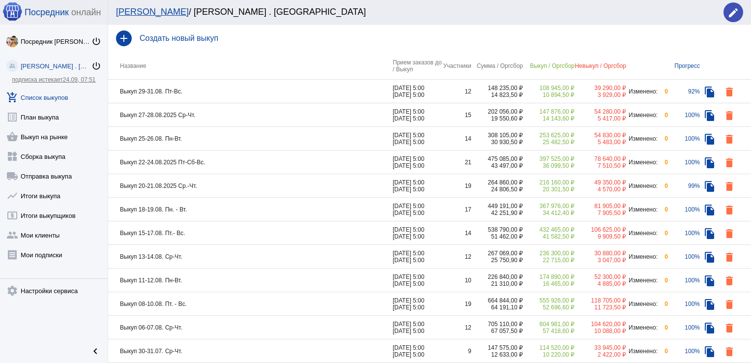
click at [476, 92] on div "14 823,50 ₽" at bounding box center [497, 94] width 52 height 7
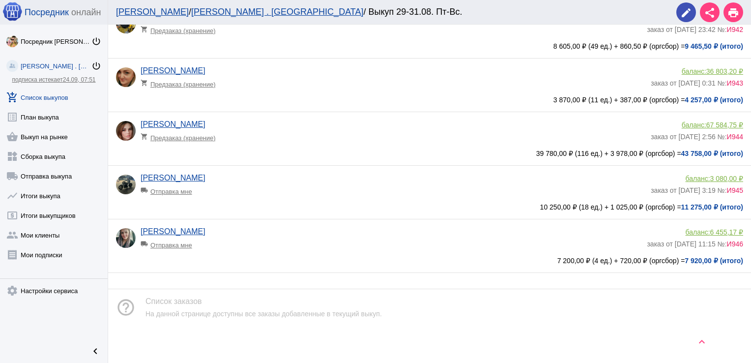
scroll to position [468, 0]
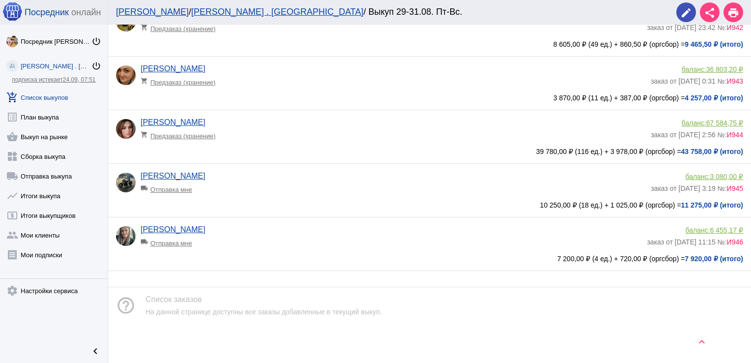
click at [462, 240] on app-delivery-type "local_shipping Отправка мне" at bounding box center [391, 240] width 501 height 13
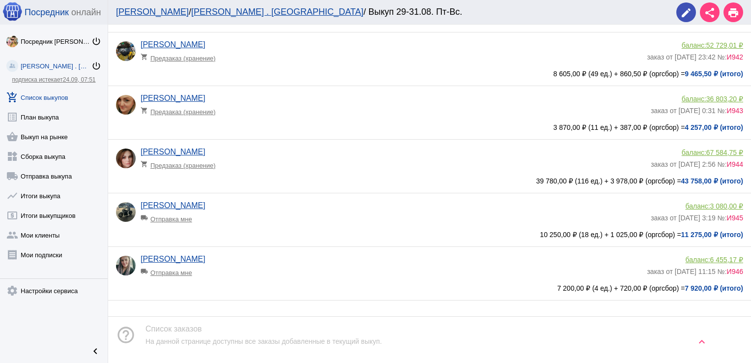
scroll to position [468, 0]
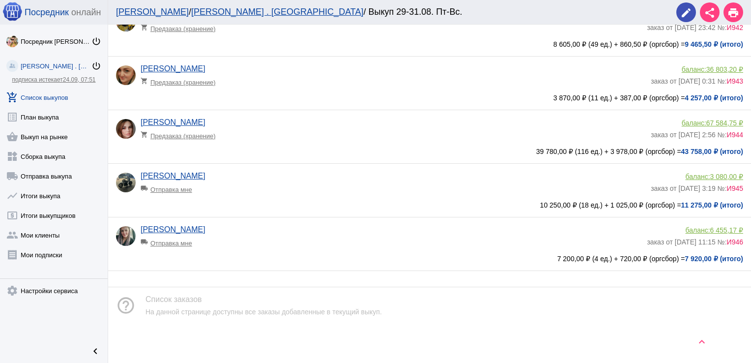
click at [185, 243] on div "local_shipping Отправка мне" at bounding box center [181, 240] width 81 height 13
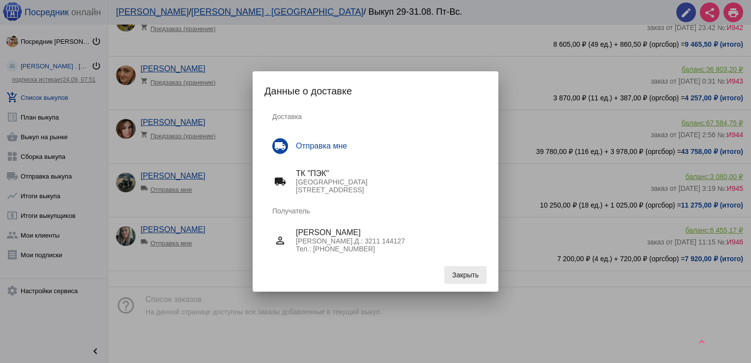
click at [464, 278] on span "Закрыть" at bounding box center [465, 275] width 27 height 8
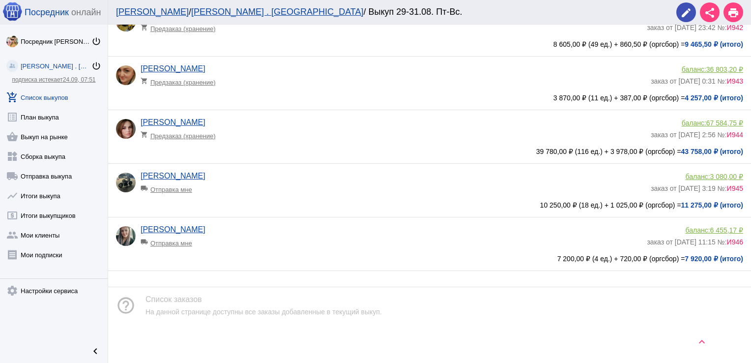
click at [311, 239] on app-delivery-type "local_shipping Отправка мне" at bounding box center [391, 240] width 501 height 13
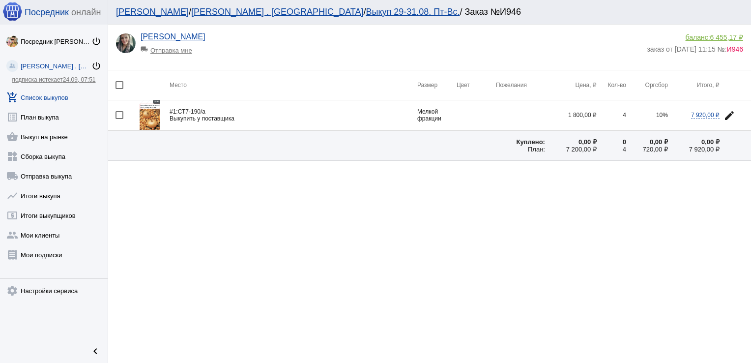
click at [174, 48] on div "local_shipping Отправка мне" at bounding box center [181, 47] width 81 height 13
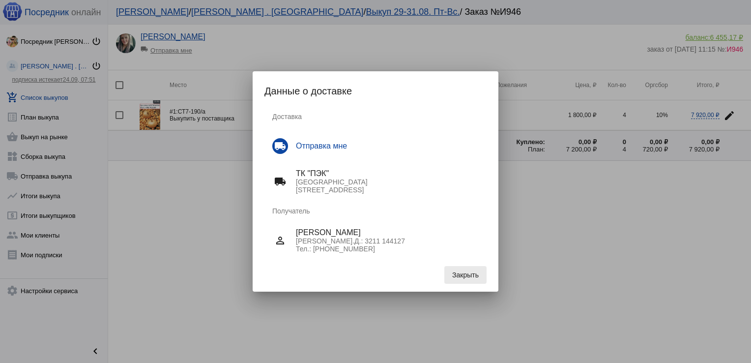
click at [464, 271] on span "Закрыть" at bounding box center [465, 275] width 27 height 8
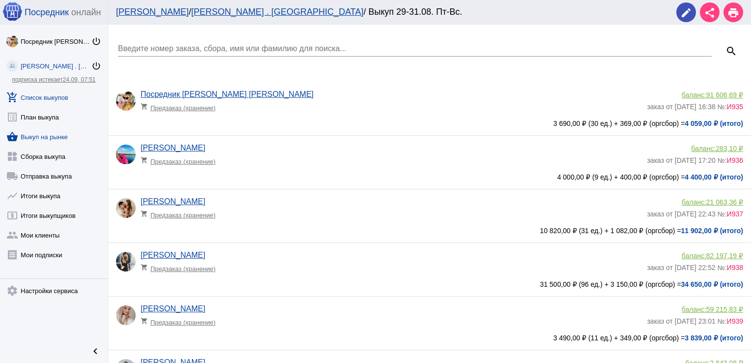
click at [37, 138] on link "shopping_basket Выкуп на рынке" at bounding box center [54, 135] width 108 height 20
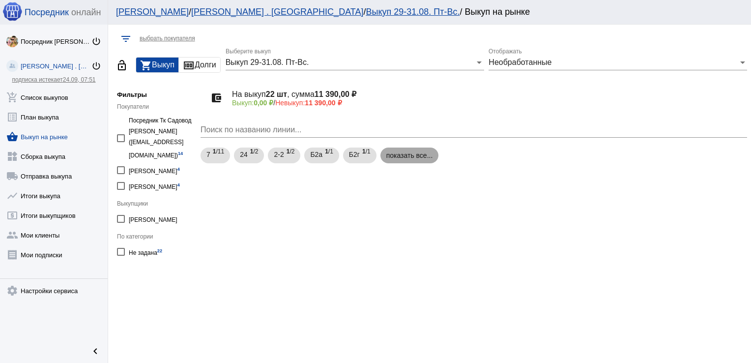
click at [413, 154] on mat-chip "показать все..." at bounding box center [409, 155] width 58 height 16
click at [410, 154] on span "1 /4" at bounding box center [405, 155] width 8 height 20
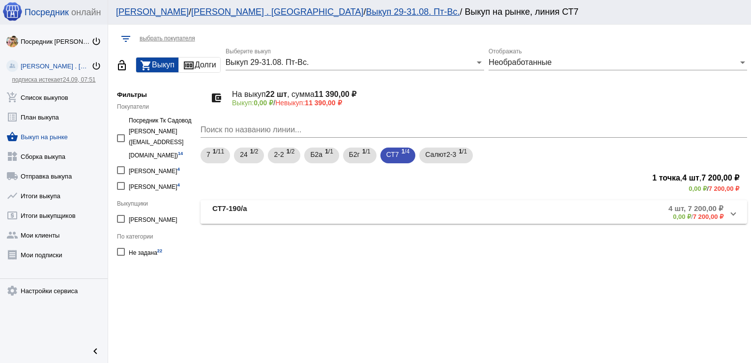
click at [449, 206] on mat-panel-description "4 шт, 7 200,00 ₽ 0,00 ₽ / 7 200,00 ₽" at bounding box center [558, 212] width 331 height 16
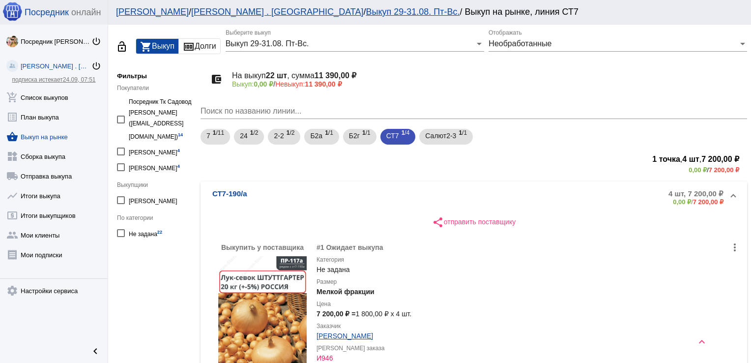
scroll to position [17, 0]
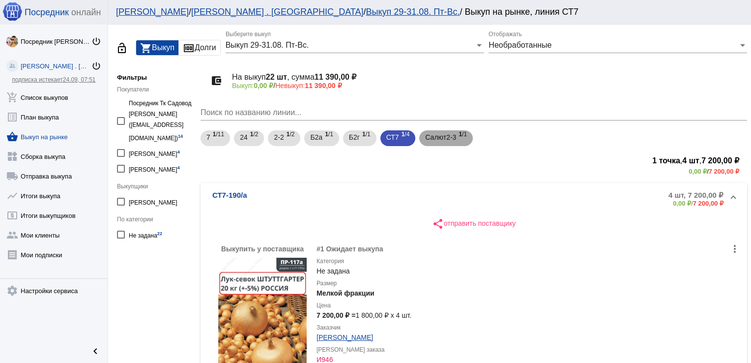
click at [452, 139] on span "Салют2-3" at bounding box center [440, 137] width 31 height 18
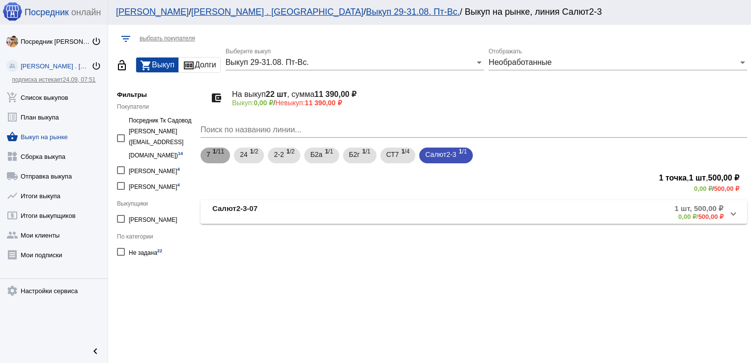
click at [224, 154] on span "1 /11" at bounding box center [218, 155] width 11 height 20
click at [277, 208] on mat-panel-title "7-15" at bounding box center [291, 212] width 158 height 16
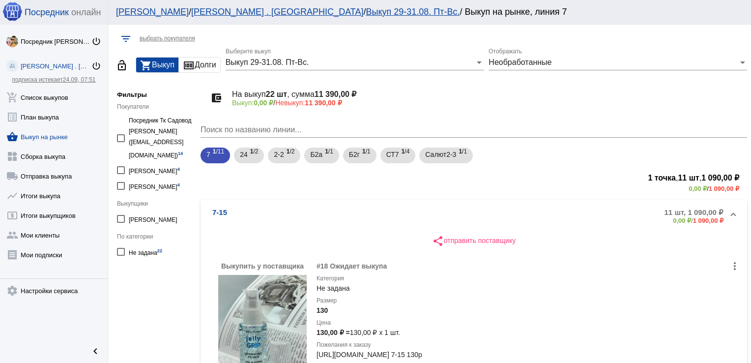
click at [143, 142] on div "Посредник [PERSON_NAME] [PERSON_NAME] ([EMAIL_ADDRESS][DOMAIN_NAME]) 14" at bounding box center [162, 138] width 67 height 46
checkbox input "true"
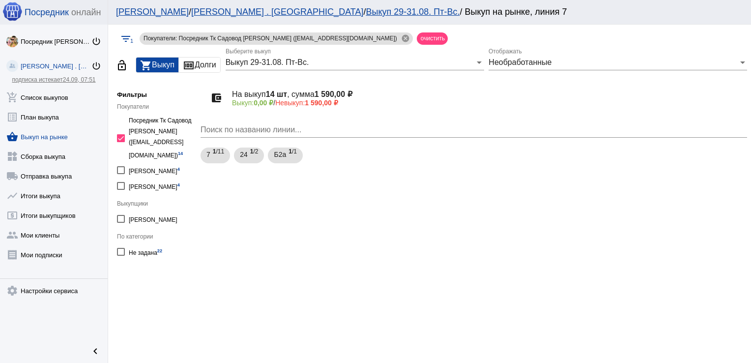
click at [143, 142] on div "Посредник [PERSON_NAME] [PERSON_NAME] ([EMAIL_ADDRESS][DOMAIN_NAME]) 14" at bounding box center [162, 138] width 67 height 46
checkbox input "false"
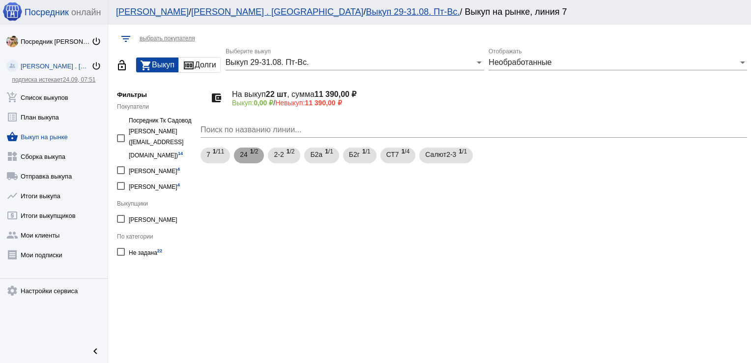
click at [250, 151] on div "24 1 /2" at bounding box center [249, 155] width 18 height 20
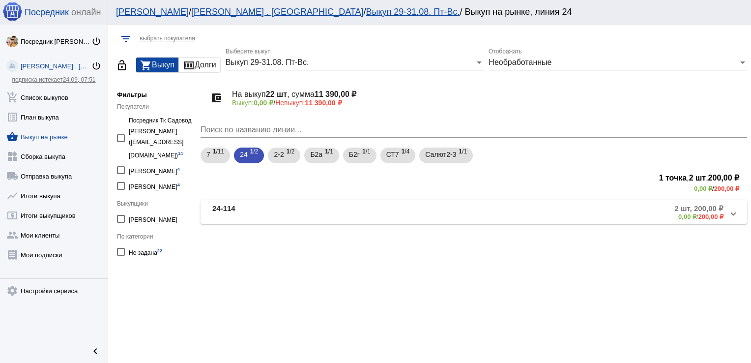
click at [286, 205] on mat-panel-title "24-114" at bounding box center [295, 212] width 167 height 16
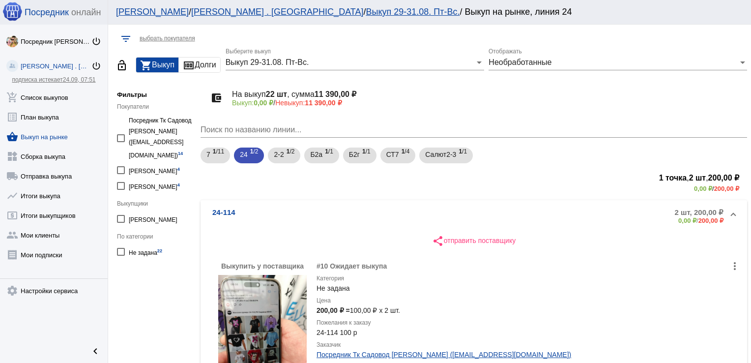
click at [430, 208] on mat-panel-description "2 шт, 200,00 ₽ 0,00 ₽ / 200,00 ₽" at bounding box center [555, 216] width 337 height 16
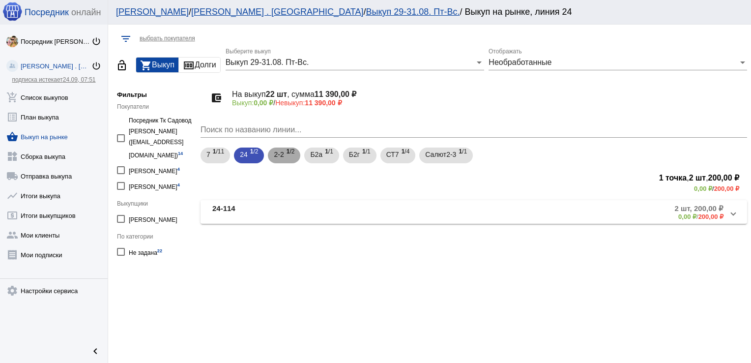
click at [283, 155] on span "2-2" at bounding box center [279, 154] width 10 height 18
click at [44, 139] on link "shopping_basket Выкуп на рынке" at bounding box center [54, 135] width 108 height 20
